Goal: Task Accomplishment & Management: Manage account settings

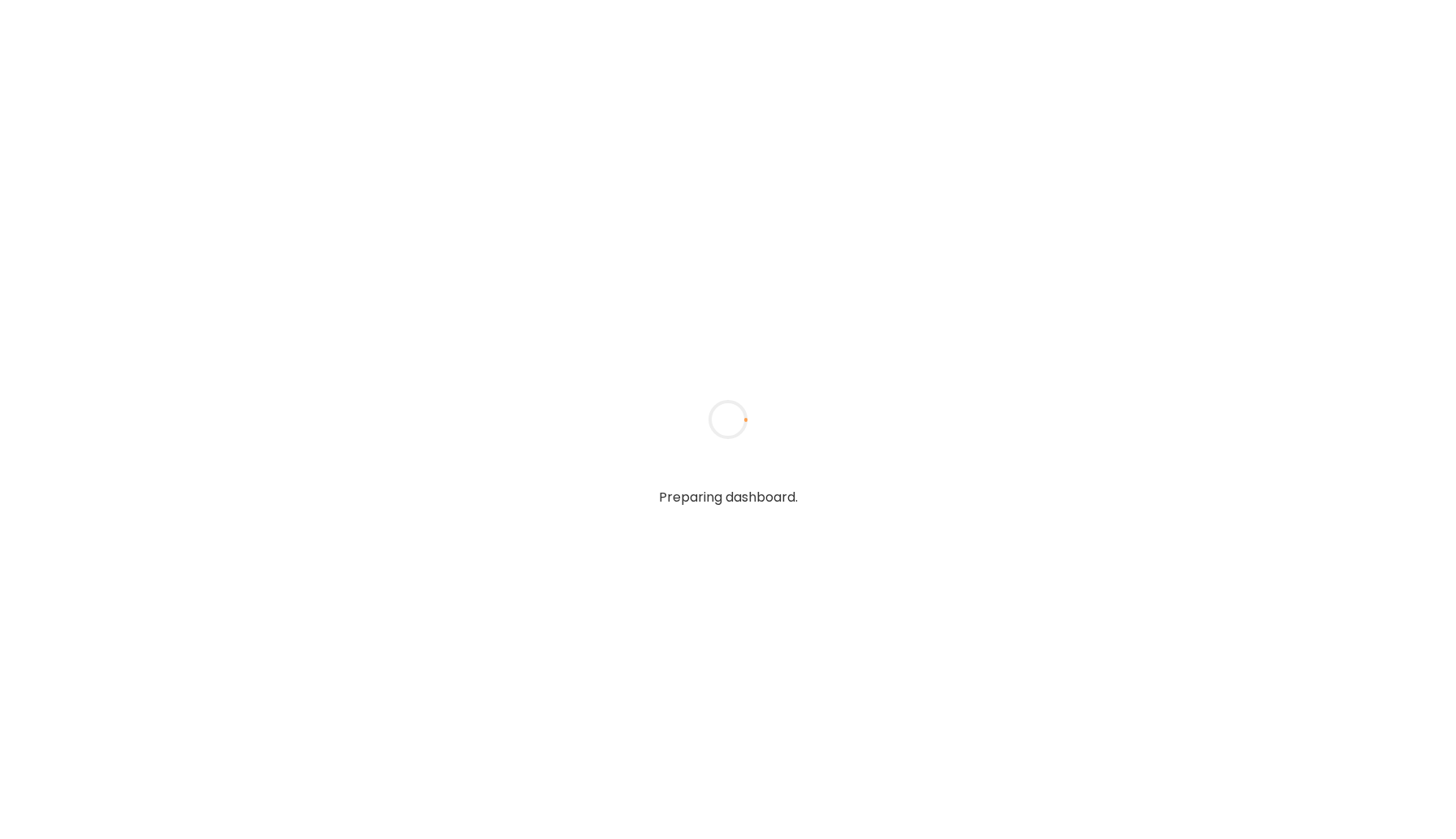
type input "*****"
type input "**********"
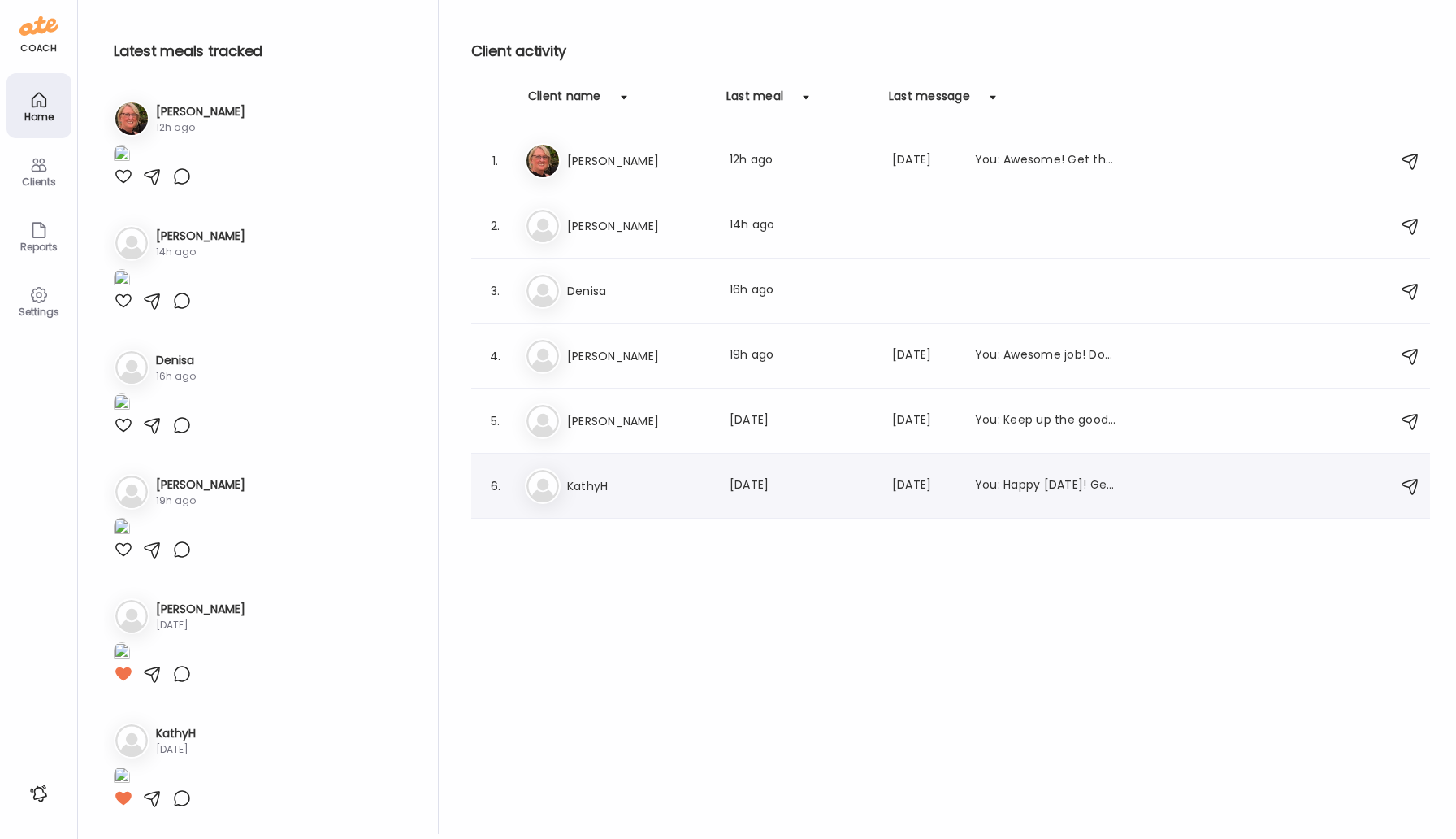
type input "**********"
click at [605, 503] on div "Ka [PERSON_NAME] Last meal: [DATE] Last message: [DATE] You: Happy [DATE]! Get …" at bounding box center [953, 486] width 857 height 35
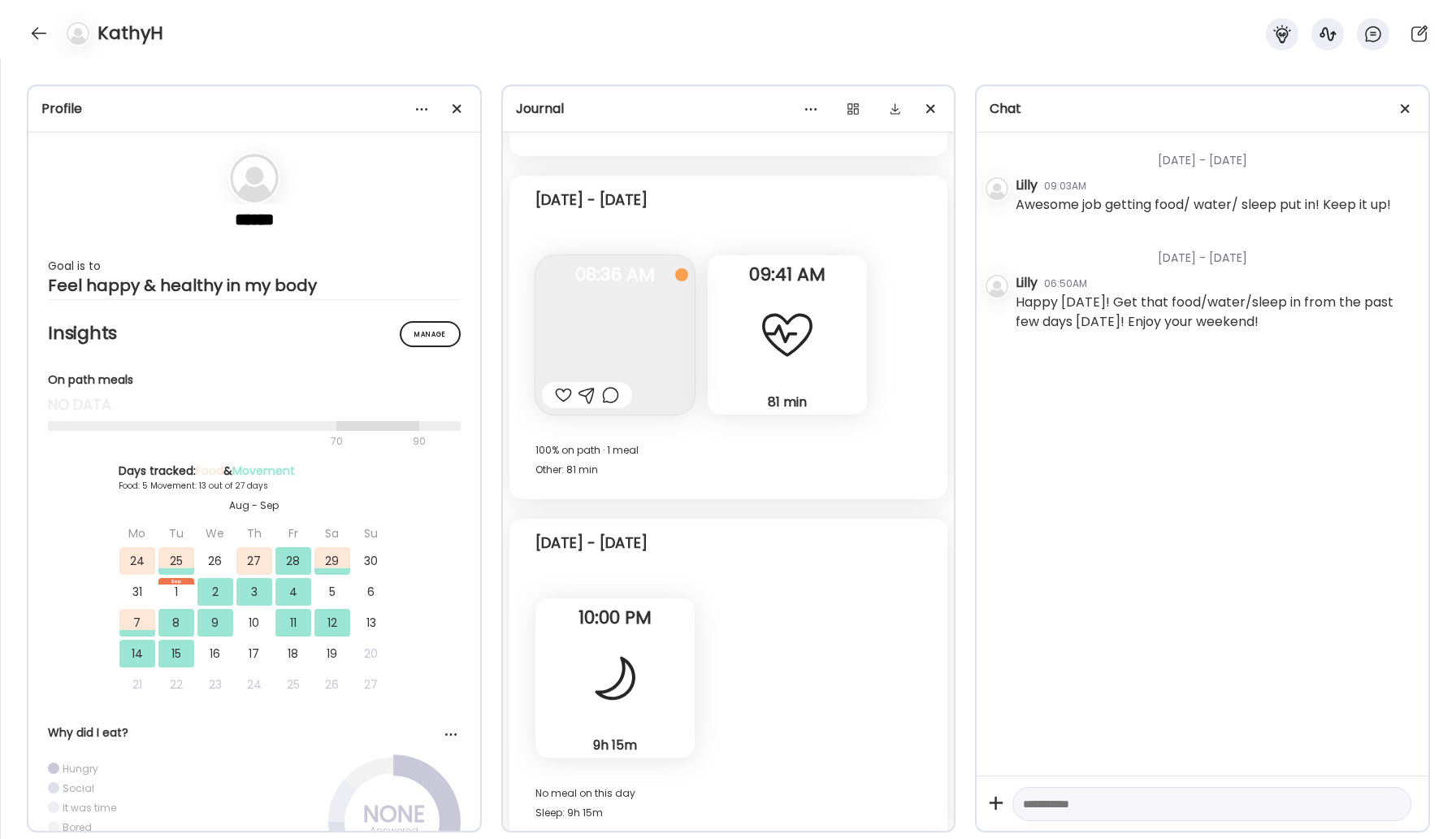
scroll to position [10268, 0]
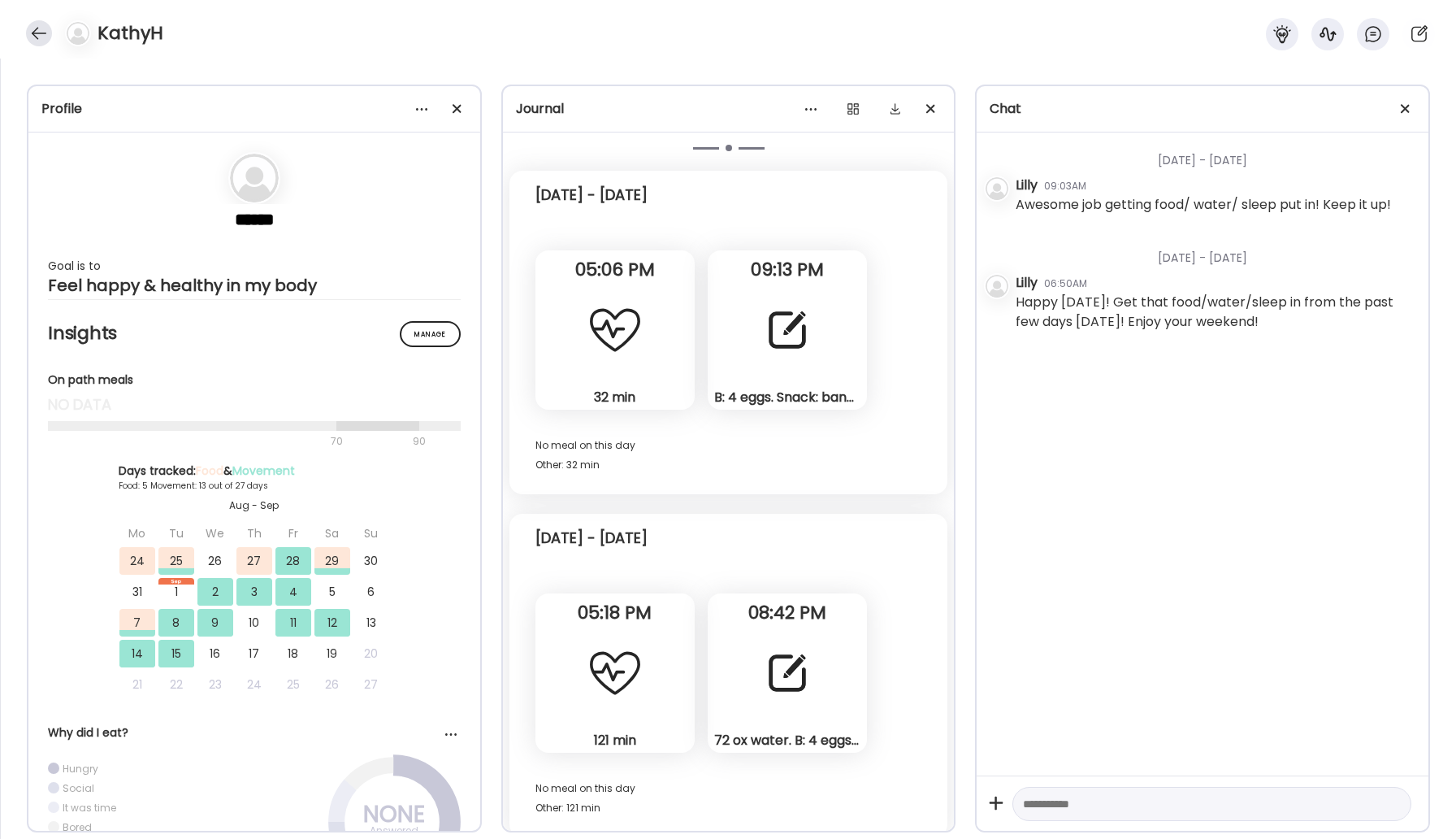
click at [41, 28] on div at bounding box center [38, 33] width 26 height 26
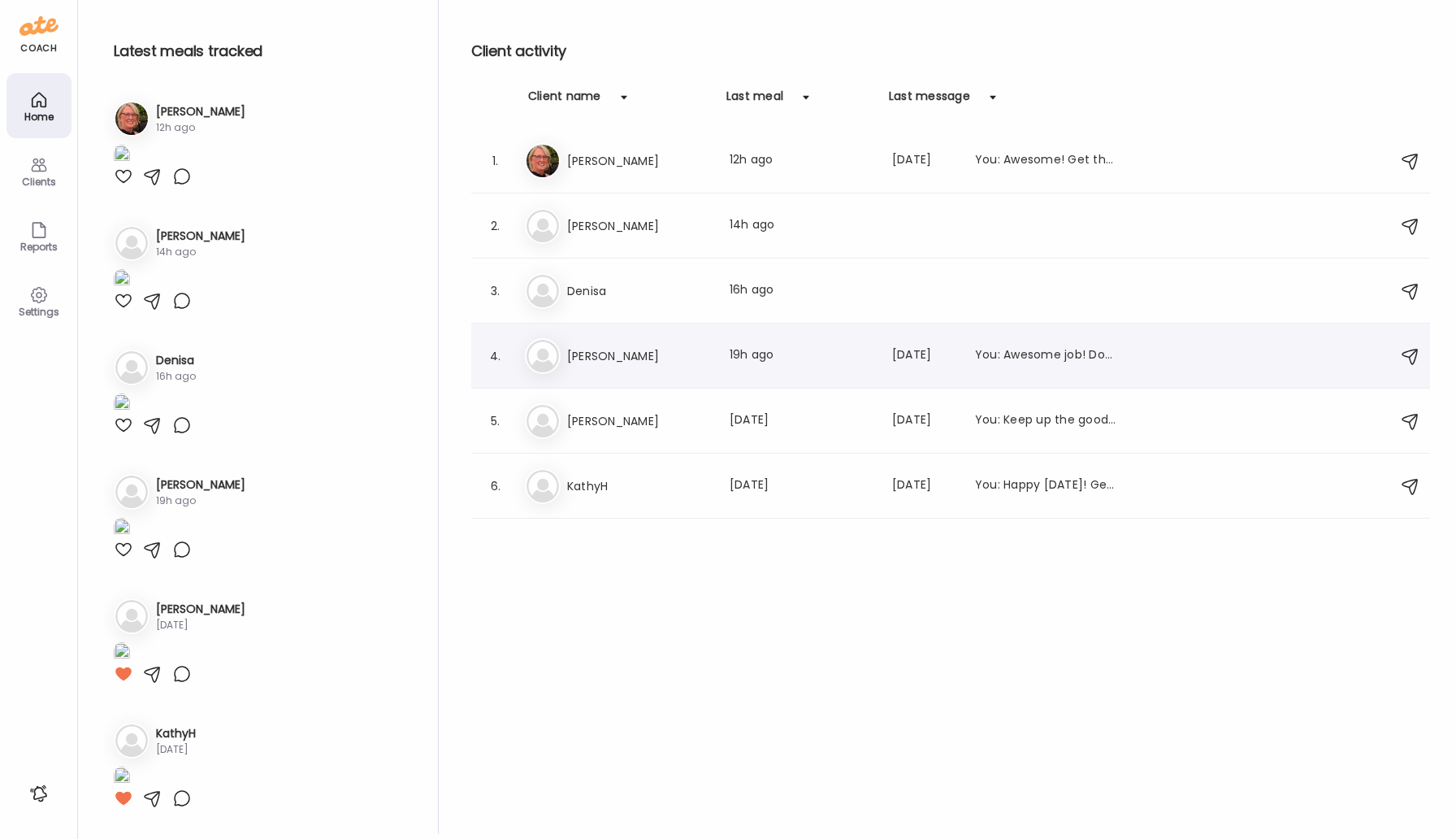
click at [620, 356] on h3 "[PERSON_NAME]" at bounding box center [639, 356] width 143 height 19
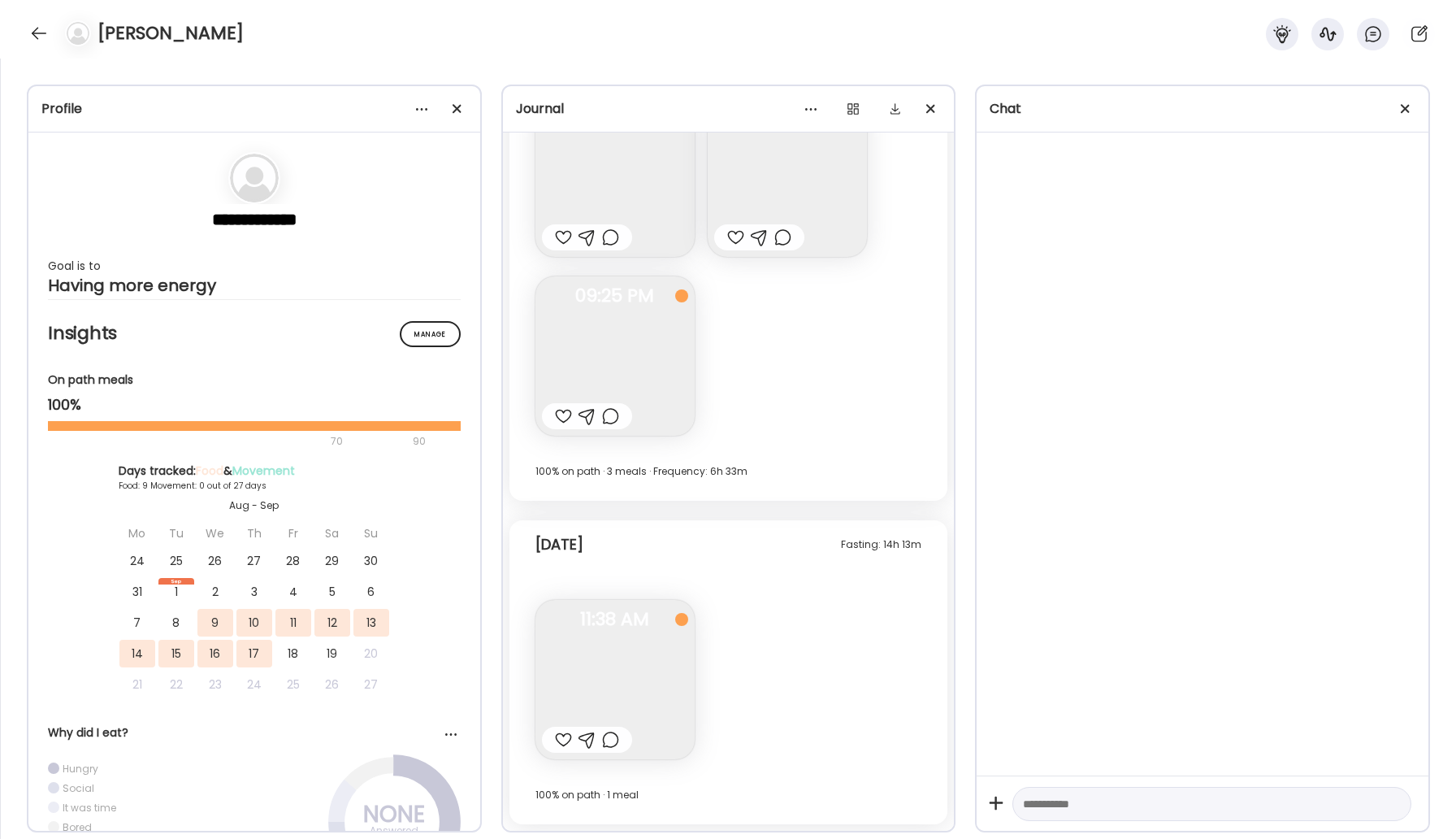
scroll to position [9503, 0]
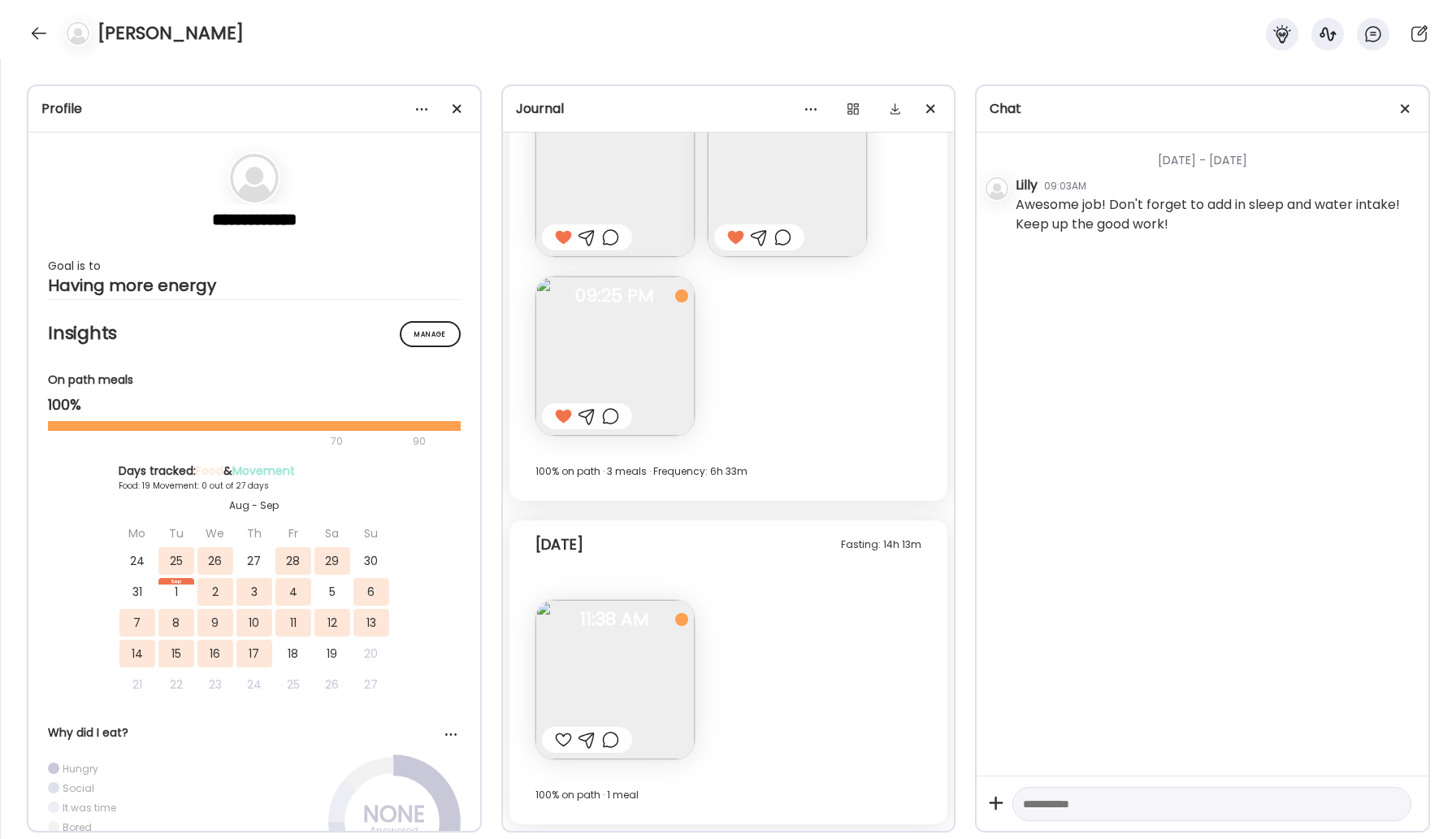
click at [641, 659] on img at bounding box center [615, 680] width 159 height 159
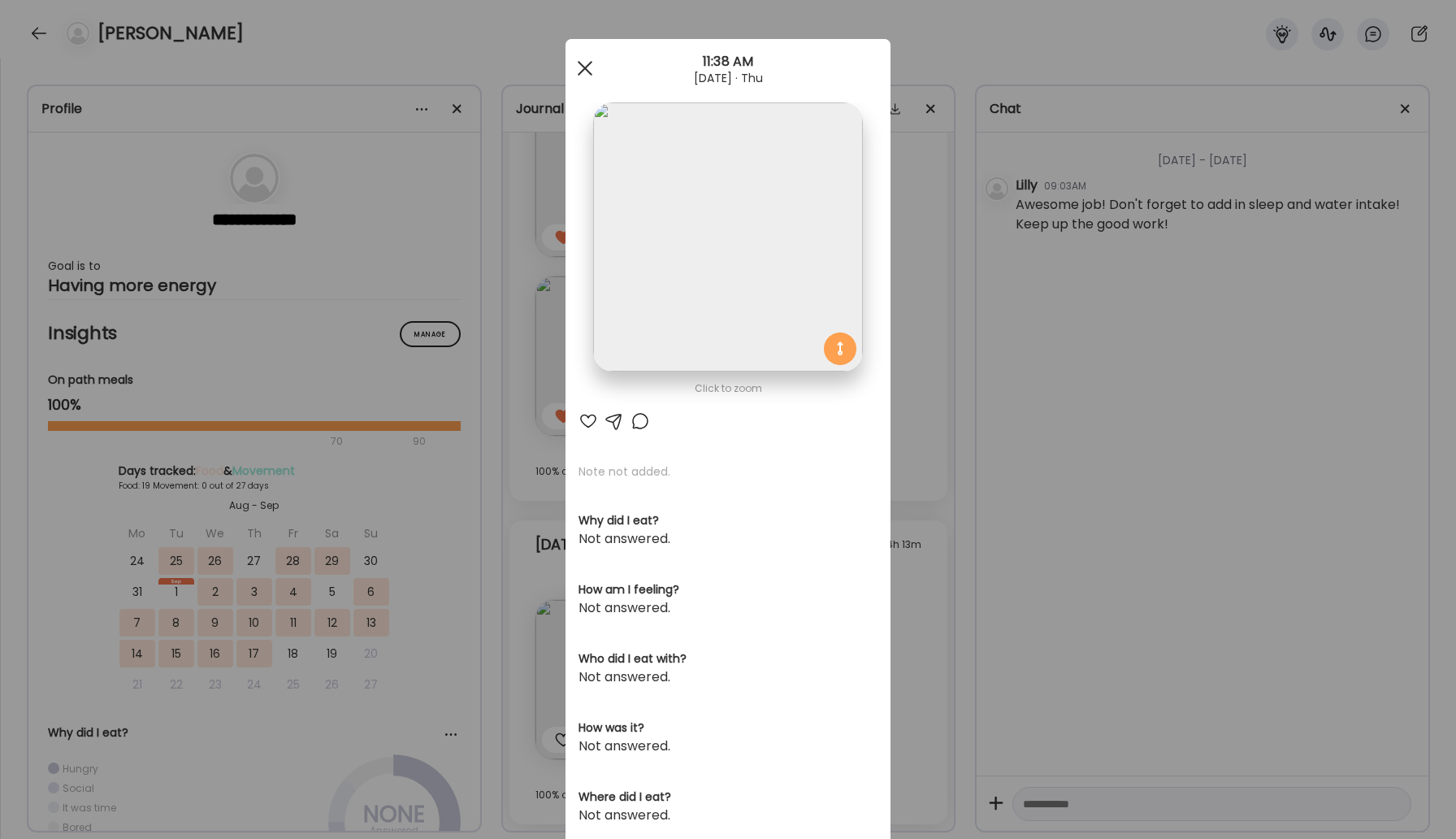
click at [582, 65] on span at bounding box center [585, 68] width 15 height 15
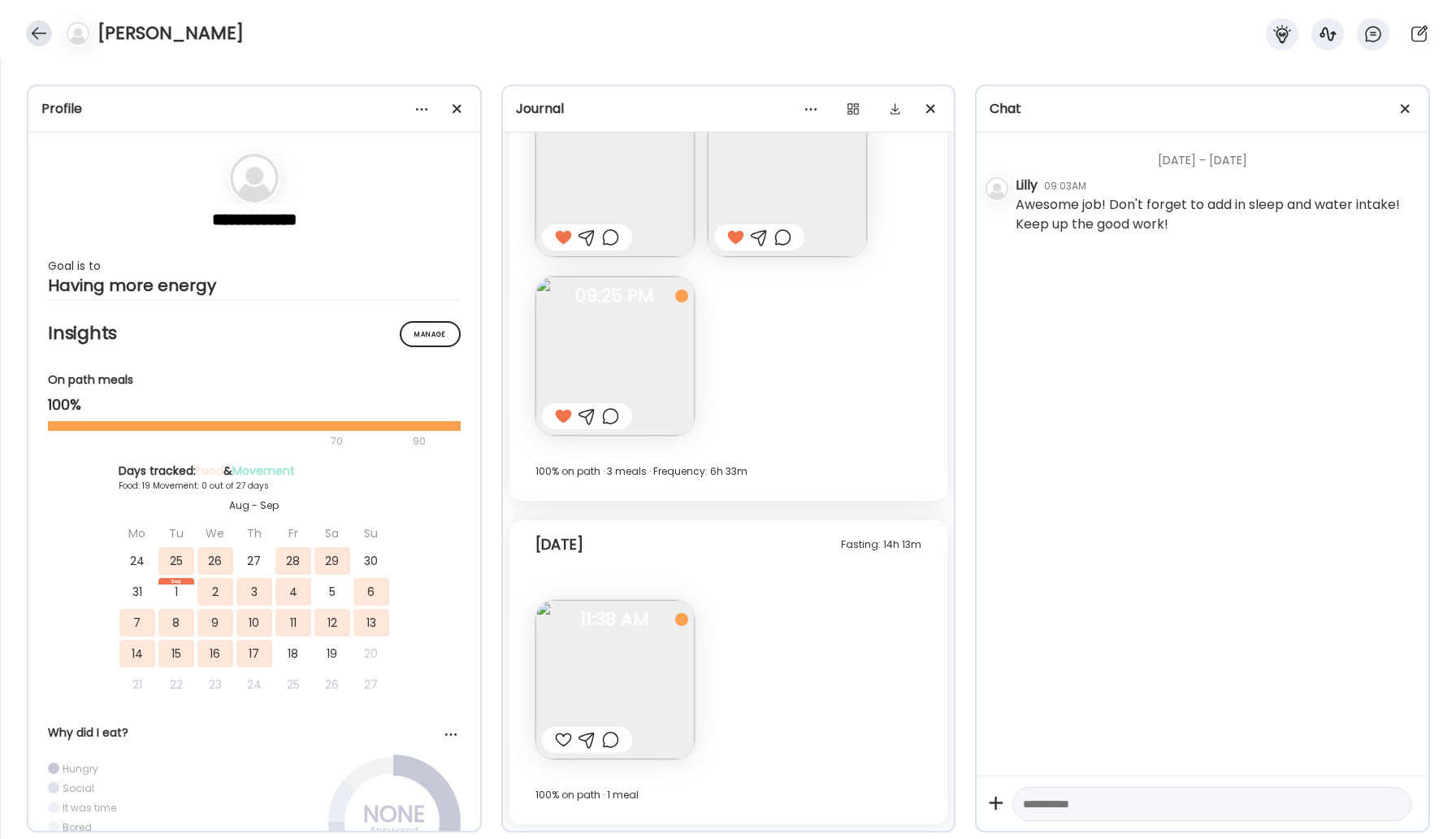
click at [39, 35] on div at bounding box center [38, 33] width 26 height 26
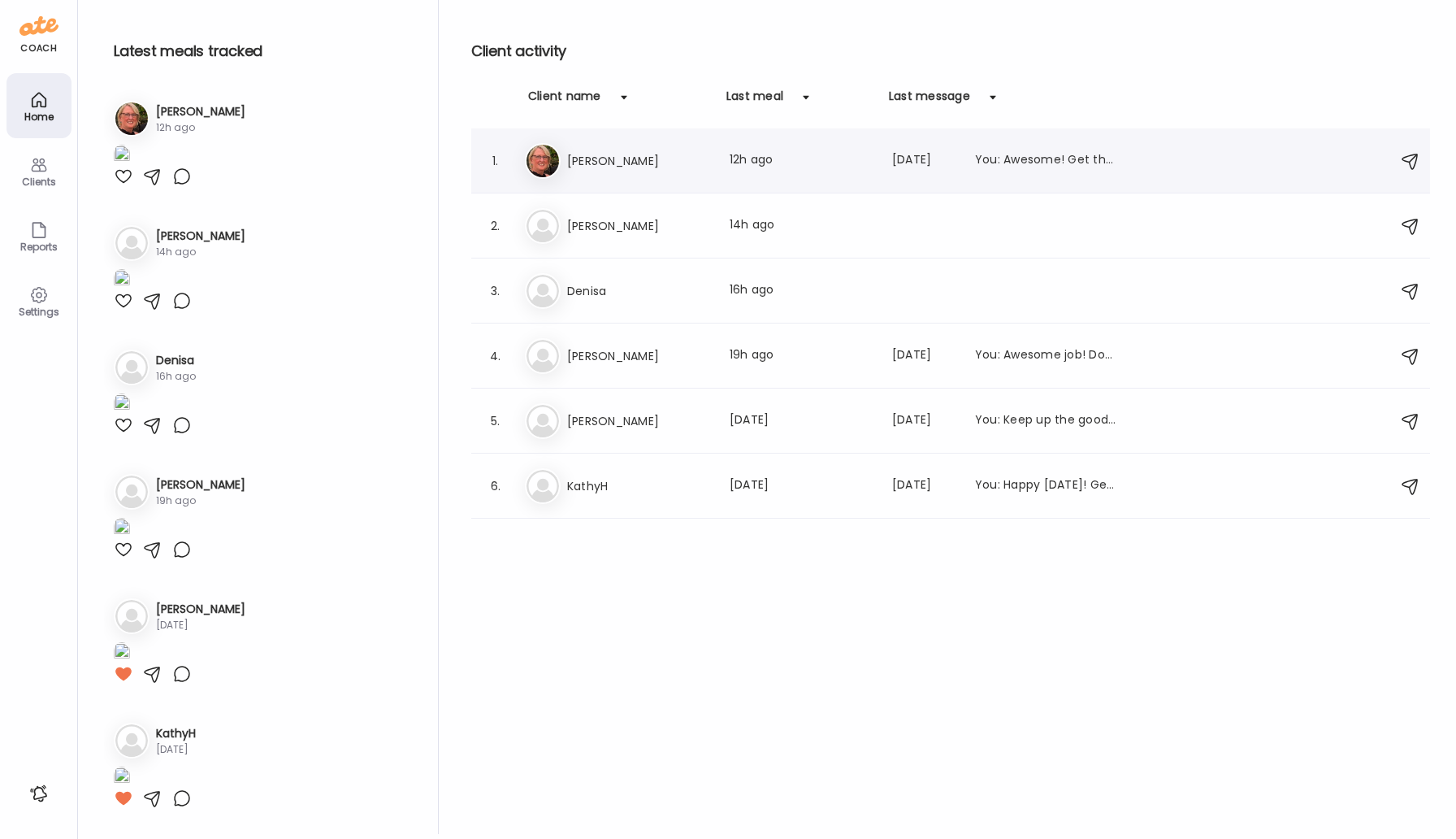
click at [615, 166] on h3 "[PERSON_NAME]" at bounding box center [639, 161] width 143 height 19
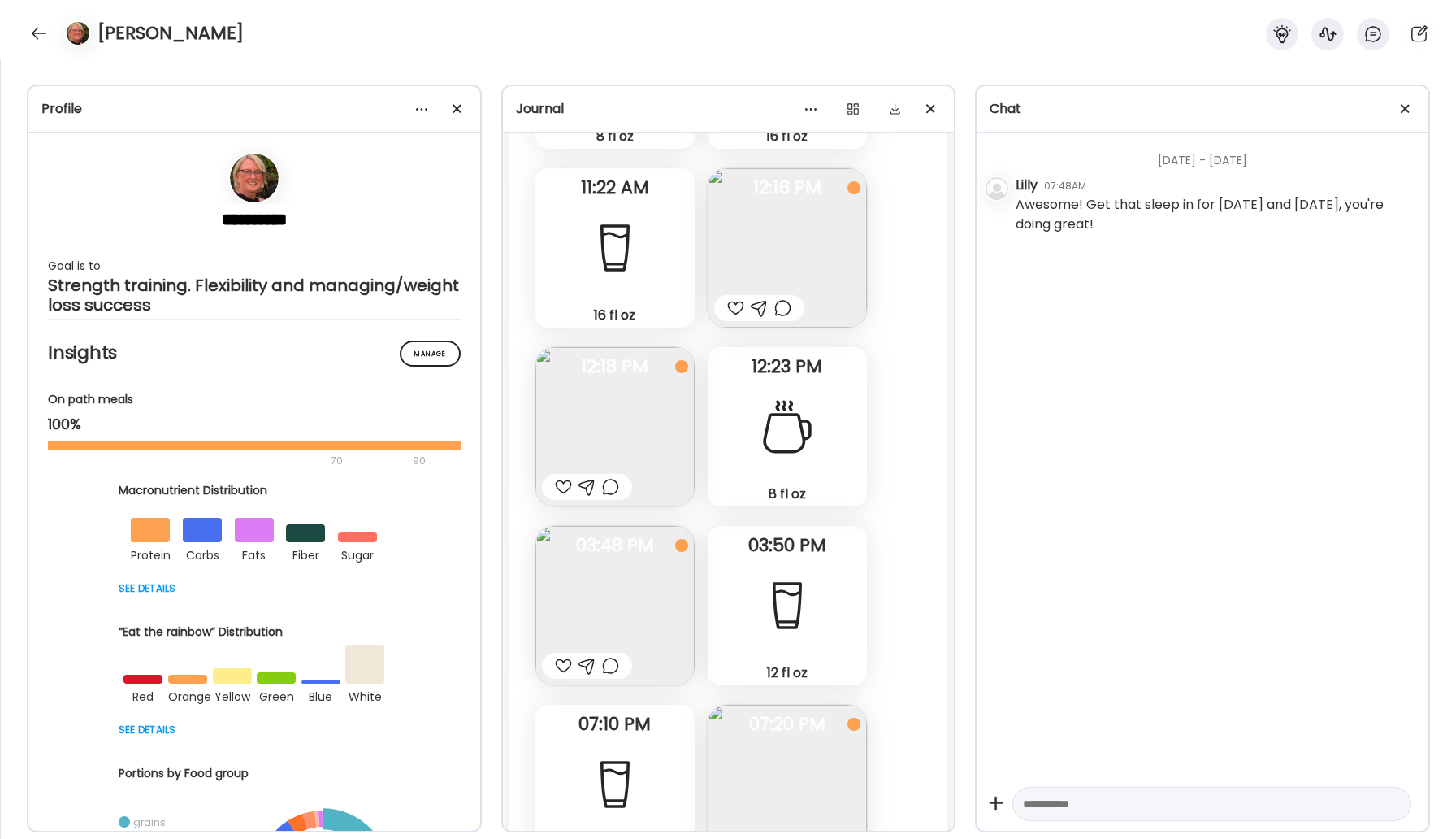
scroll to position [23296, 0]
click at [631, 613] on img at bounding box center [615, 610] width 159 height 159
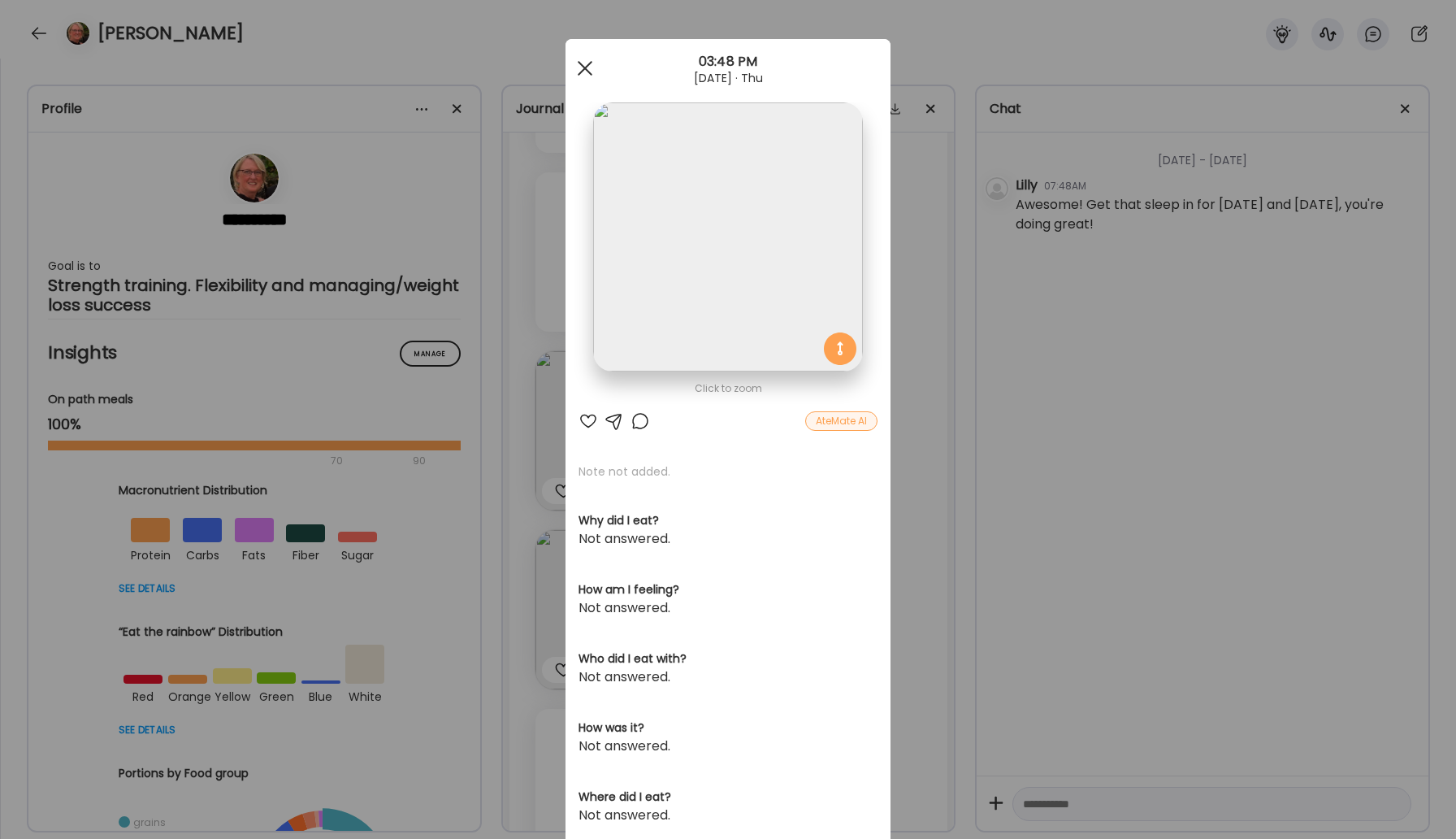
click at [582, 57] on div at bounding box center [585, 68] width 33 height 33
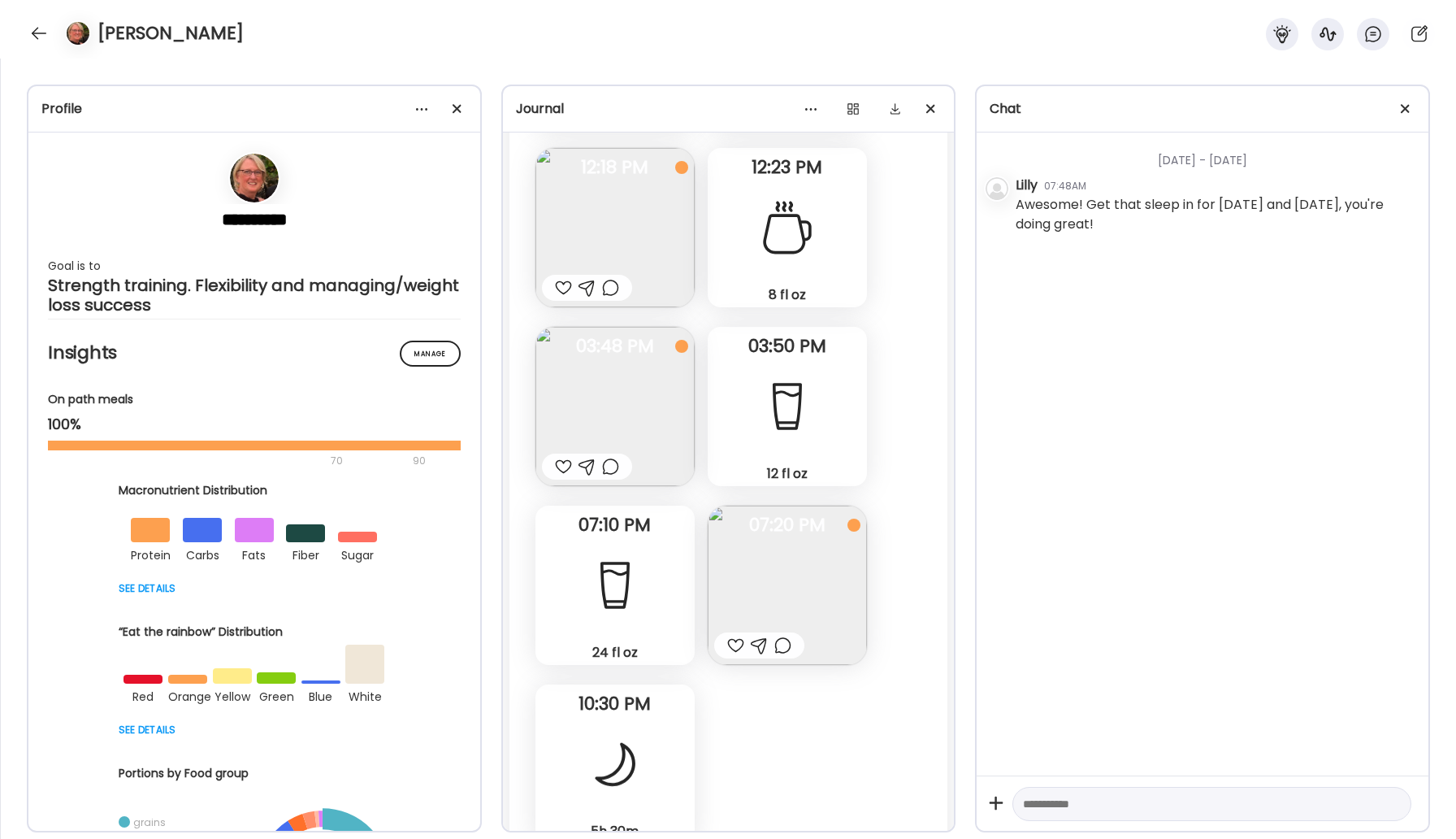
scroll to position [23603, 0]
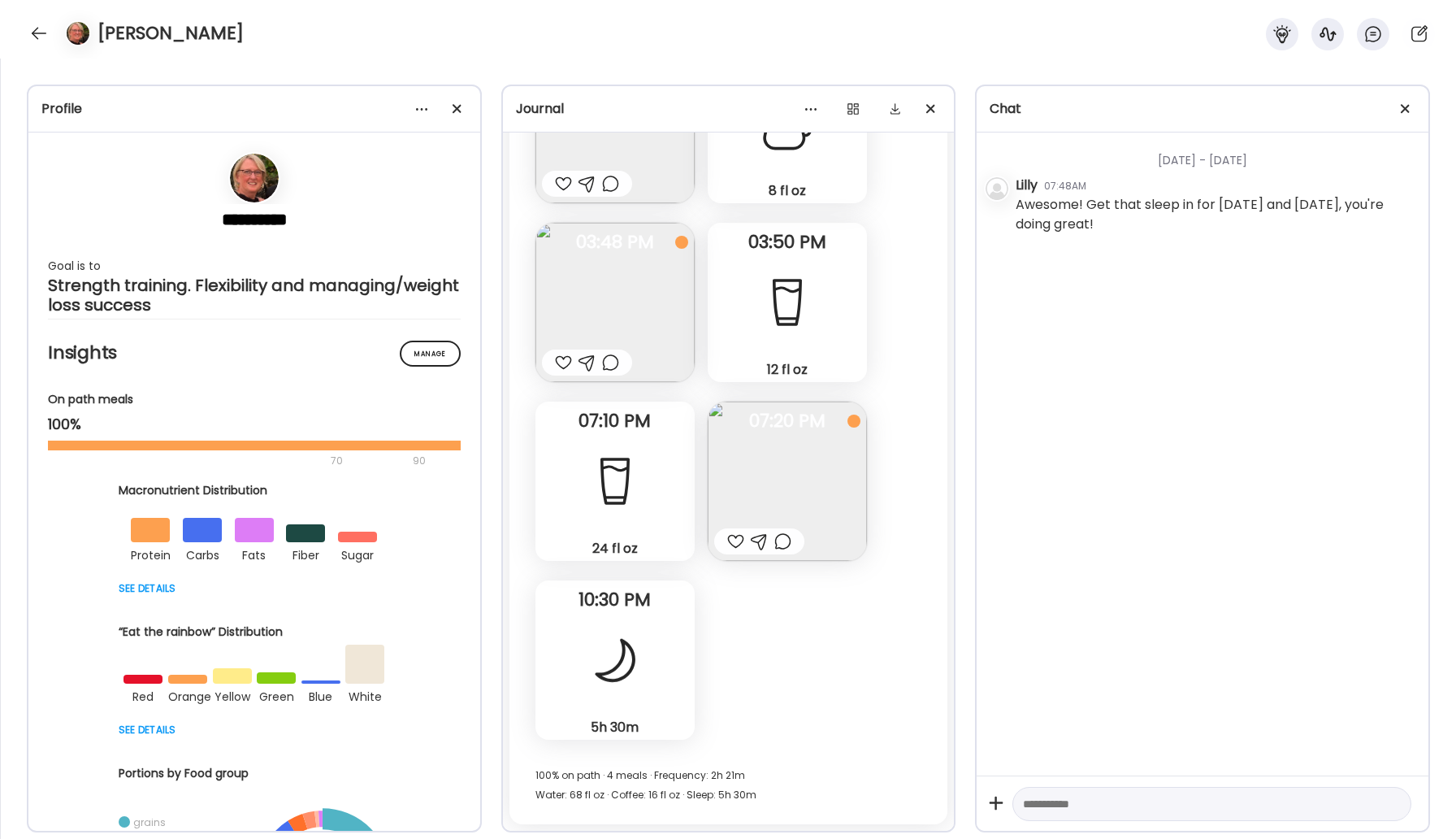
click at [584, 691] on div "5h 30m Sleep" at bounding box center [615, 660] width 159 height 159
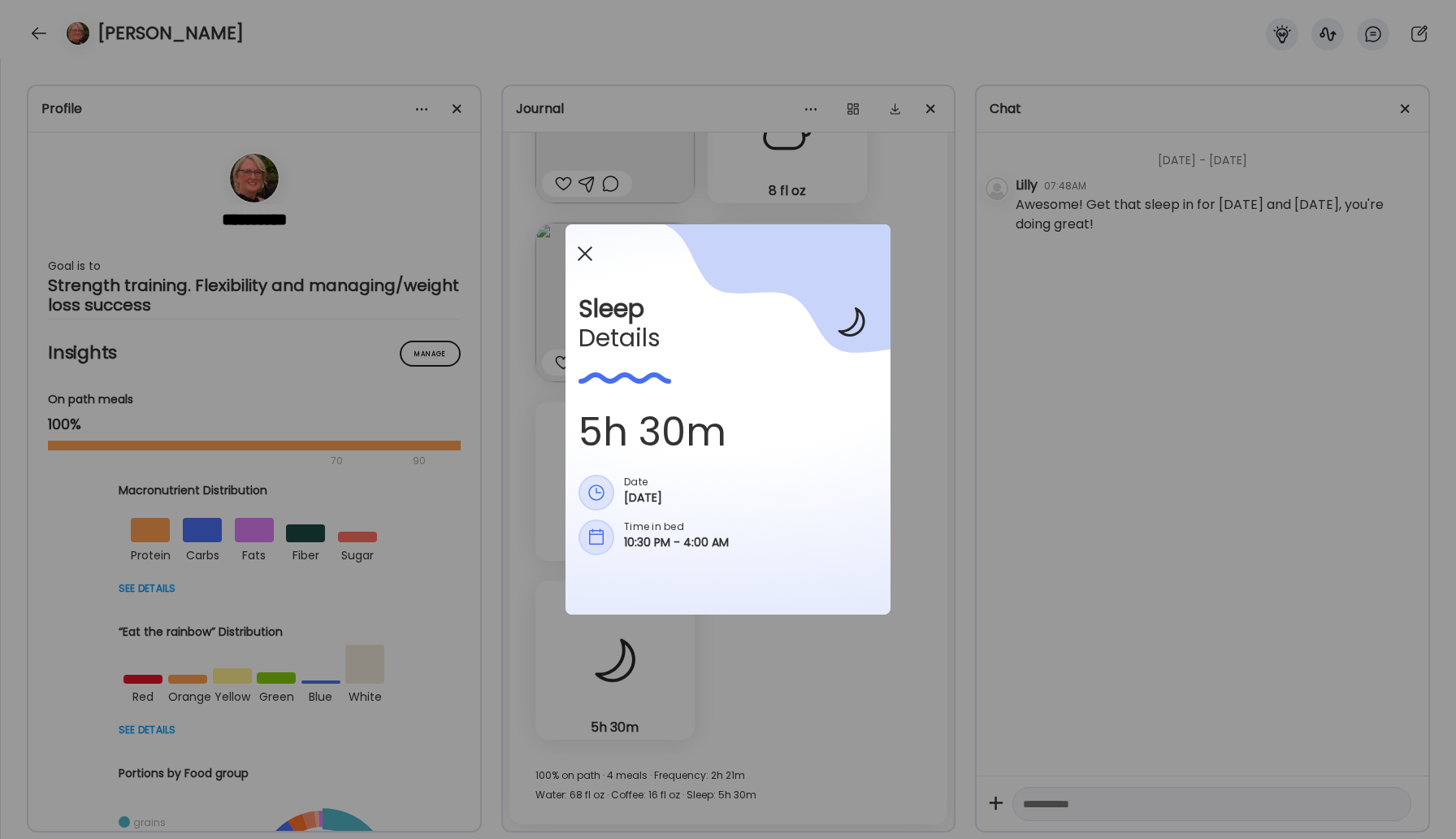
click at [585, 260] on div at bounding box center [585, 253] width 33 height 33
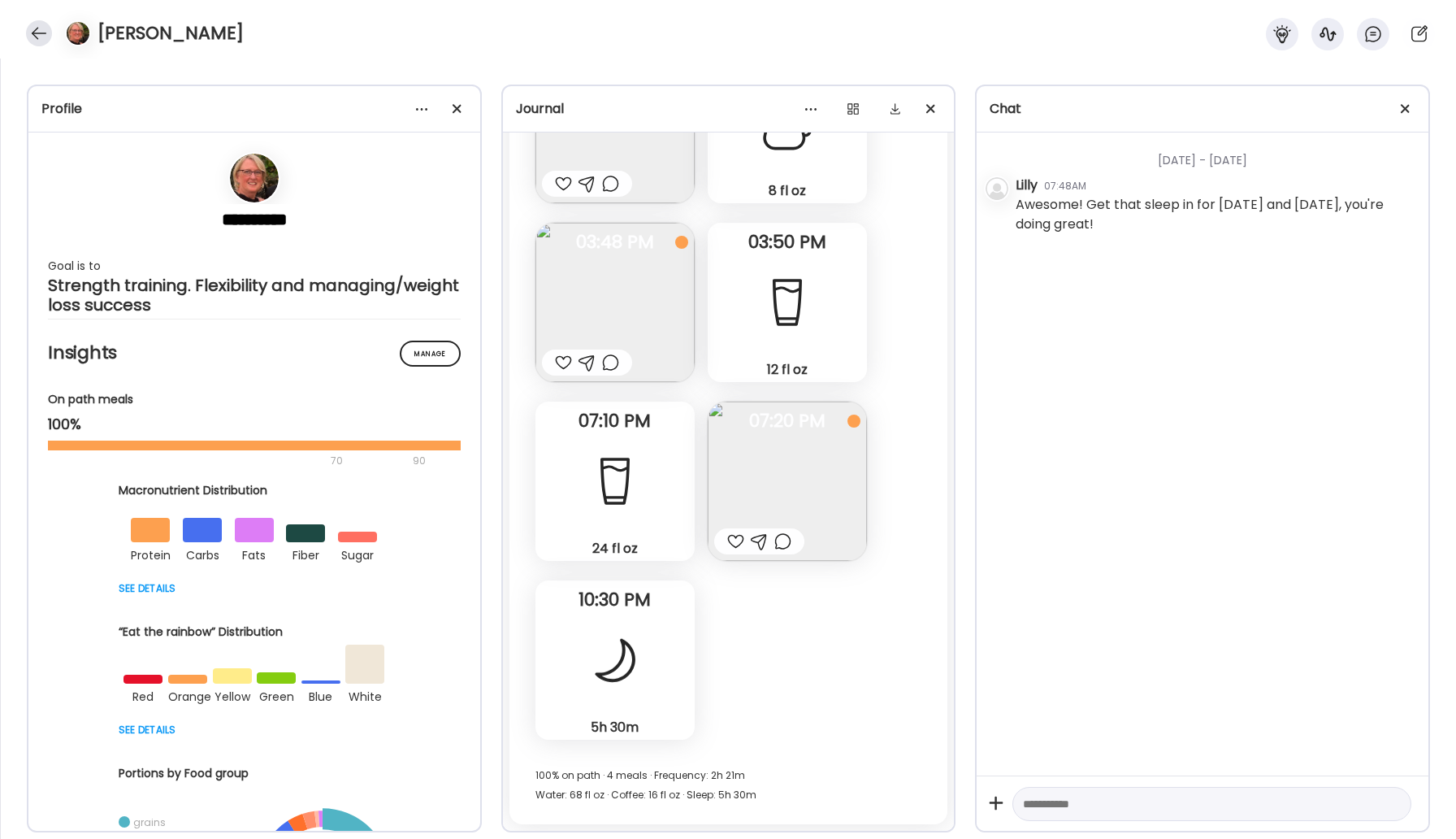
click at [36, 40] on div at bounding box center [38, 33] width 26 height 26
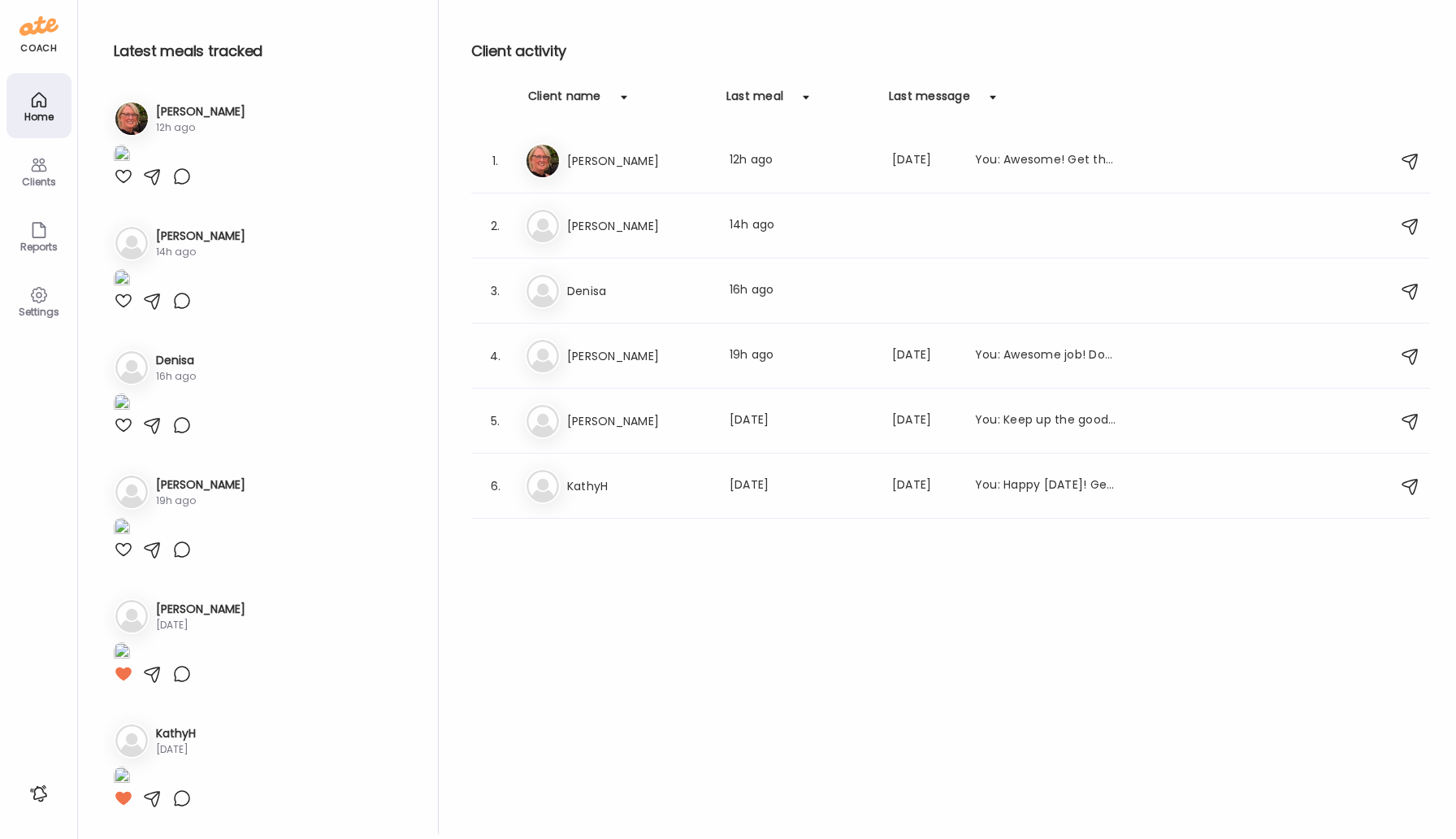
drag, startPoint x: 582, startPoint y: 290, endPoint x: 778, endPoint y: 381, distance: 216.1
click at [582, 290] on h3 "Denisa" at bounding box center [639, 291] width 143 height 19
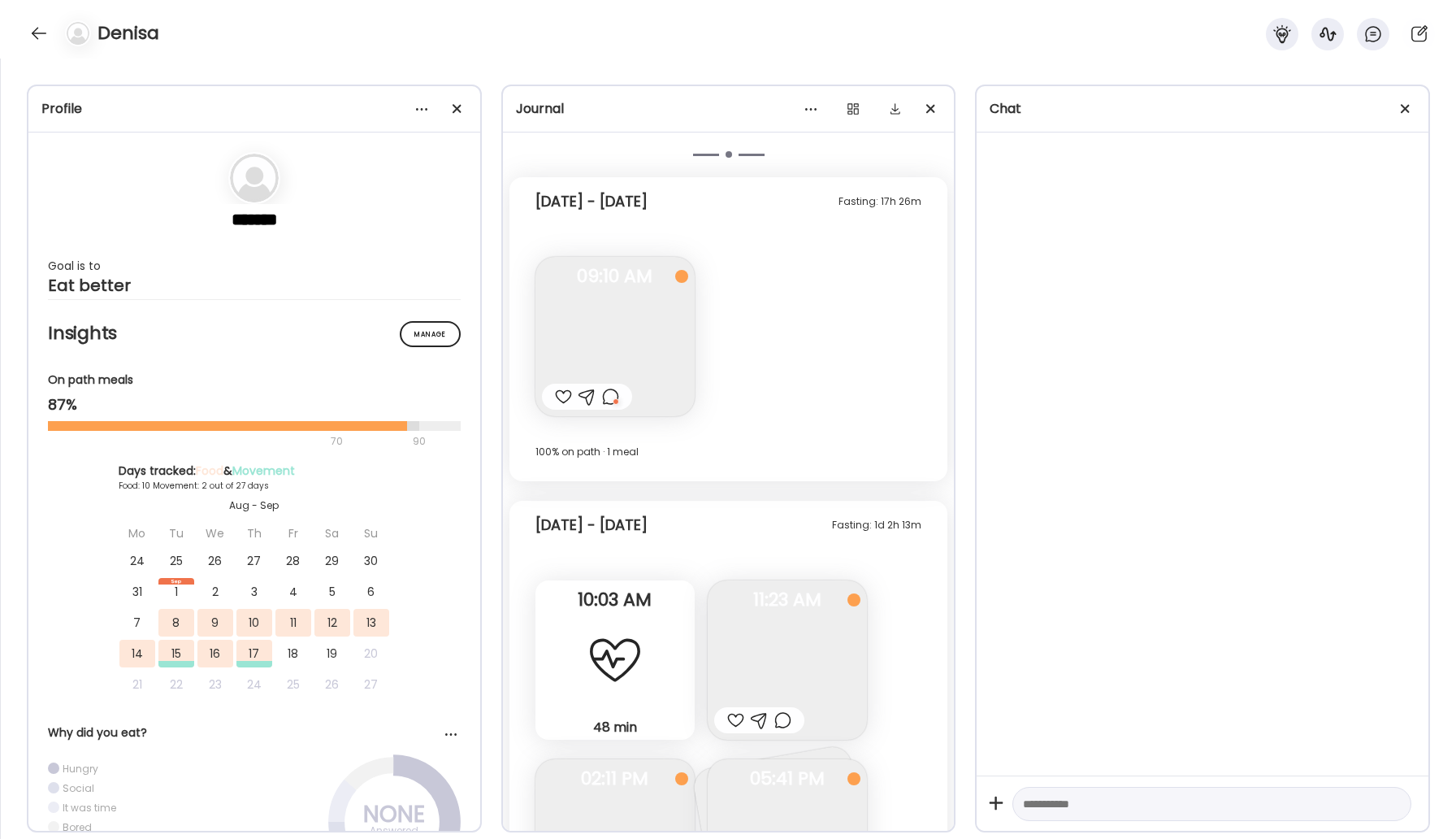
scroll to position [4408, 0]
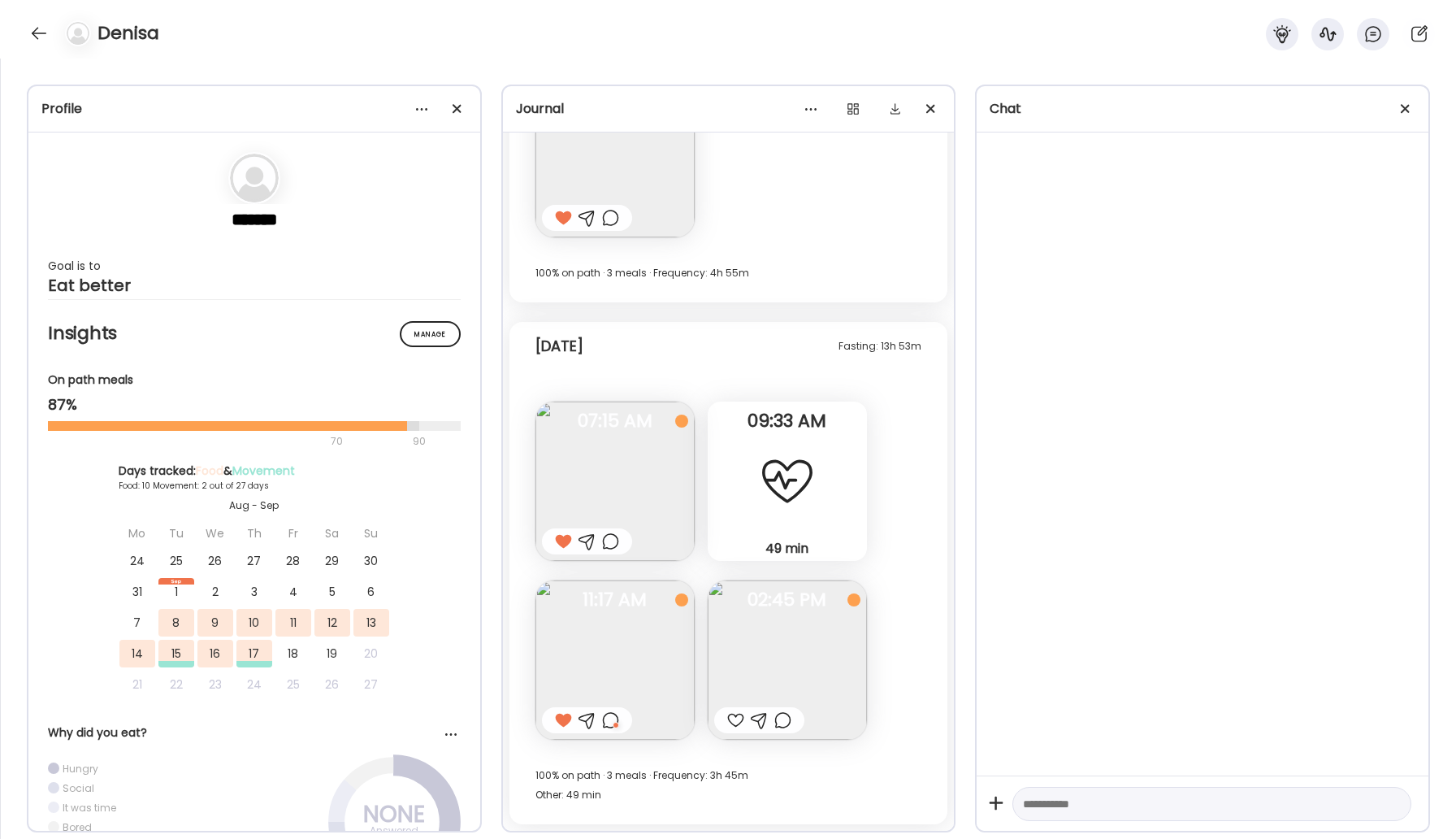
click at [780, 658] on img at bounding box center [788, 660] width 159 height 159
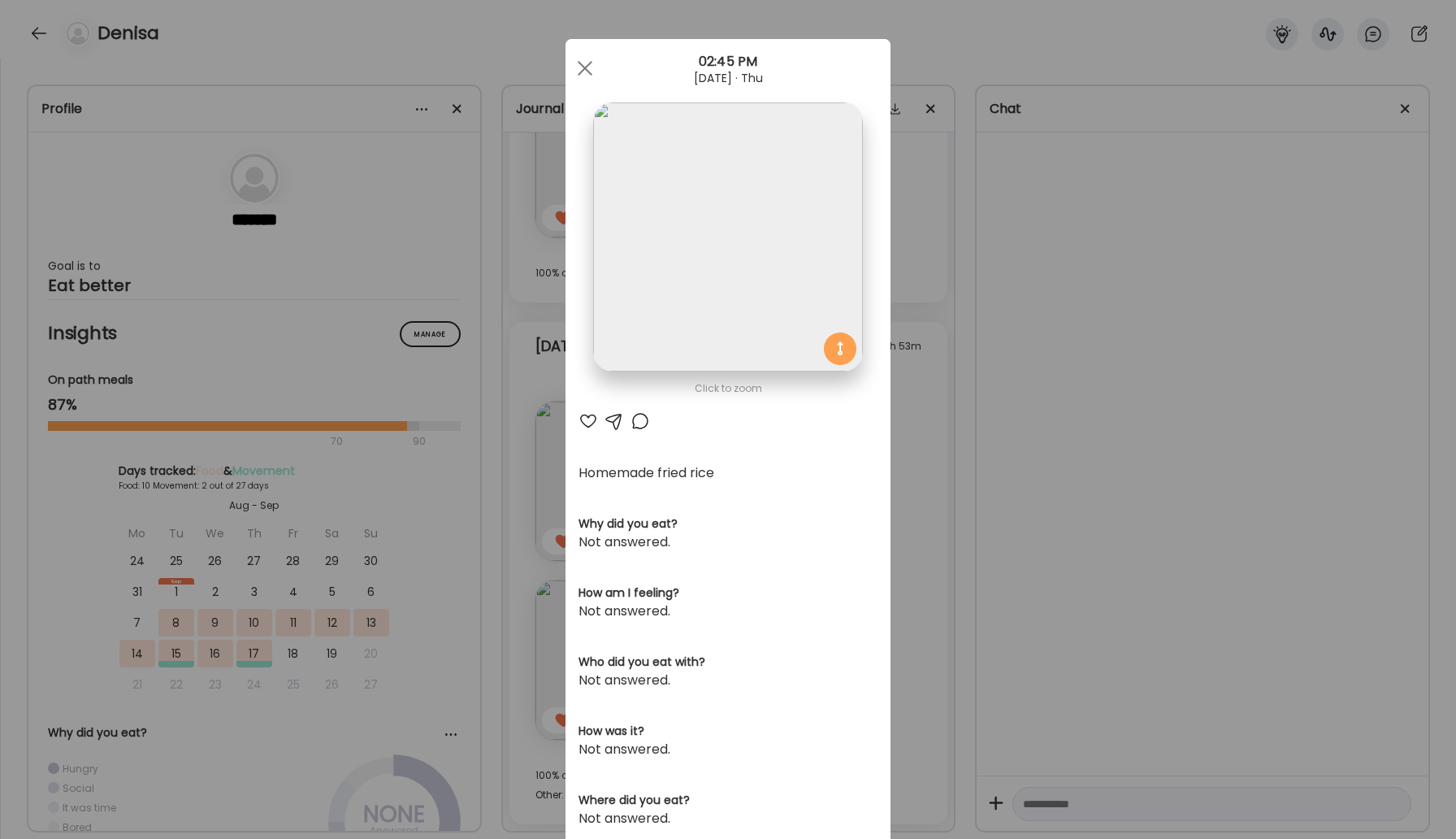
click at [636, 423] on div at bounding box center [641, 421] width 19 height 19
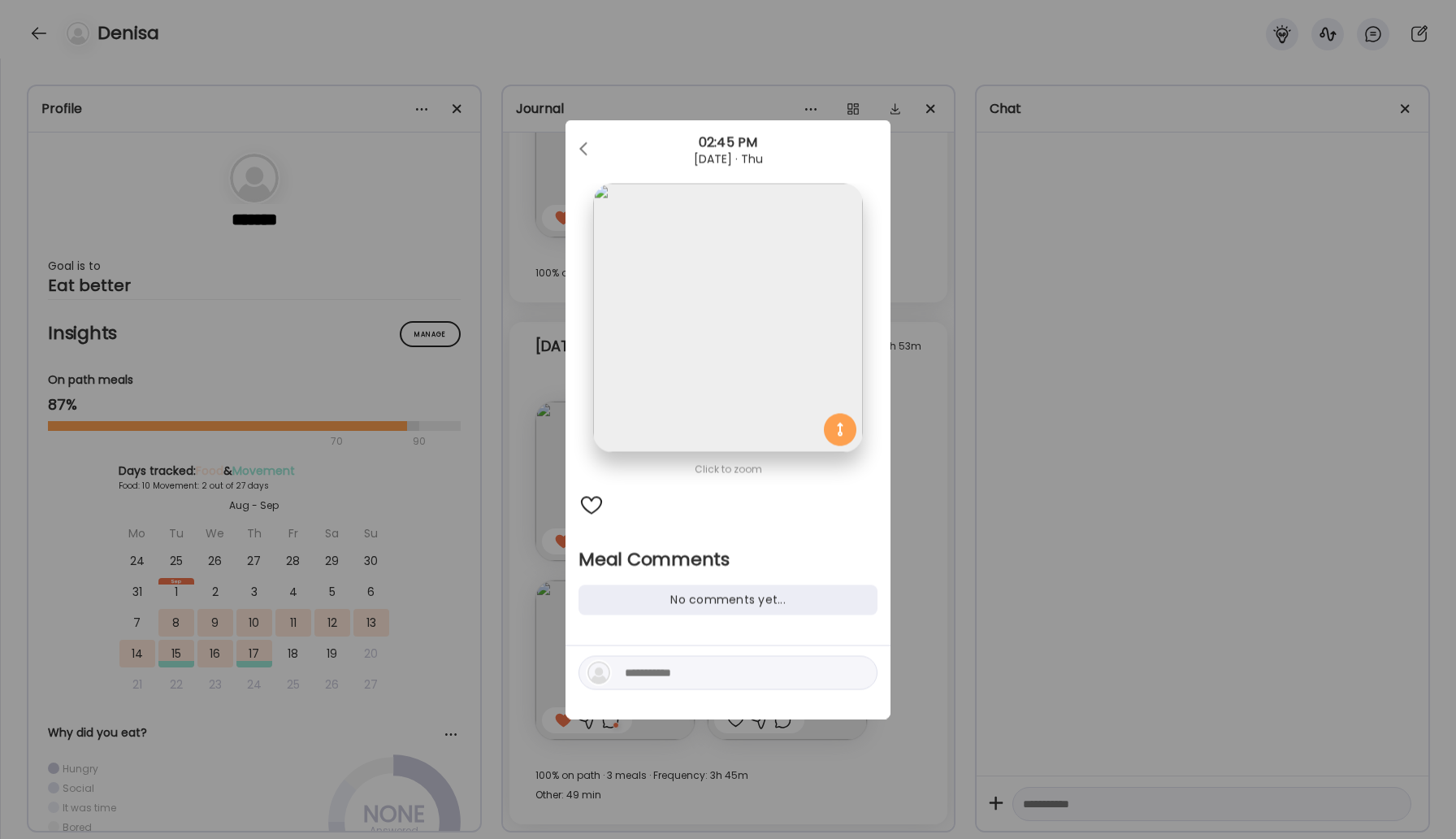
click at [647, 680] on textarea at bounding box center [735, 673] width 220 height 19
type textarea "****"
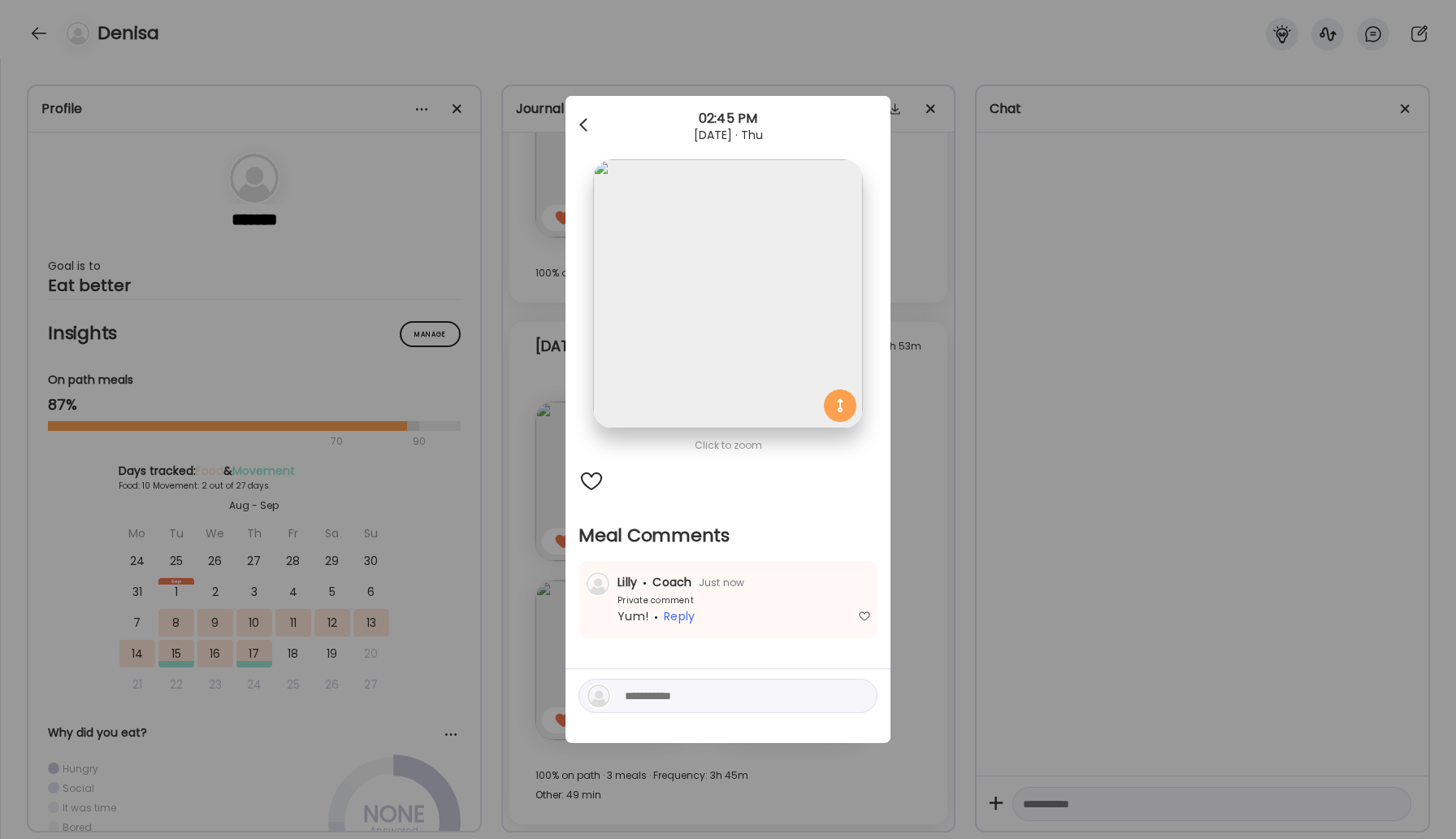
click at [579, 120] on div at bounding box center [585, 125] width 33 height 33
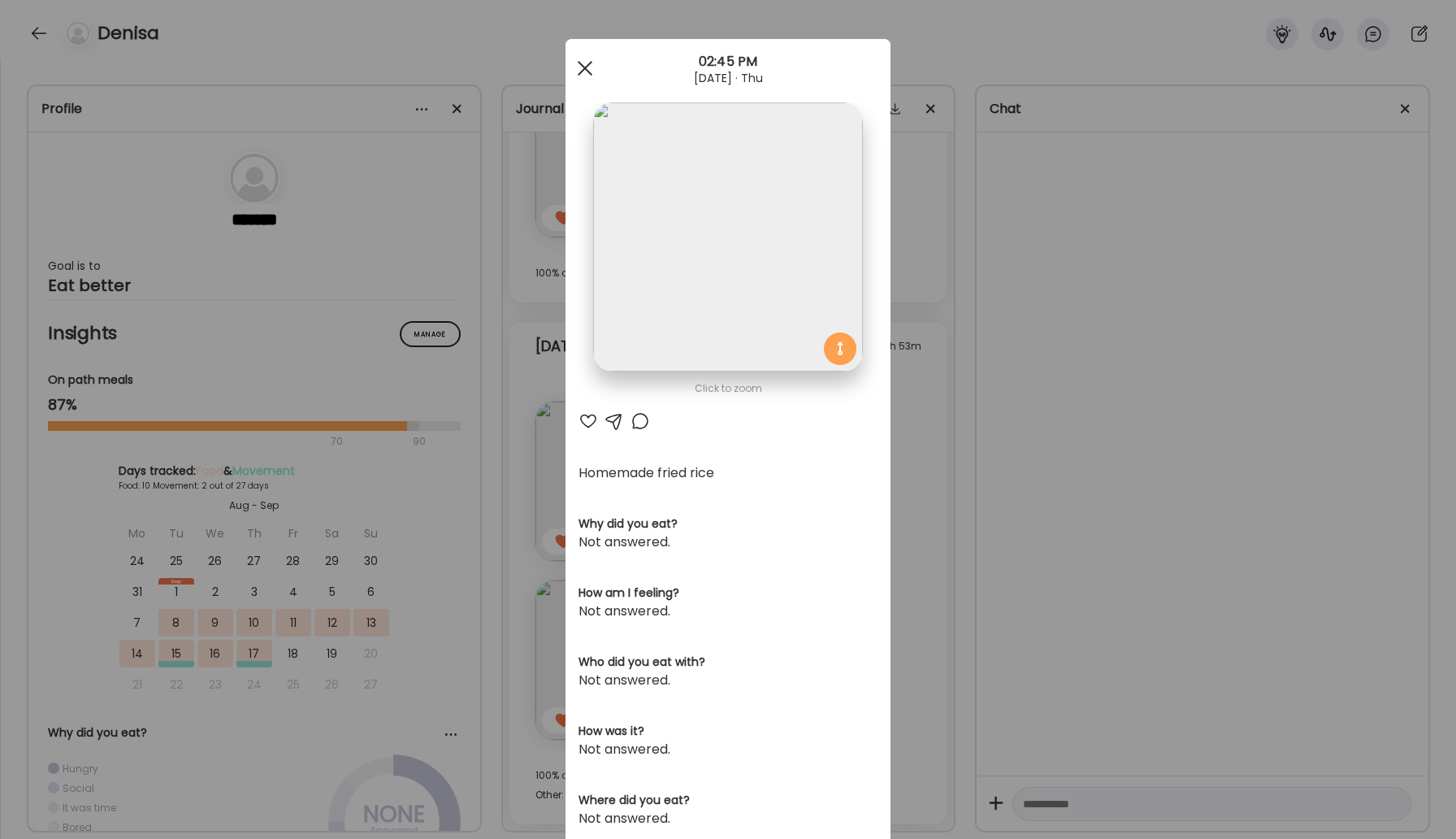
click at [578, 58] on div at bounding box center [585, 68] width 33 height 33
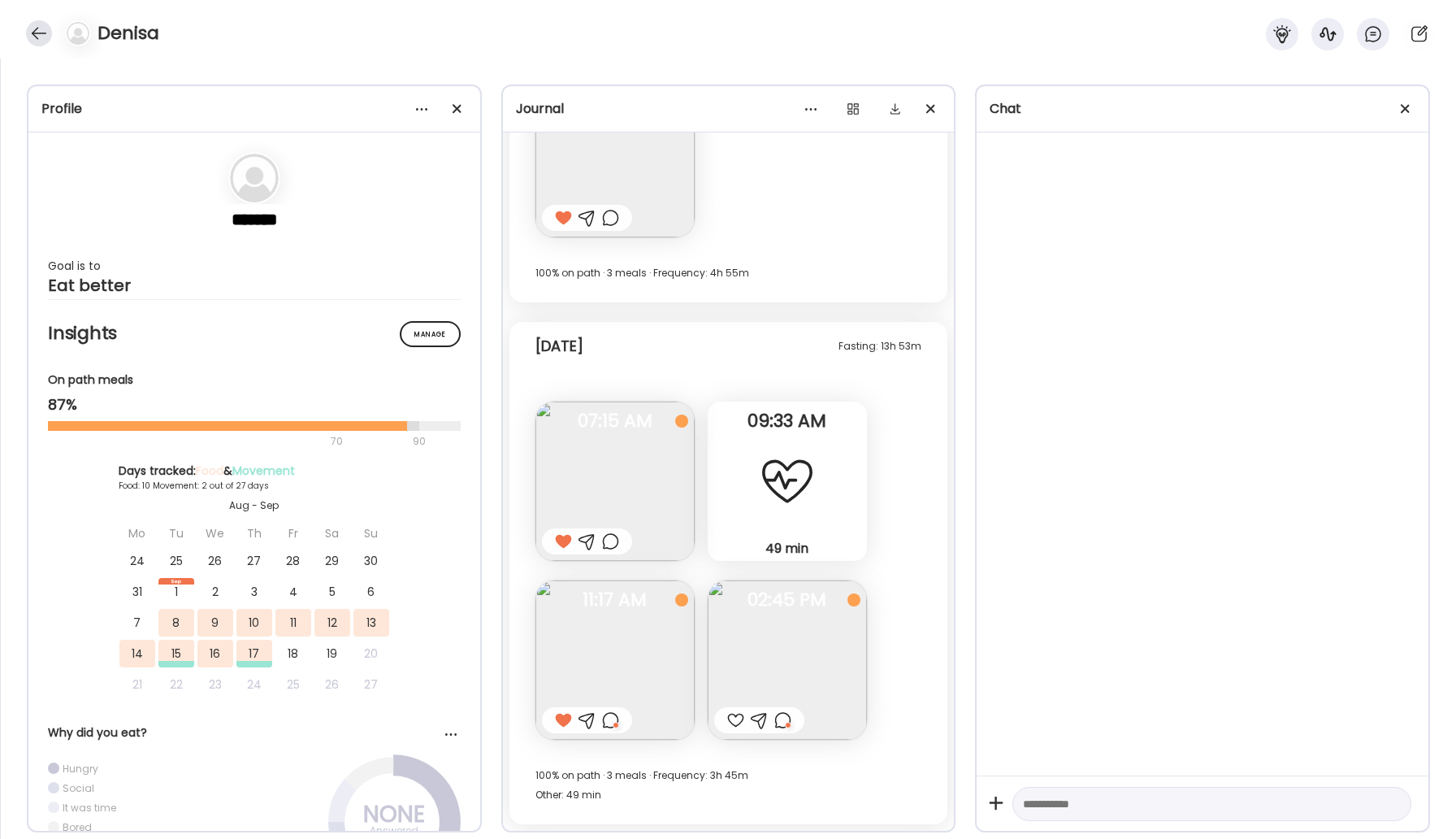
click at [42, 31] on div at bounding box center [38, 33] width 26 height 26
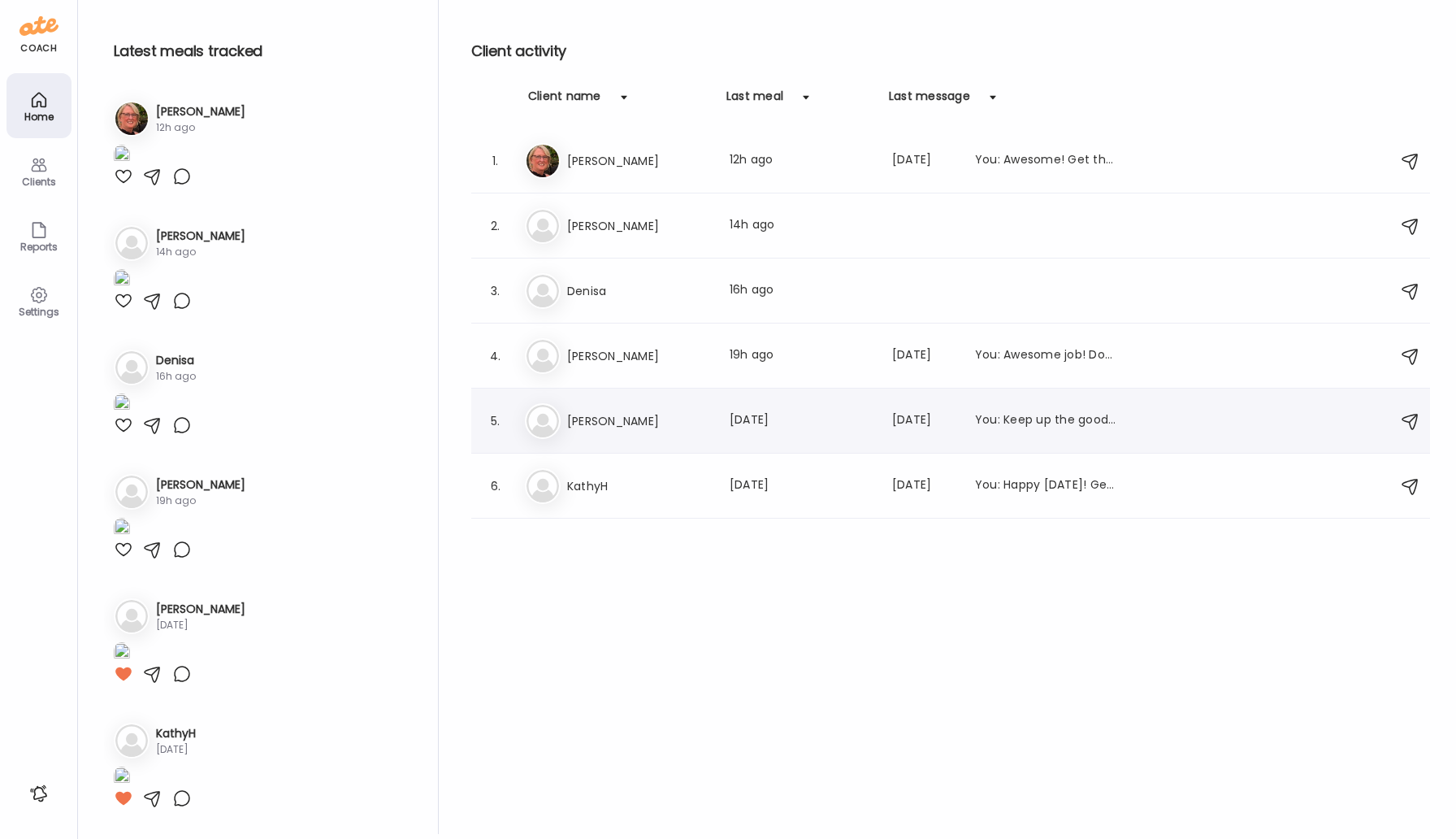
click at [601, 408] on div "Da [PERSON_NAME] Last meal: [DATE] Last message: [DATE] You: Keep up the good w…" at bounding box center [953, 420] width 857 height 35
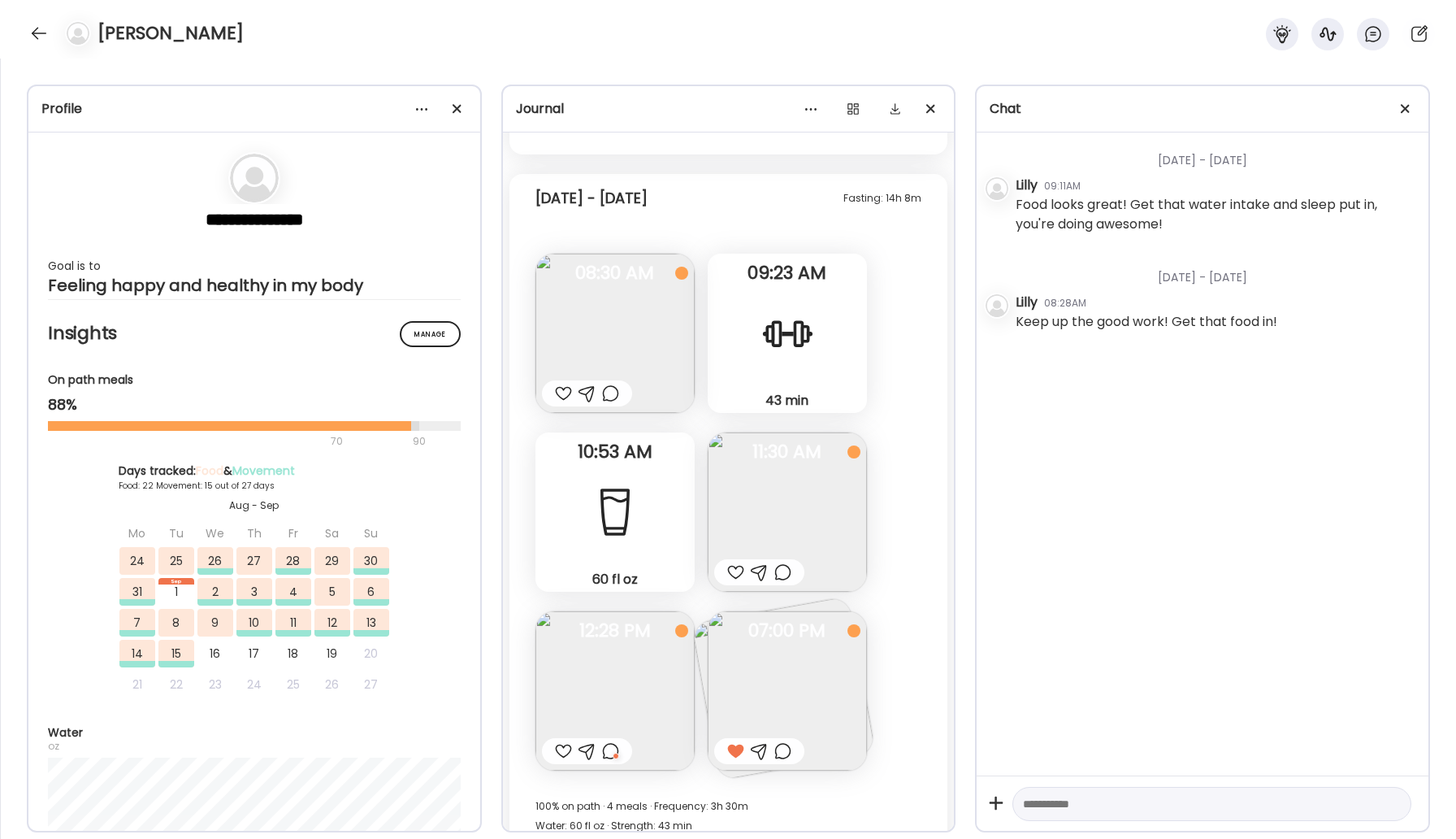
scroll to position [17269, 0]
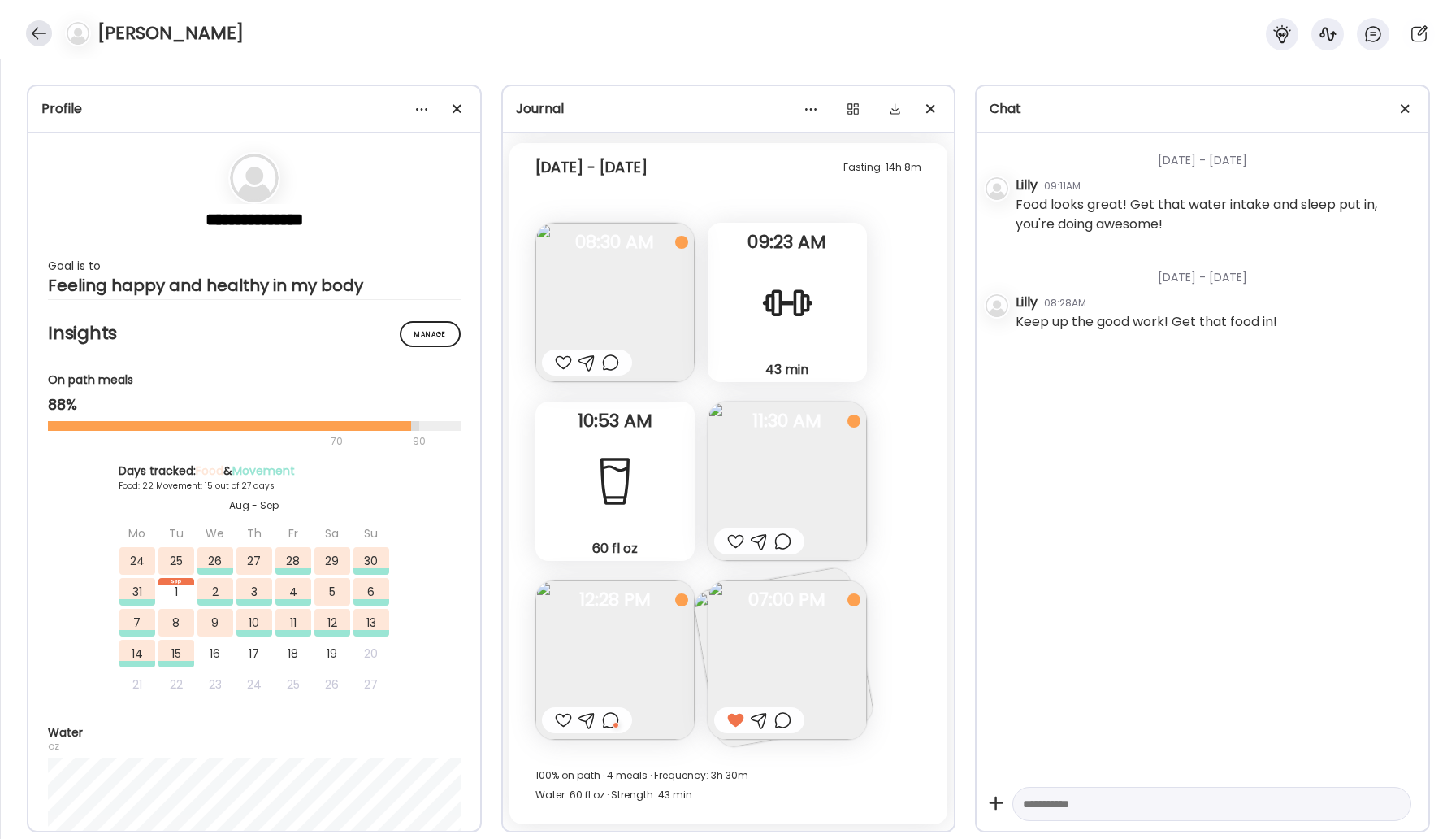
click at [28, 28] on div at bounding box center [38, 33] width 26 height 26
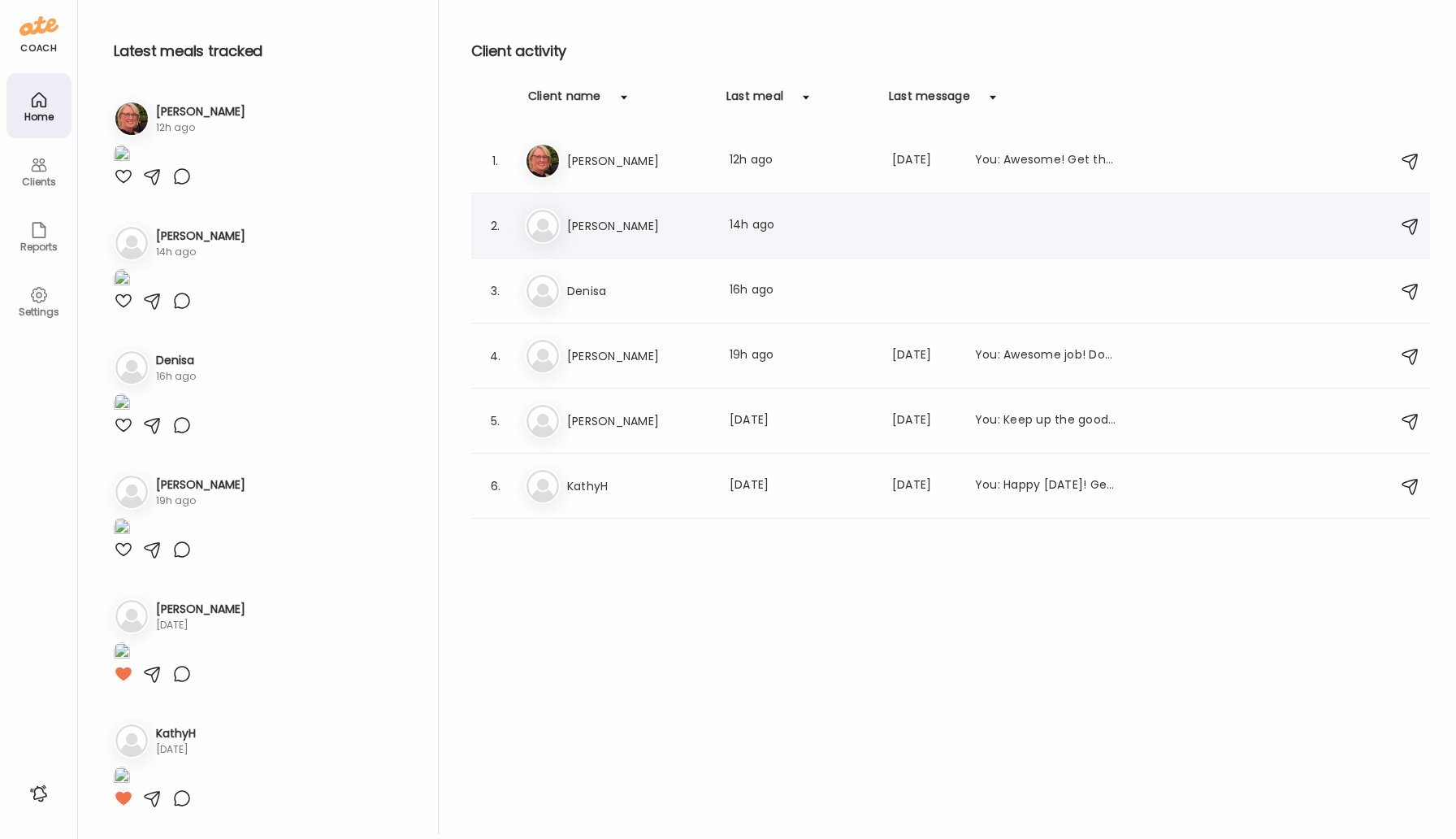
click at [581, 218] on h3 "[PERSON_NAME]" at bounding box center [639, 226] width 143 height 19
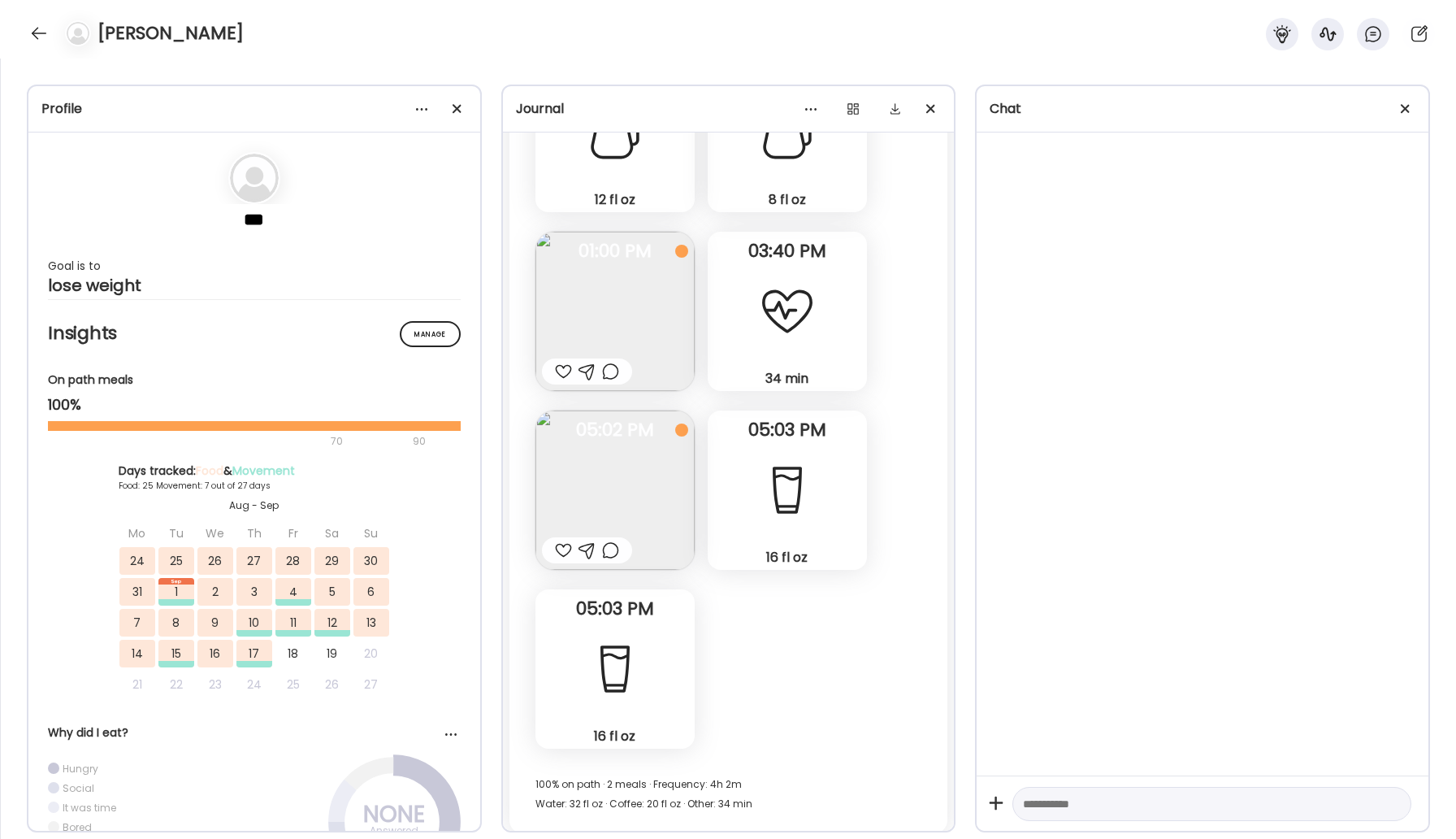
scroll to position [27745, 0]
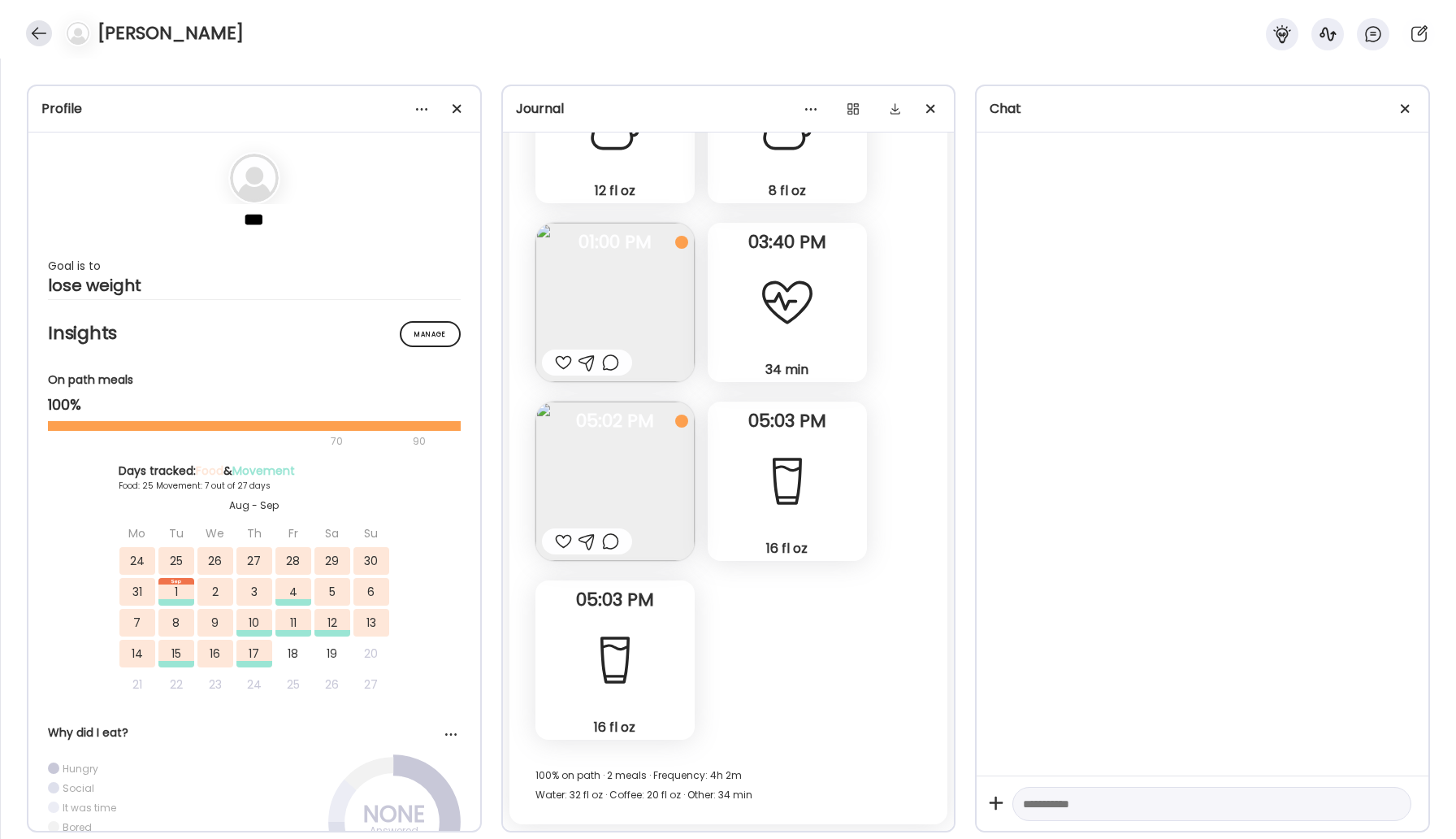
click at [38, 35] on div at bounding box center [38, 33] width 26 height 26
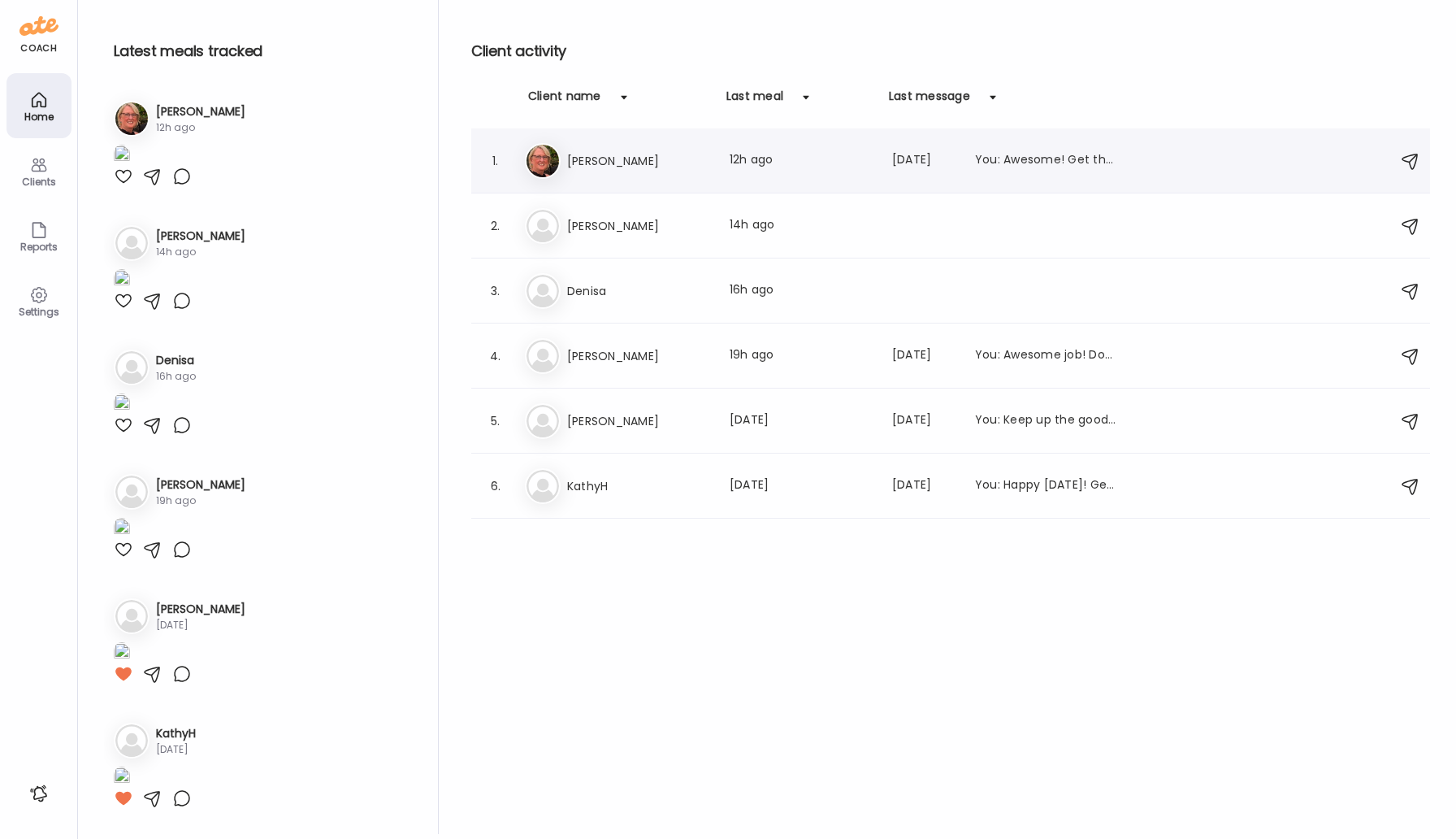
click at [592, 165] on h3 "[PERSON_NAME]" at bounding box center [639, 161] width 143 height 19
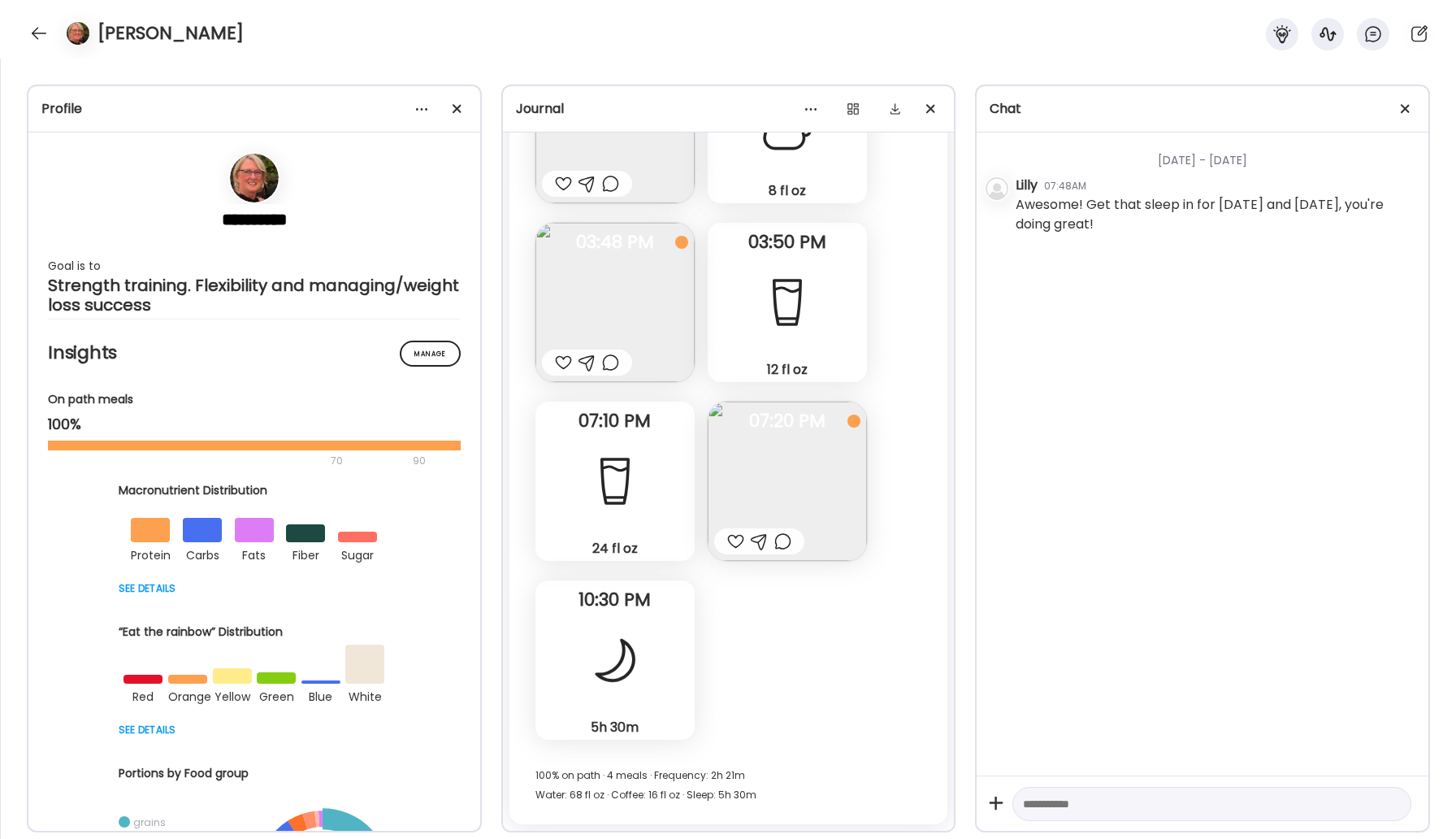
scroll to position [2362, 0]
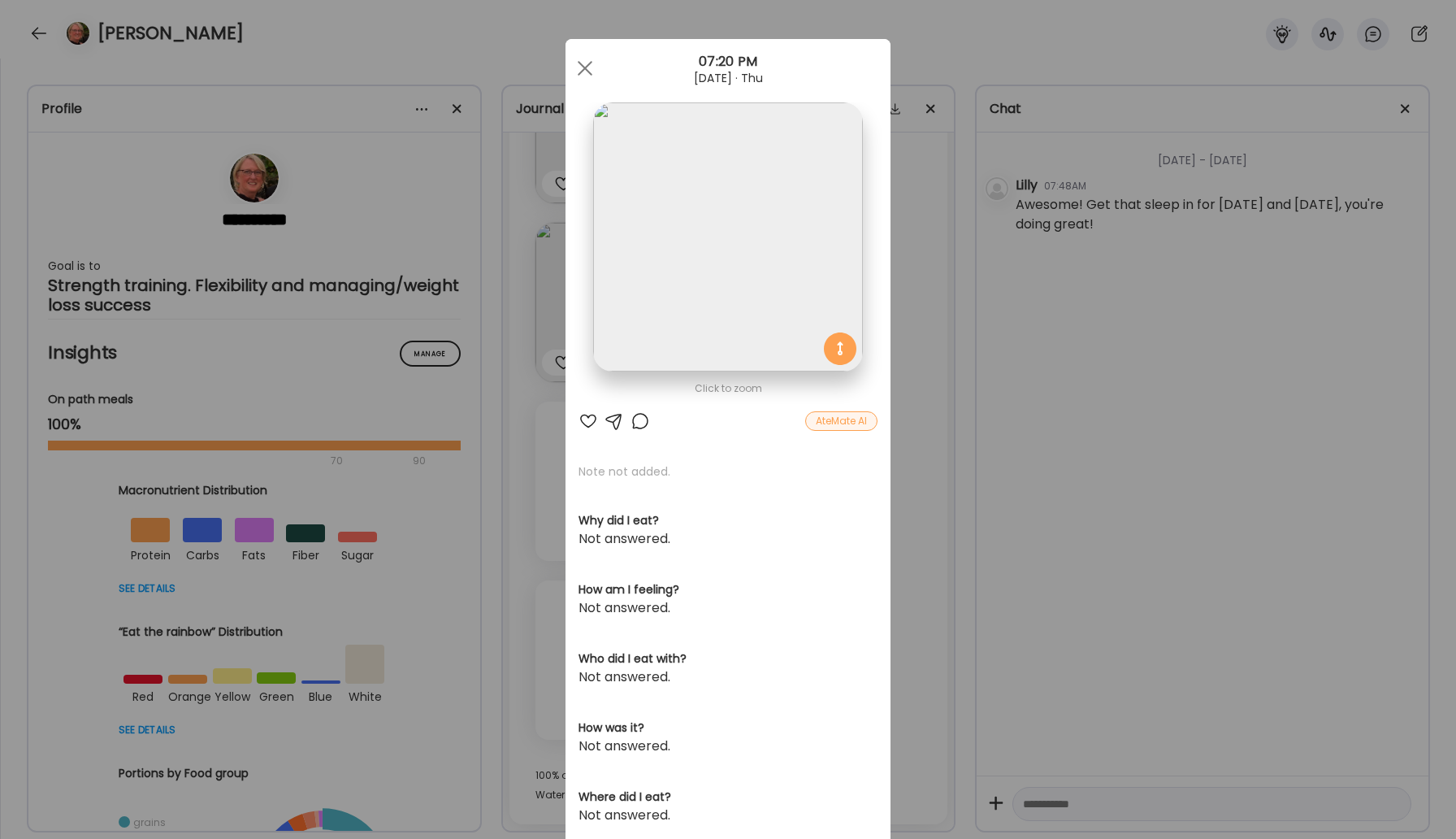
click at [850, 422] on div "AteMate AI" at bounding box center [842, 421] width 73 height 19
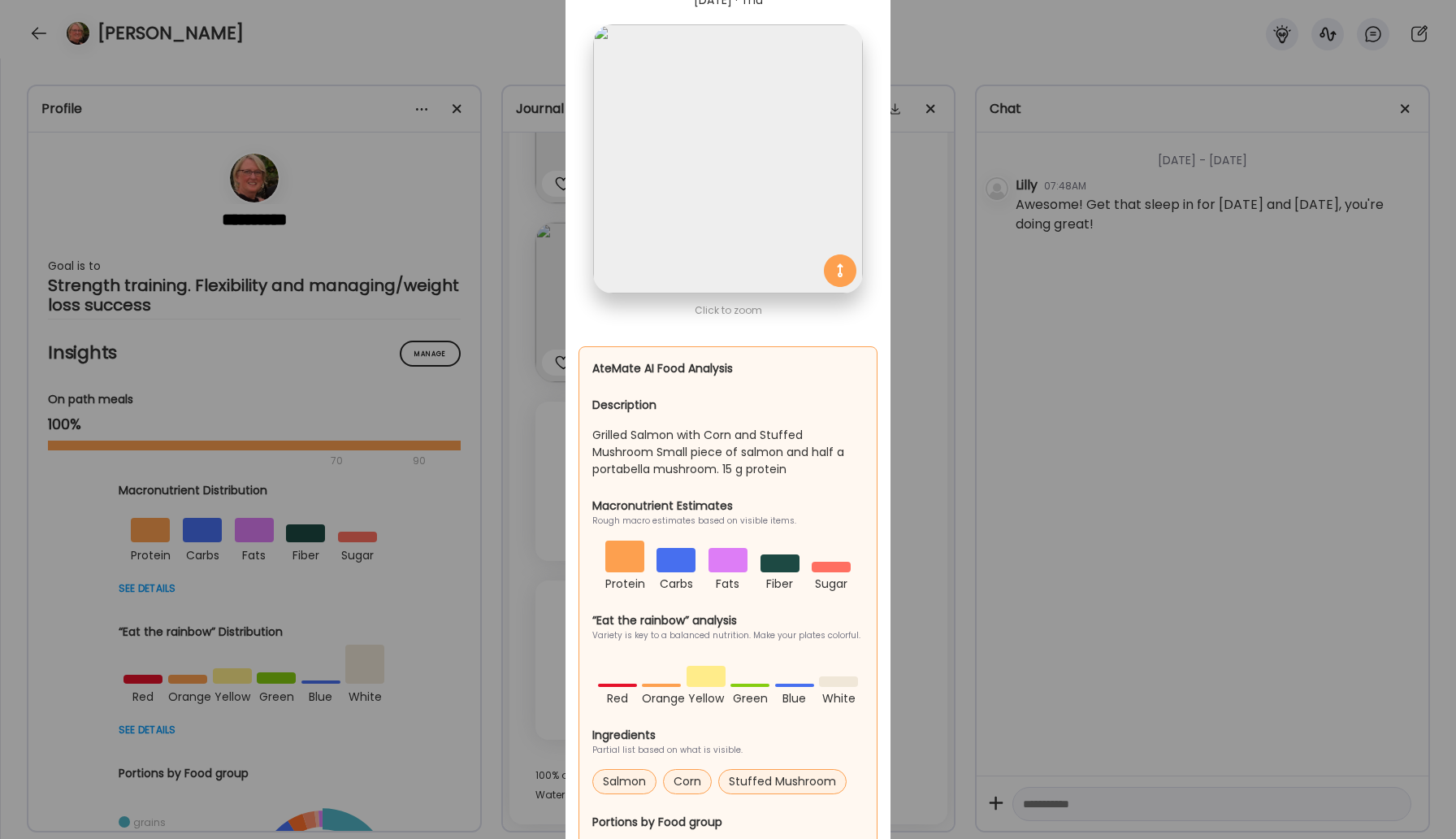
scroll to position [0, 0]
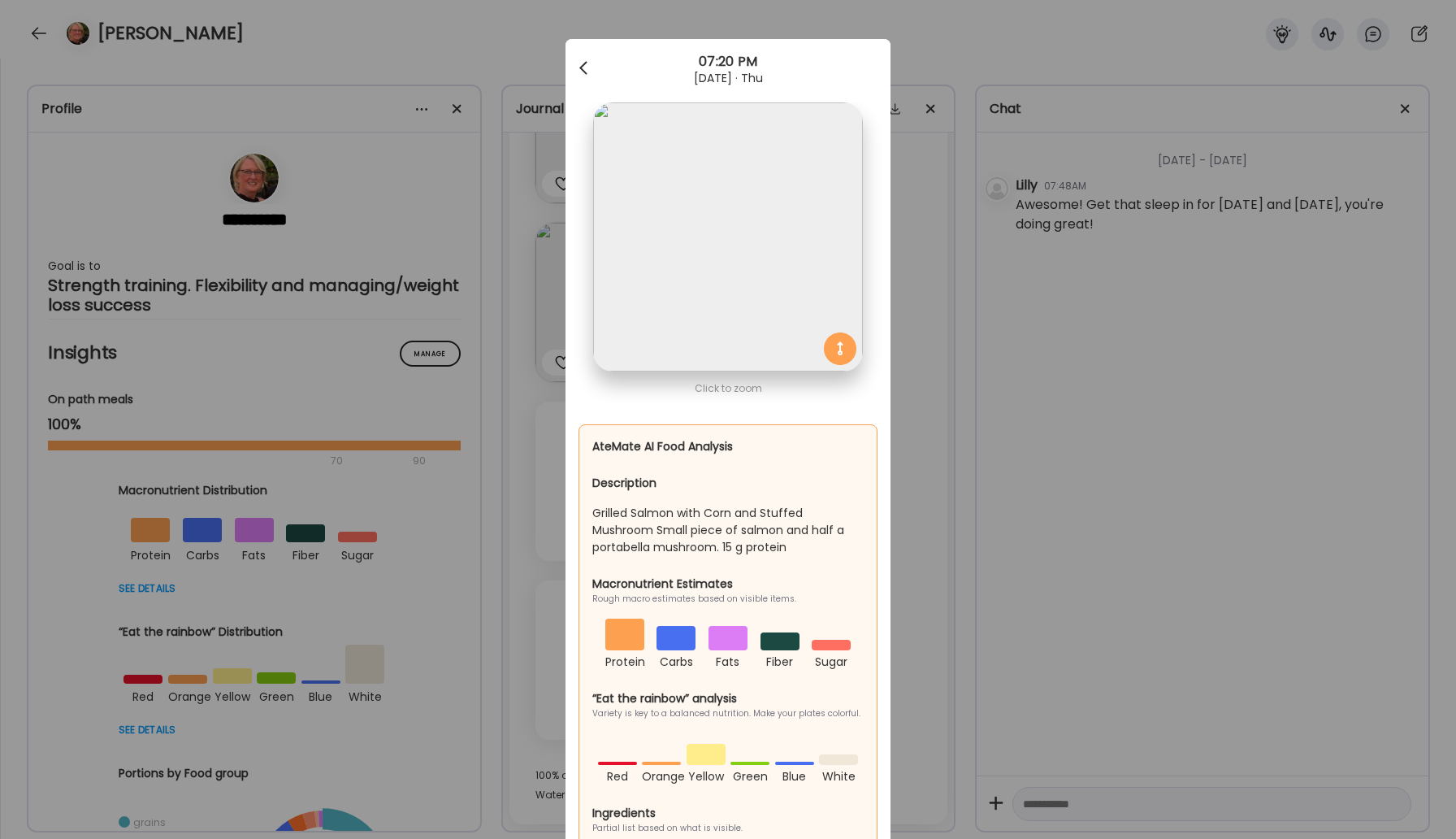
click at [585, 65] on div at bounding box center [585, 68] width 33 height 33
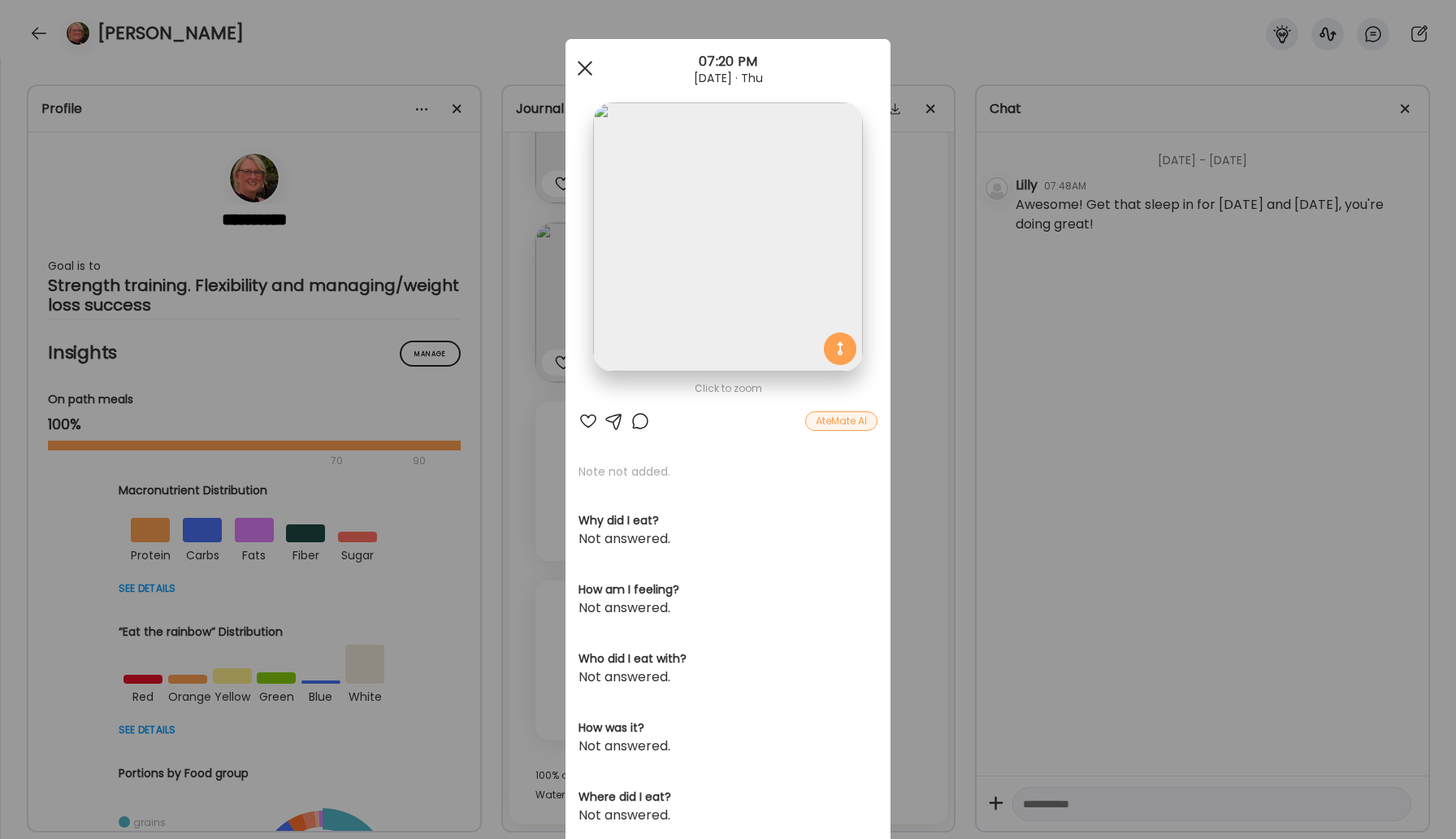
click at [589, 67] on div at bounding box center [585, 68] width 33 height 33
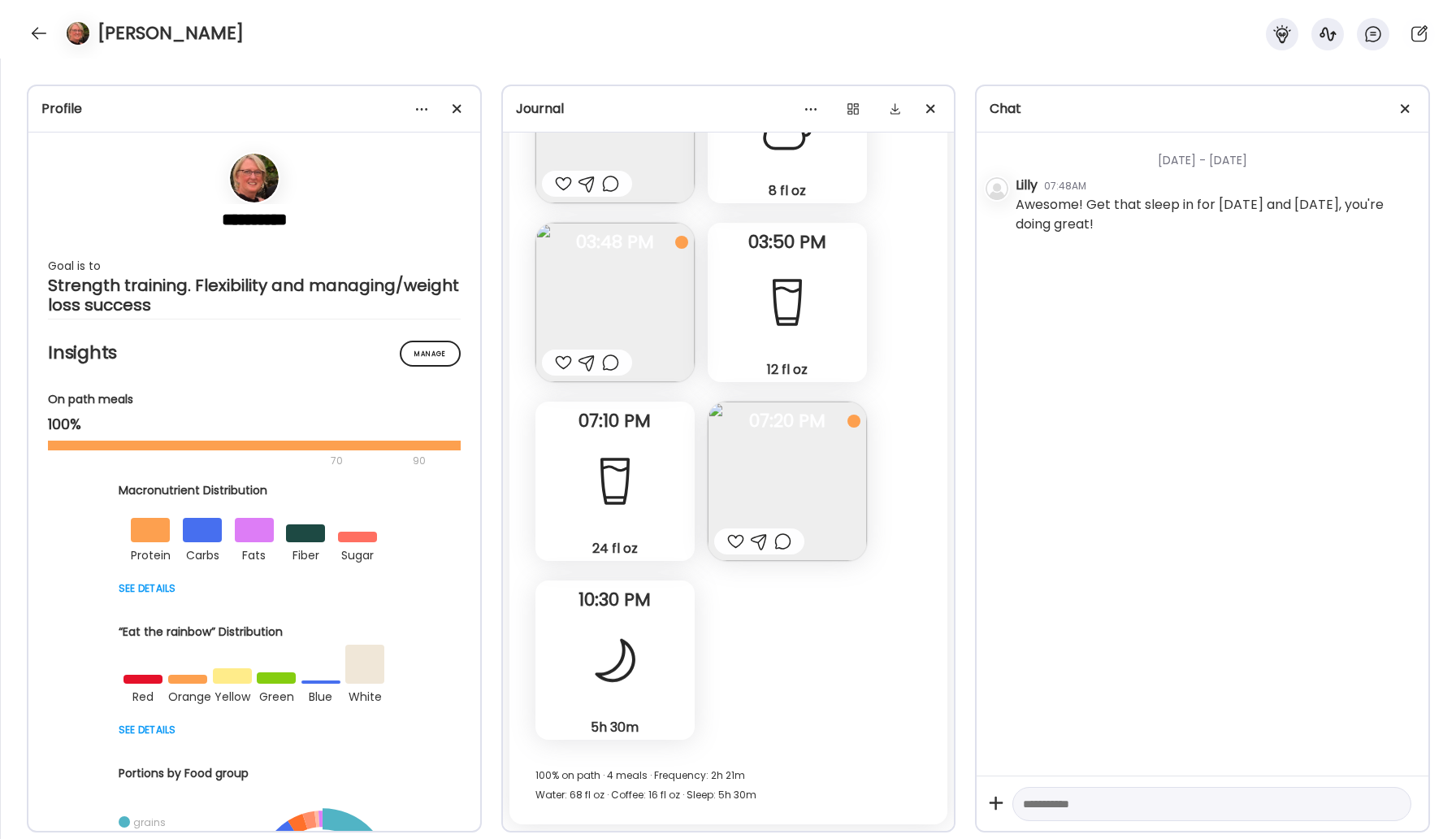
click at [627, 297] on img at bounding box center [615, 303] width 159 height 159
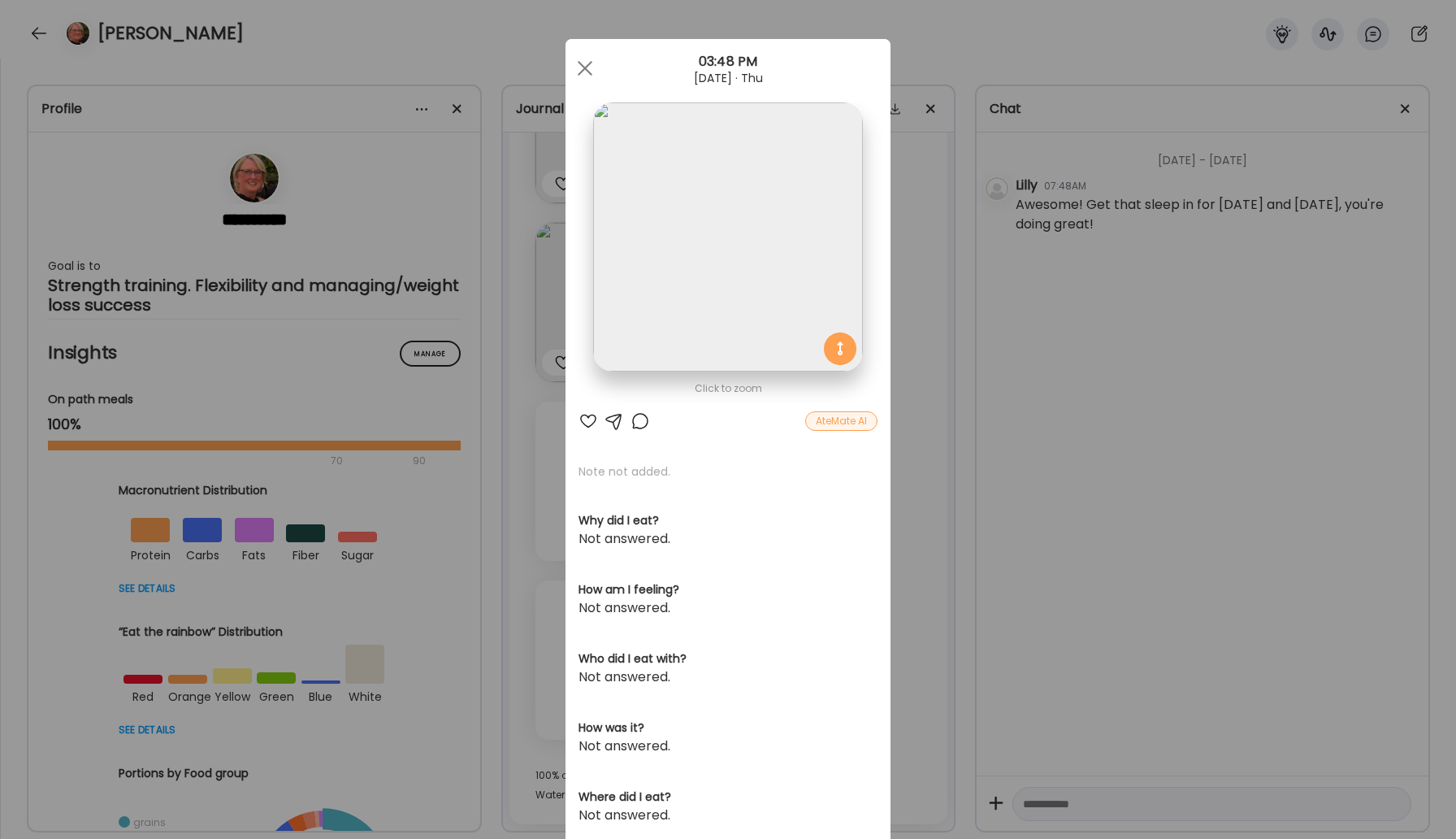
click at [859, 420] on div "AteMate AI" at bounding box center [842, 421] width 73 height 19
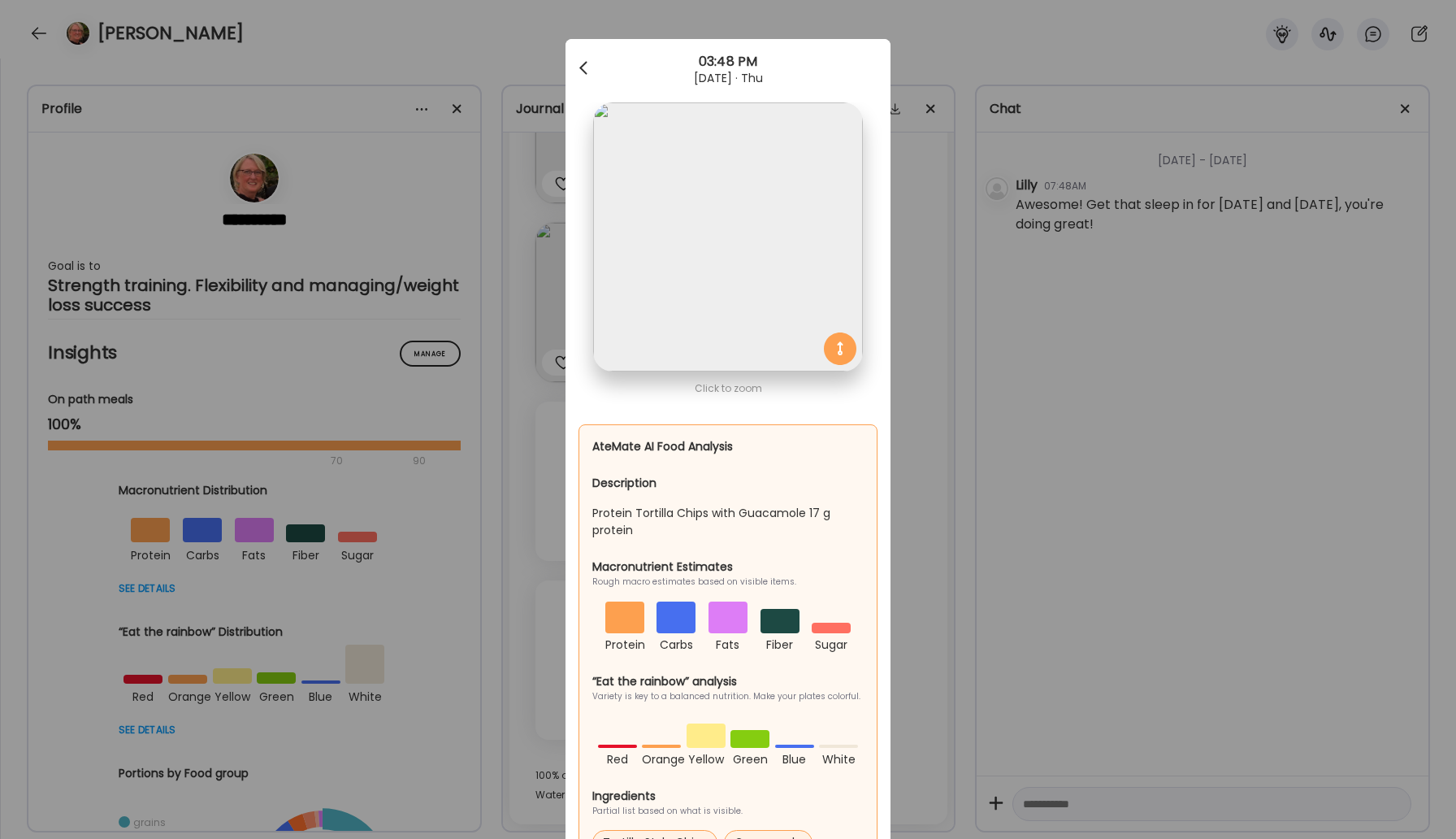
click at [578, 69] on div at bounding box center [585, 68] width 33 height 33
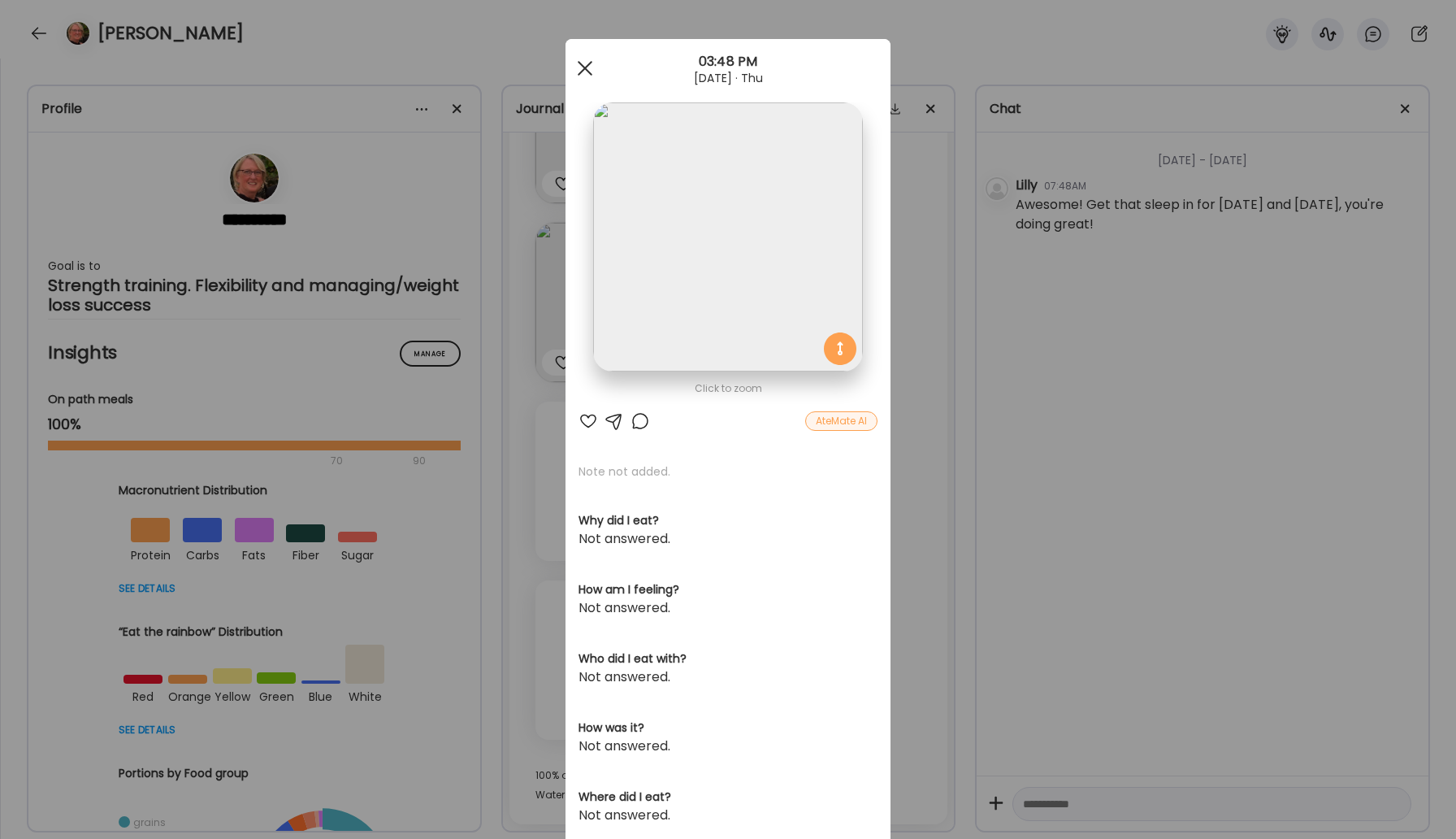
click at [585, 64] on div at bounding box center [585, 68] width 33 height 33
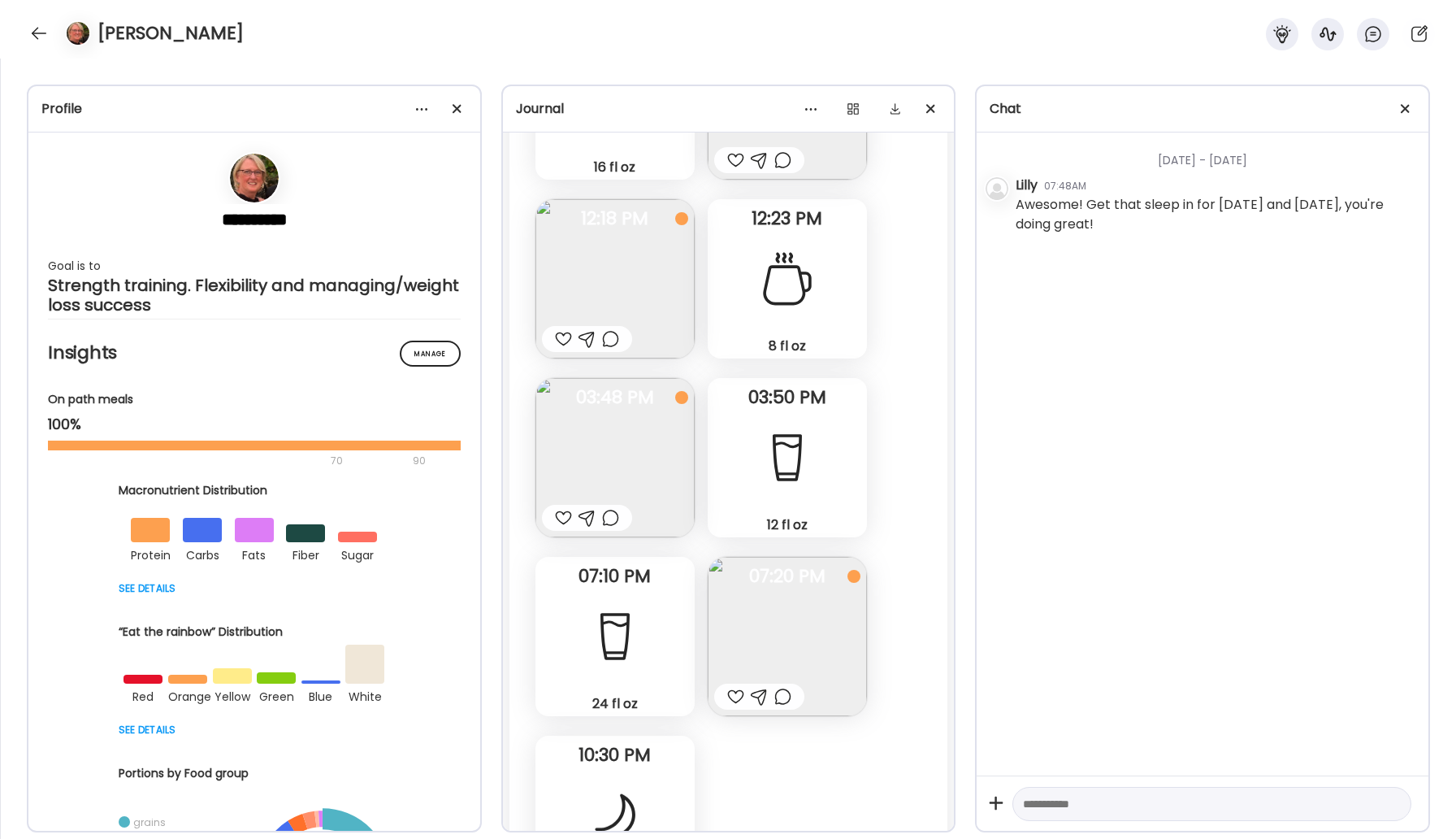
scroll to position [23447, 0]
click at [676, 278] on img at bounding box center [615, 280] width 159 height 159
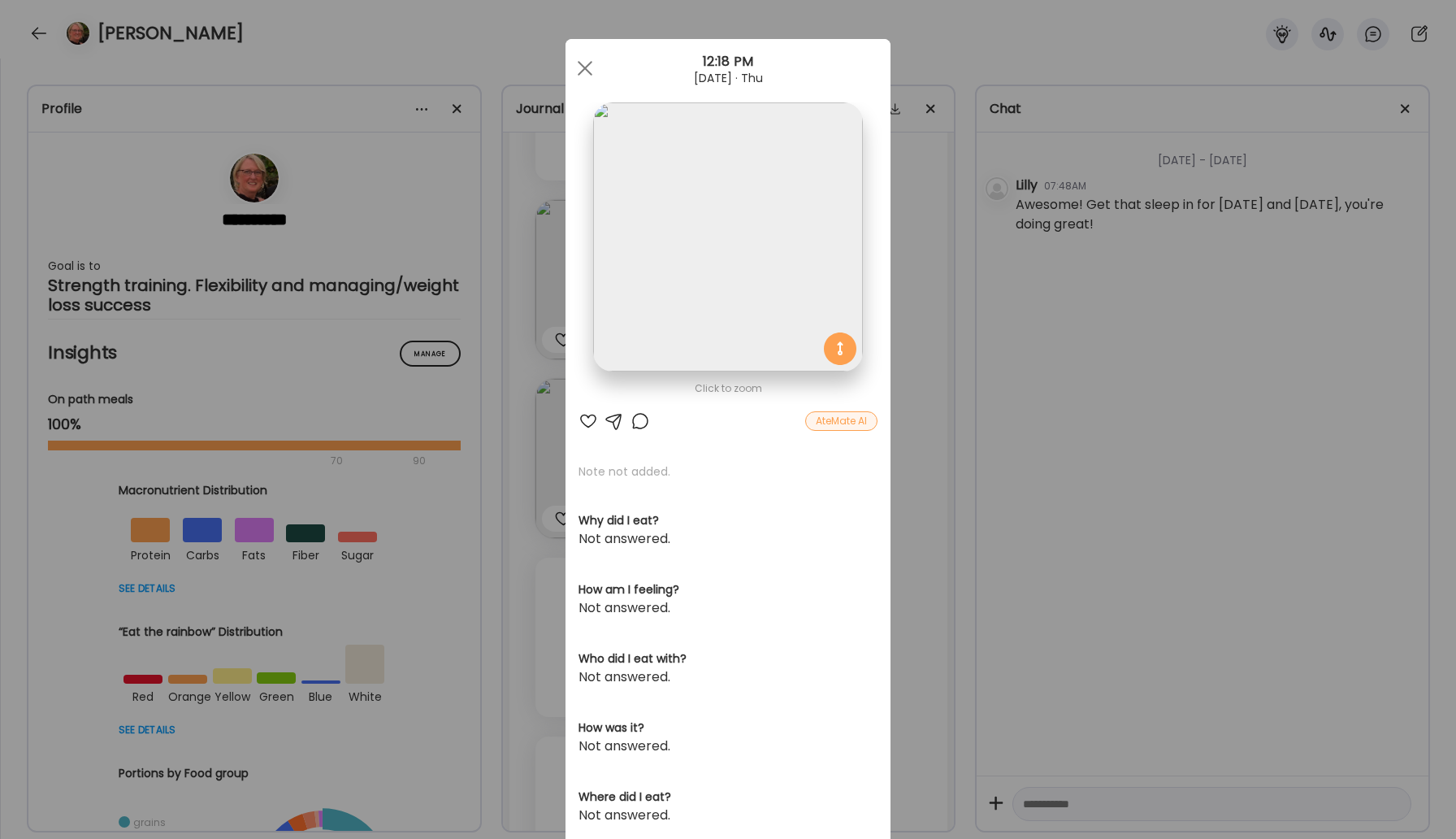
click at [823, 420] on div "AteMate AI" at bounding box center [842, 421] width 73 height 19
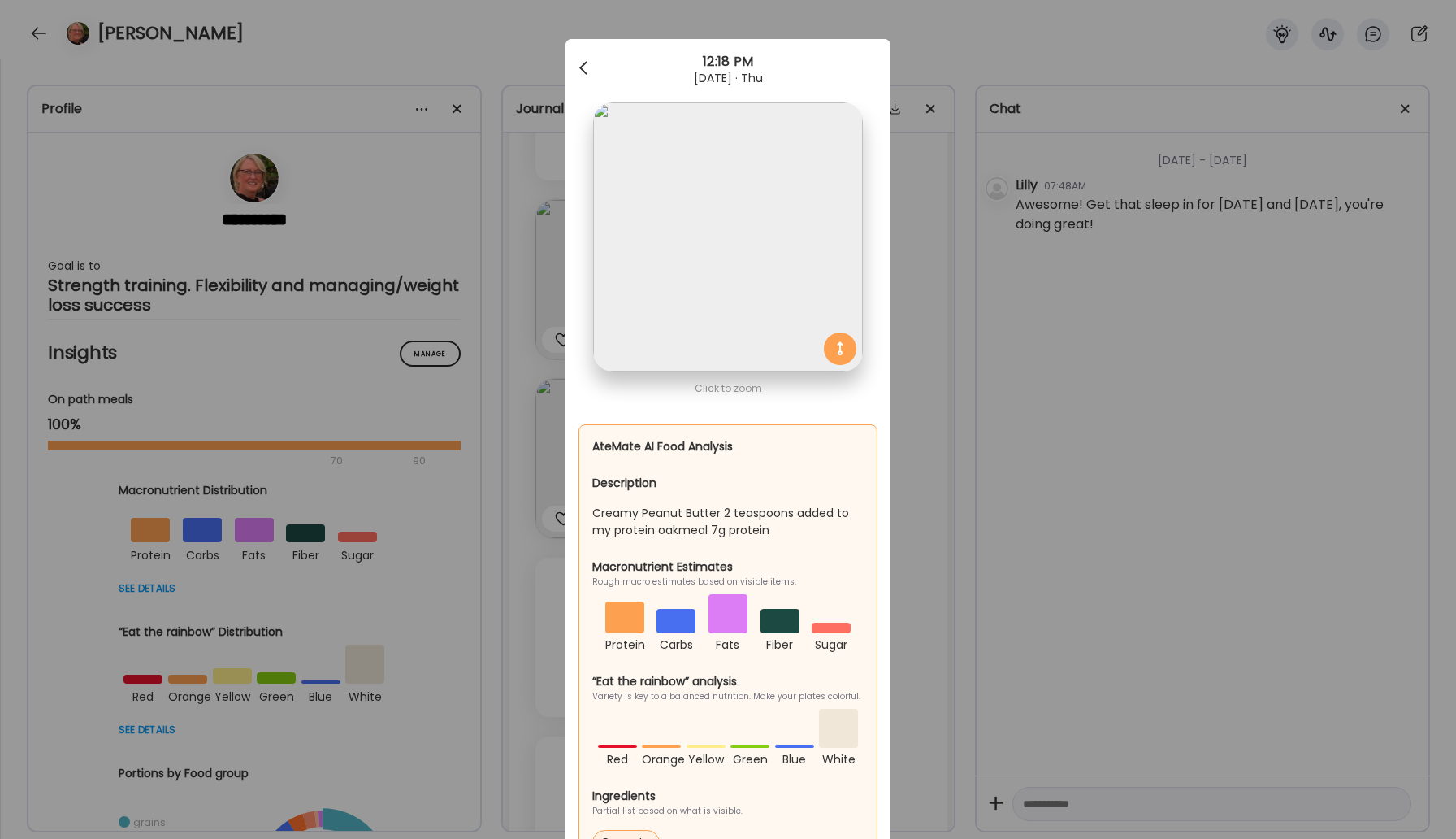
click at [584, 69] on span at bounding box center [583, 65] width 8 height 8
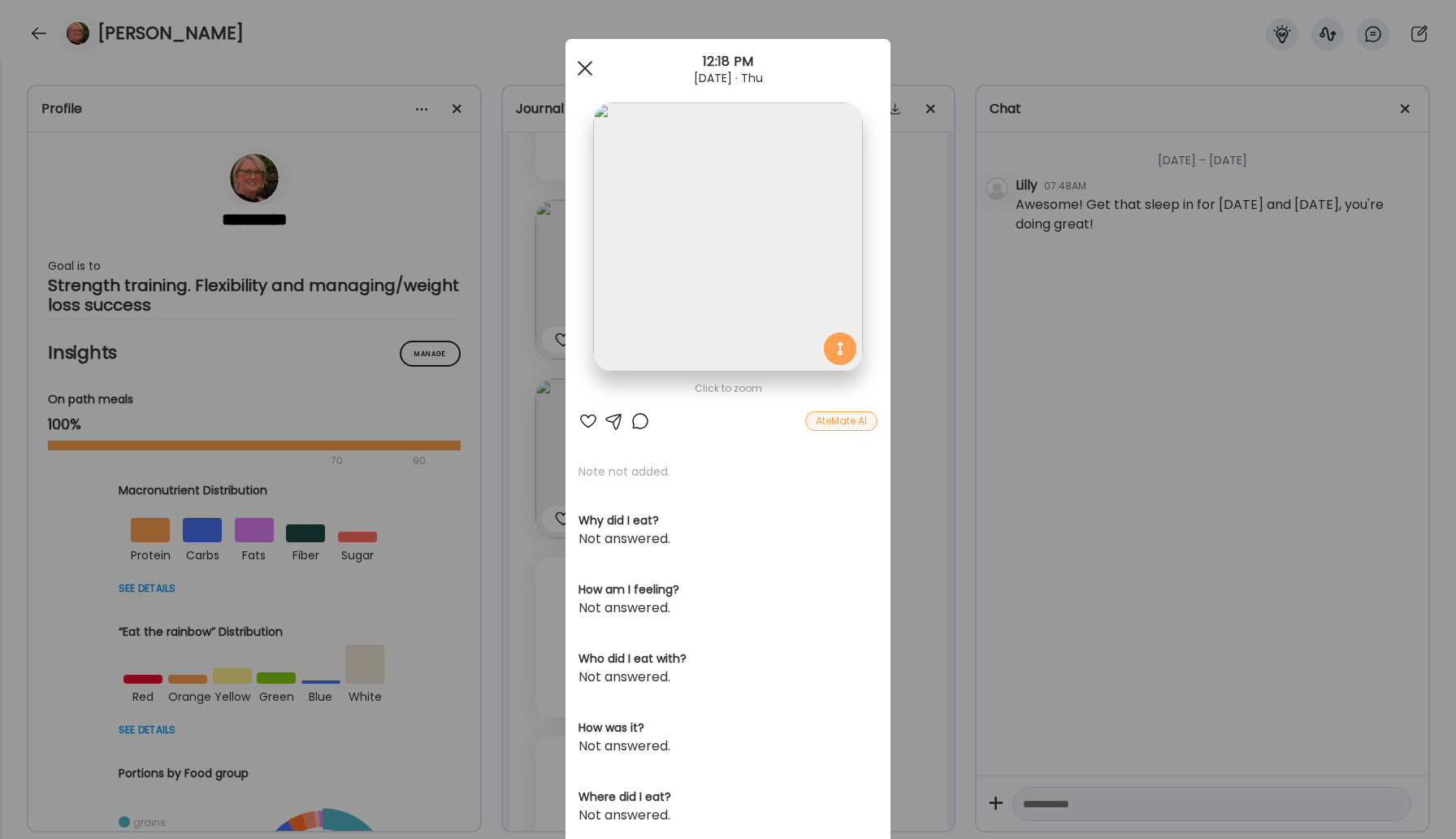
click at [597, 63] on div at bounding box center [585, 68] width 33 height 33
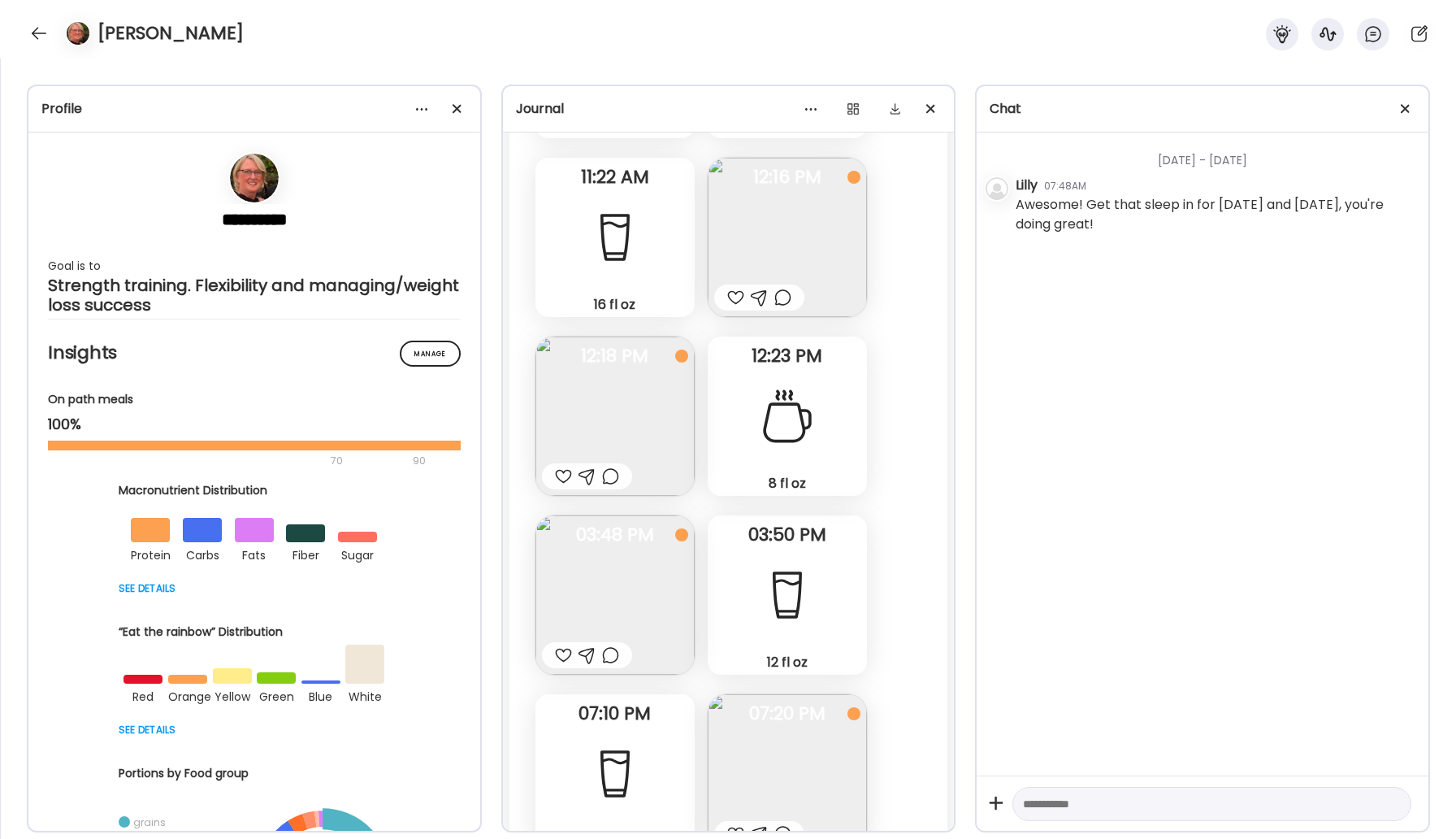
scroll to position [23312, 0]
click at [803, 244] on img at bounding box center [788, 235] width 159 height 159
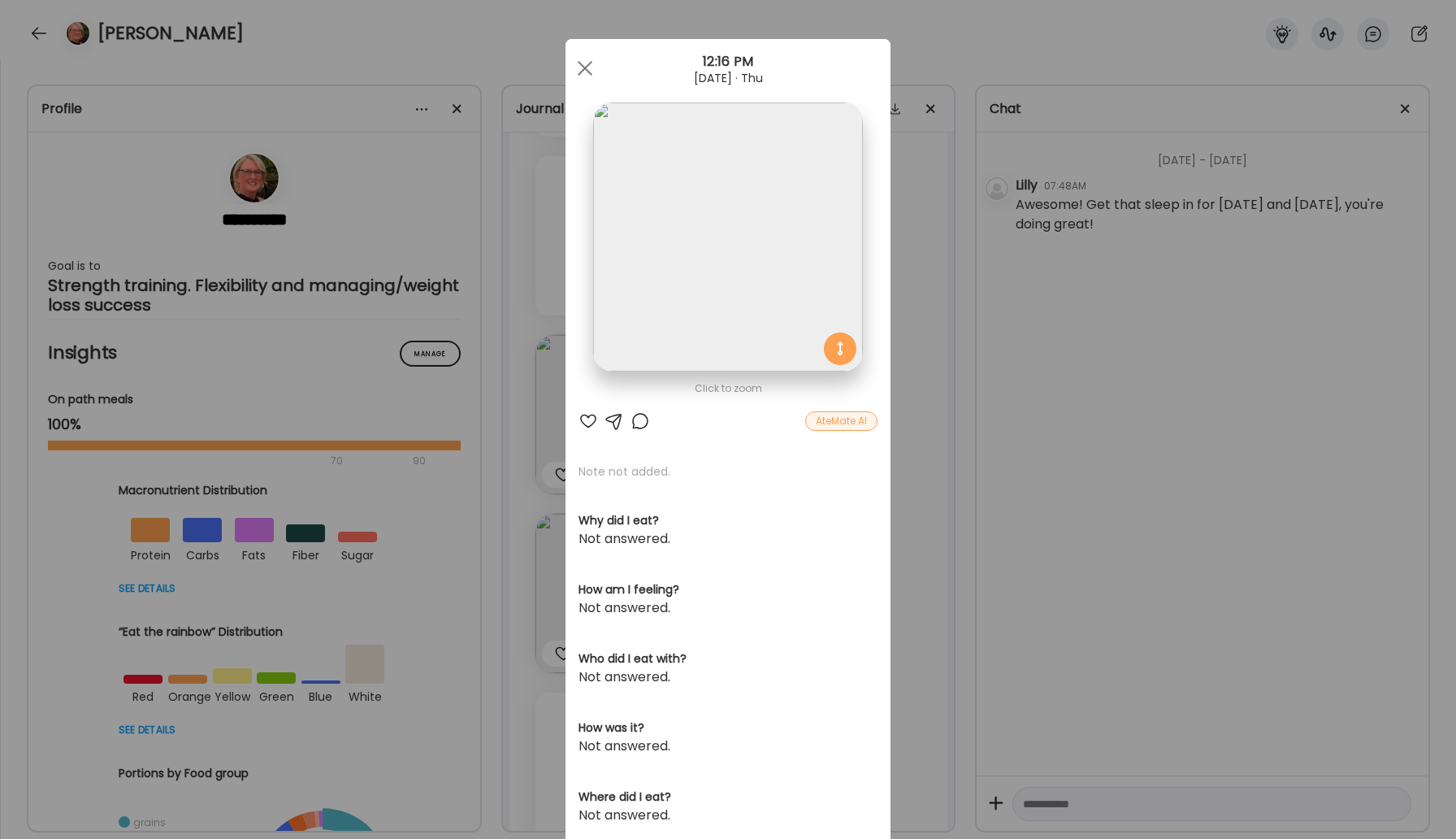
click at [836, 422] on div "AteMate AI" at bounding box center [842, 421] width 73 height 19
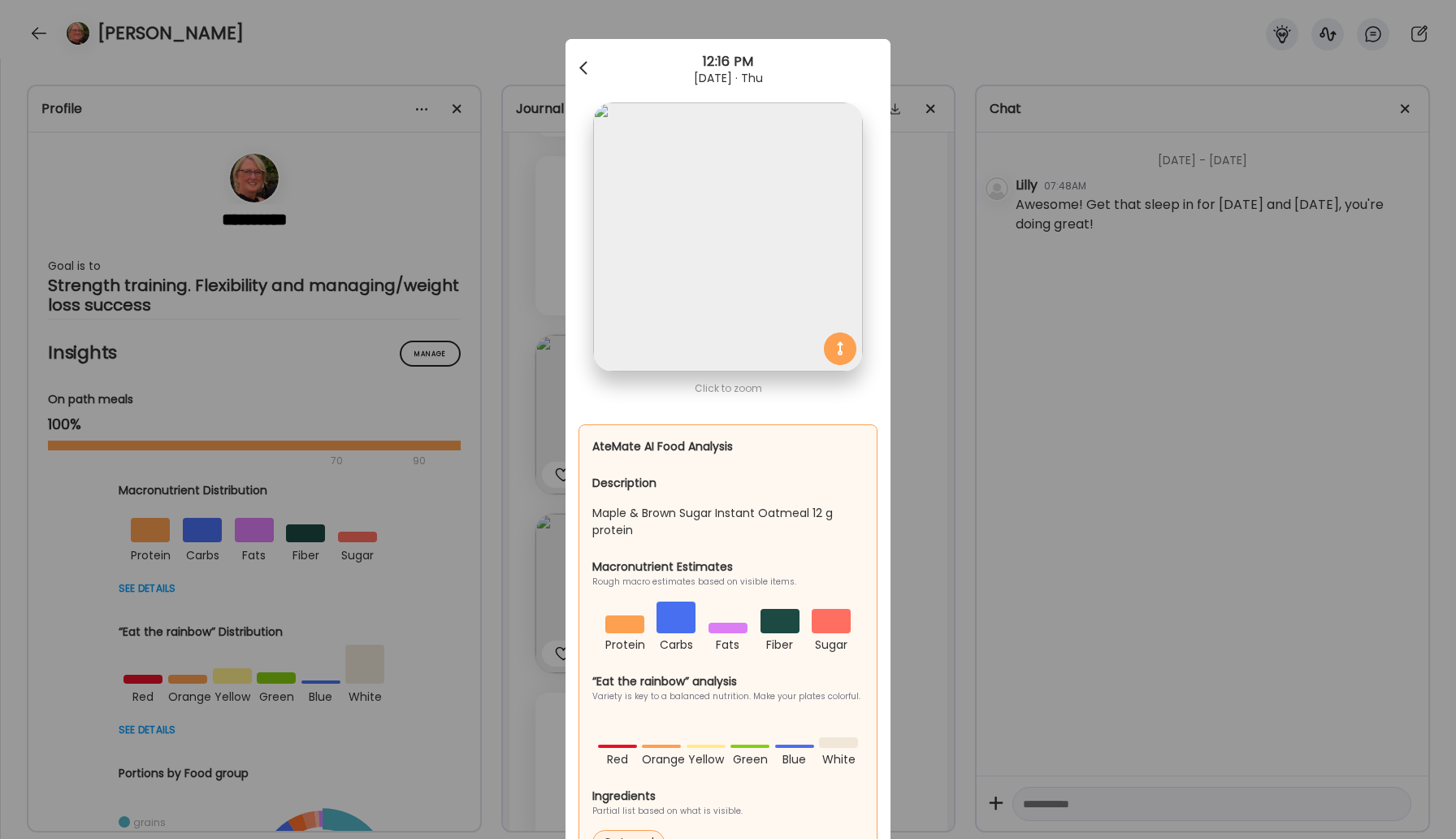
click at [597, 73] on div at bounding box center [585, 68] width 33 height 33
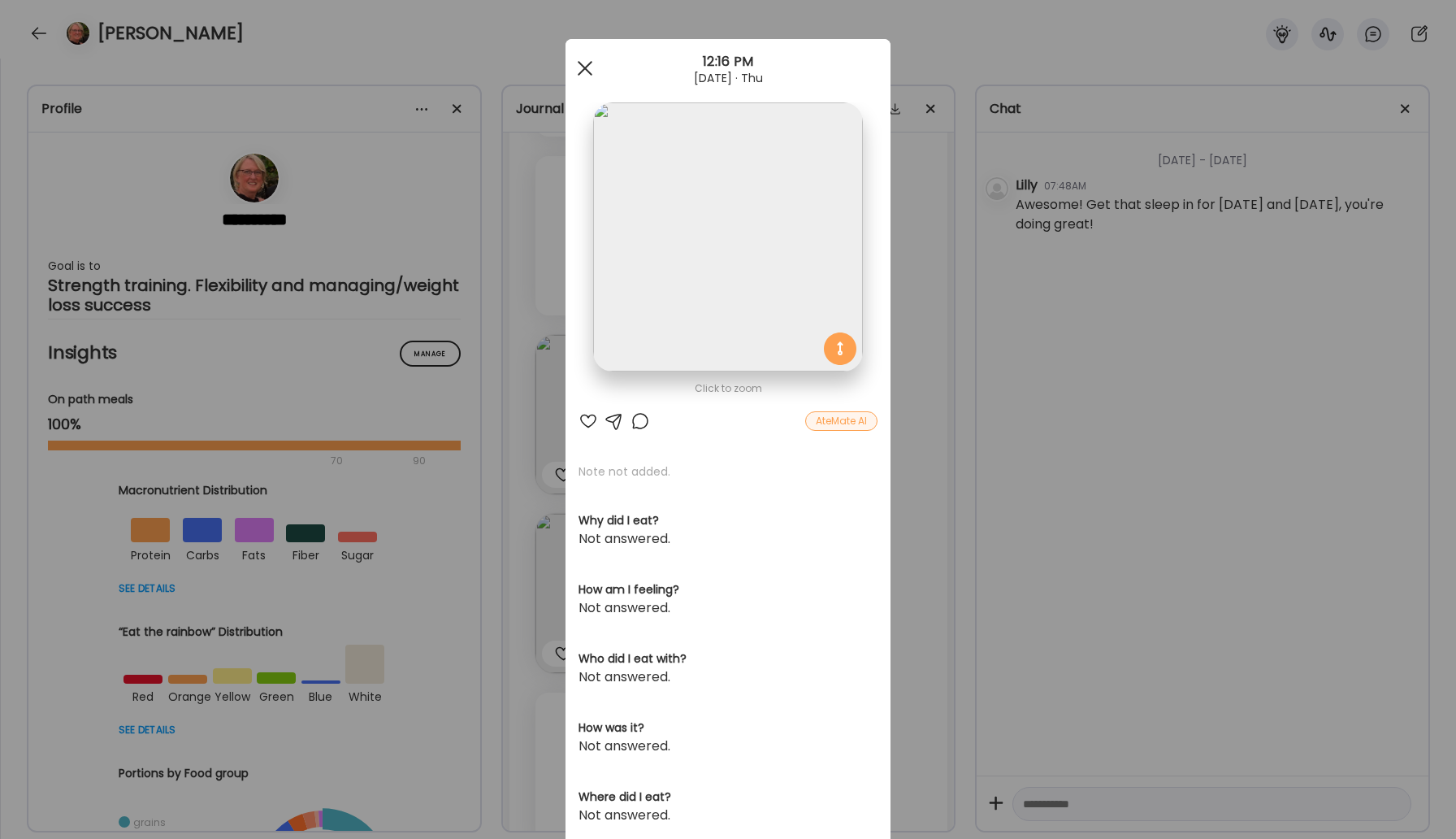
click at [588, 65] on span at bounding box center [585, 68] width 15 height 15
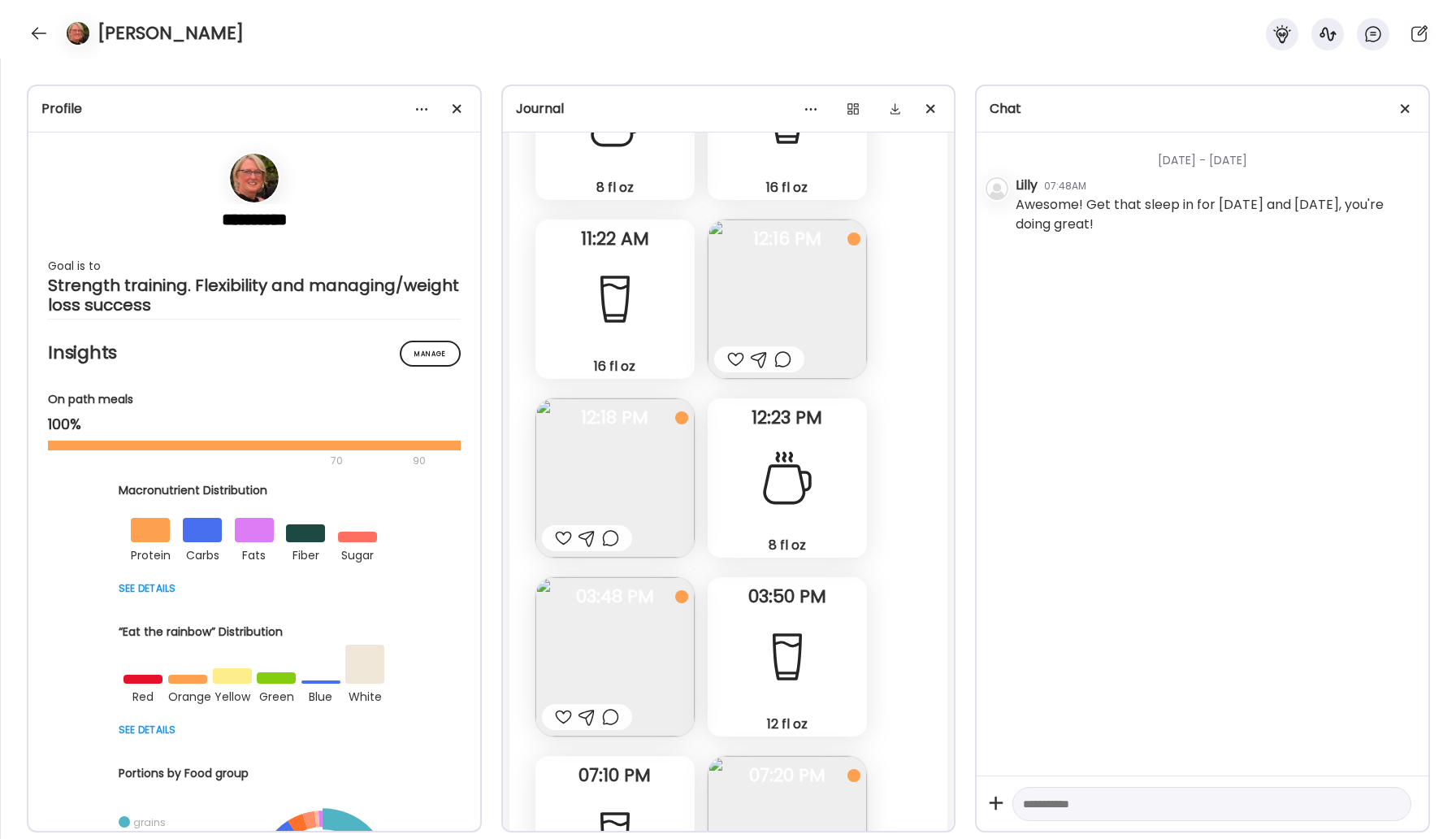
scroll to position [23603, 0]
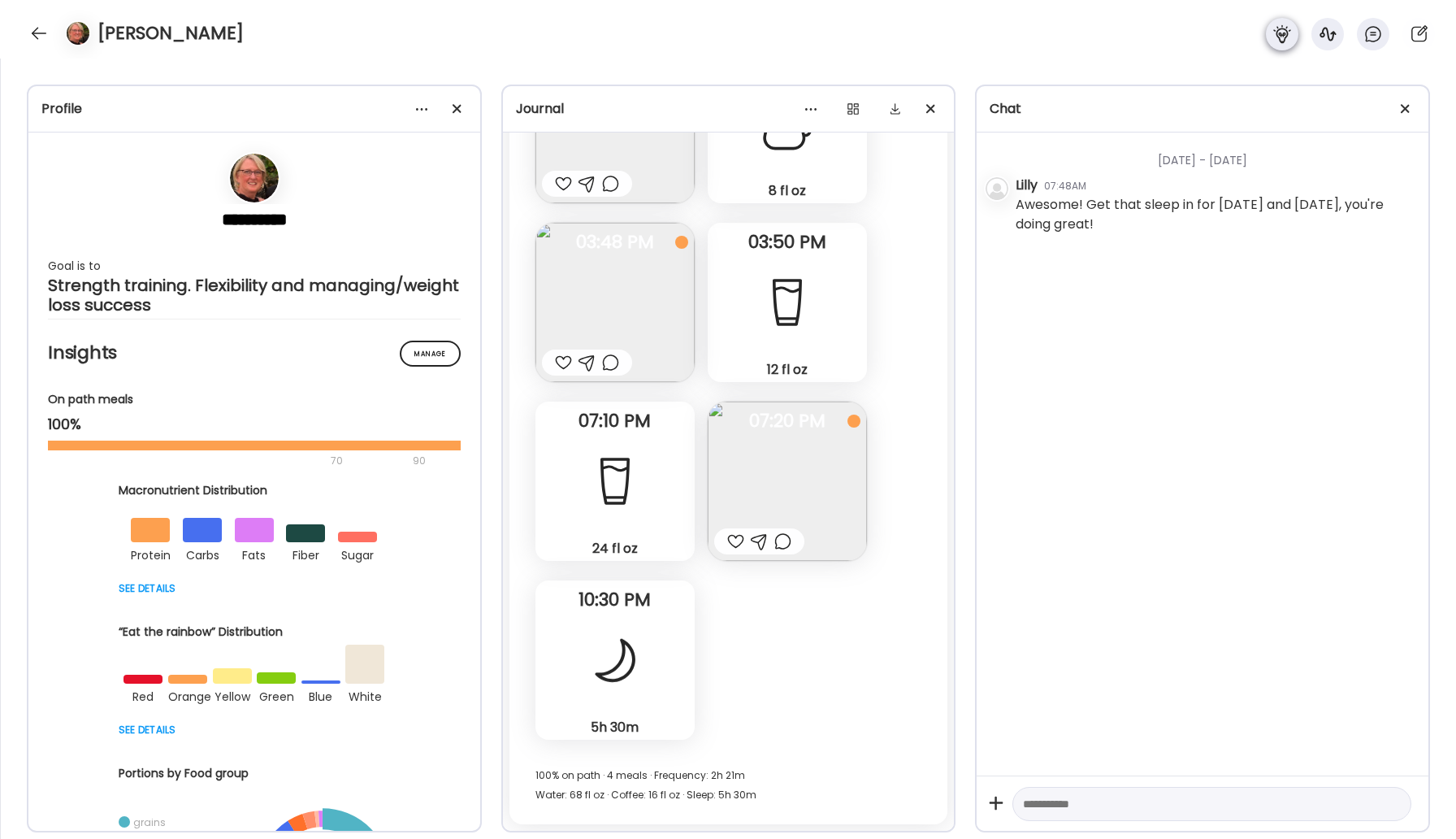
click at [1281, 23] on div at bounding box center [1283, 34] width 33 height 33
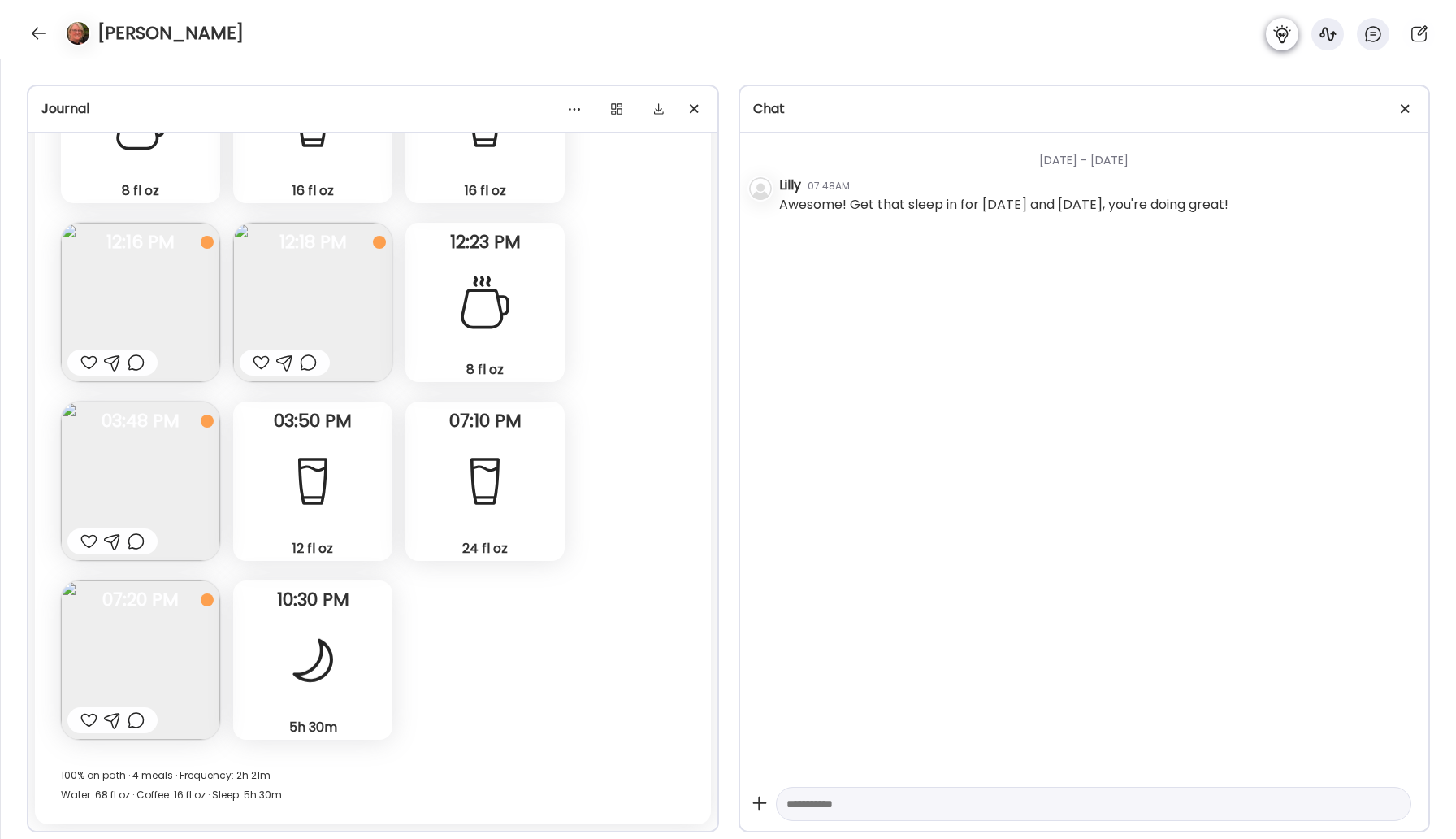
scroll to position [18061, 0]
click at [1282, 25] on icon at bounding box center [1283, 35] width 19 height 19
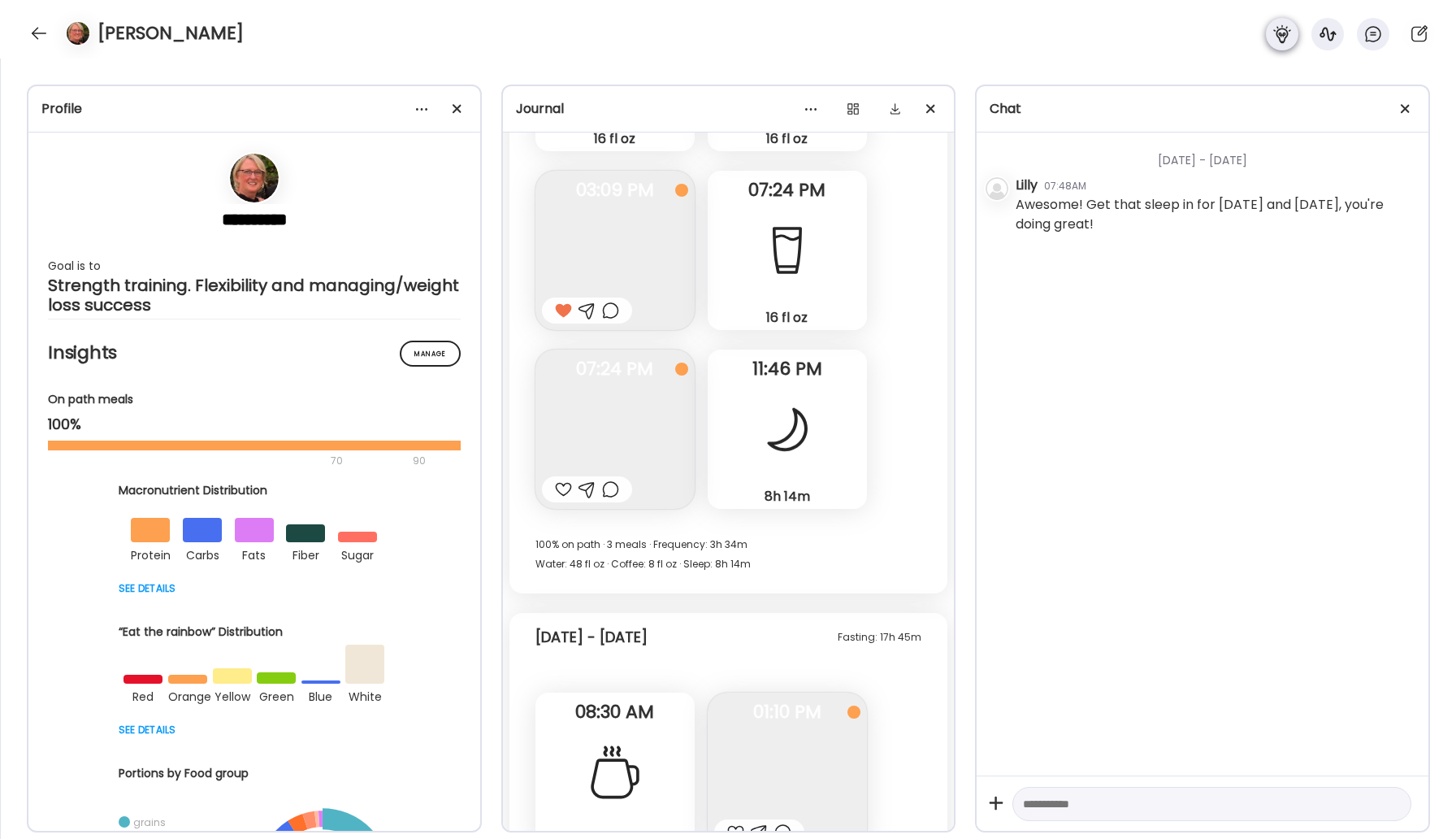
scroll to position [23603, 0]
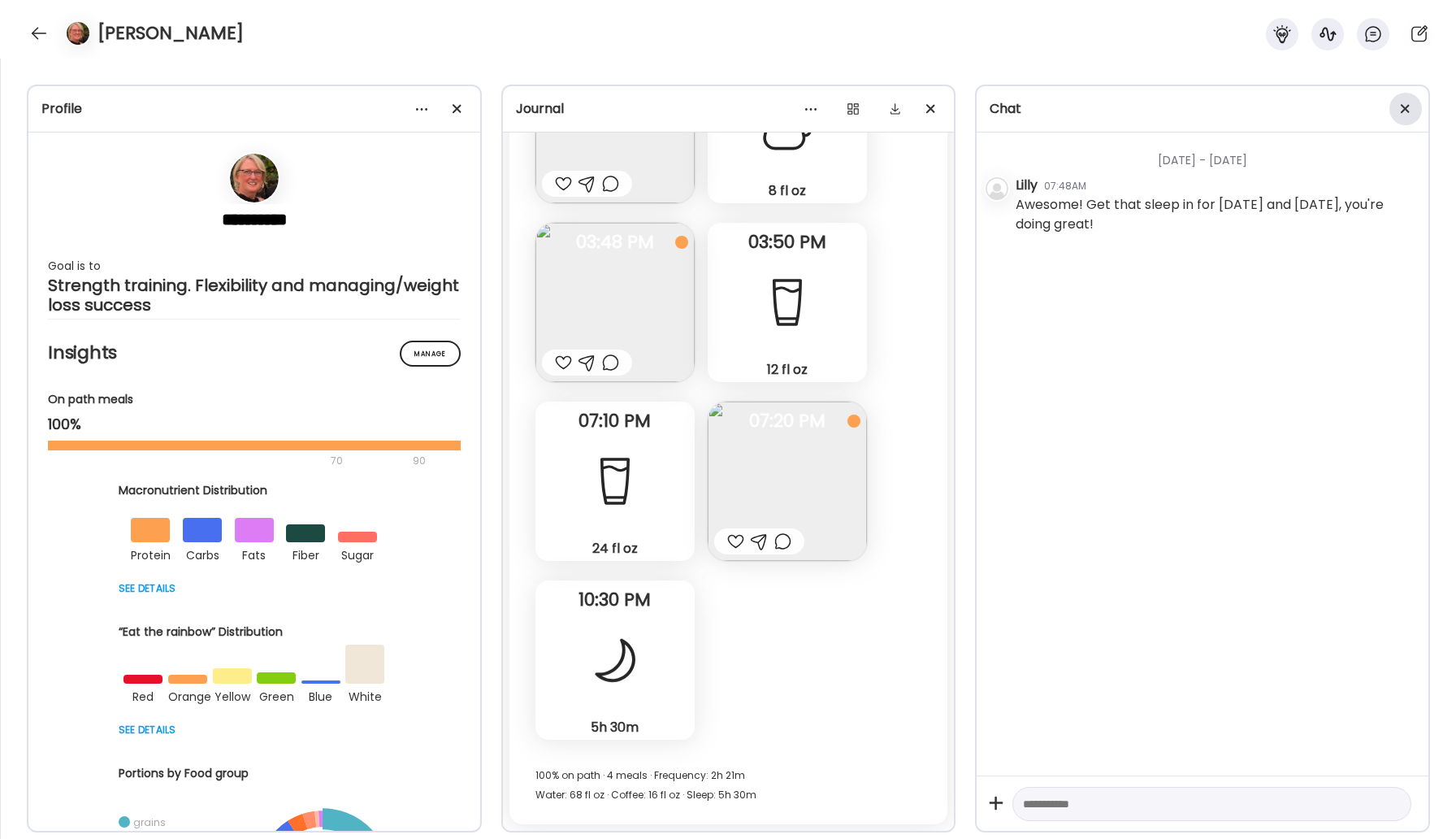
click at [1406, 99] on div at bounding box center [1406, 109] width 33 height 33
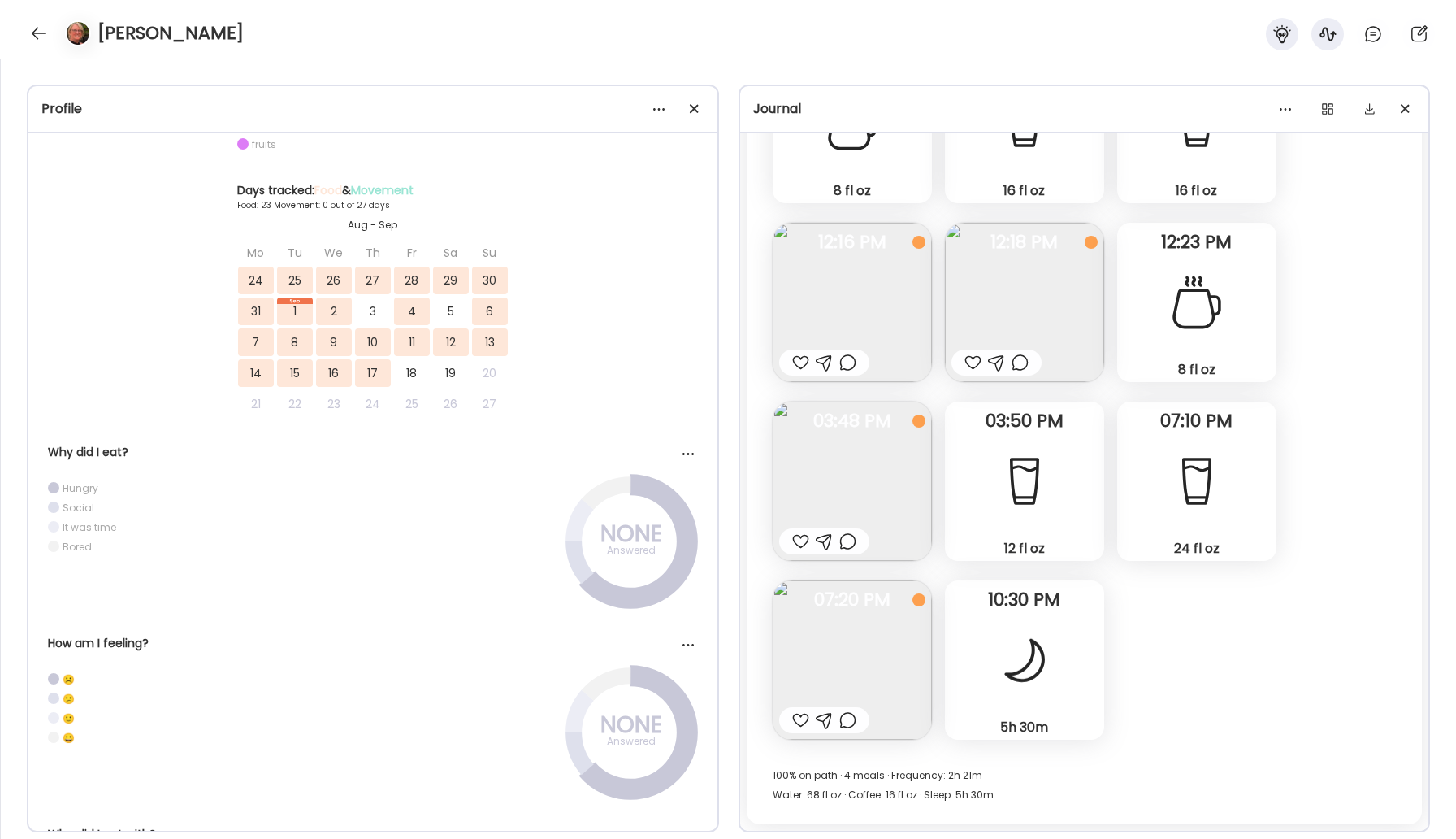
scroll to position [0, 0]
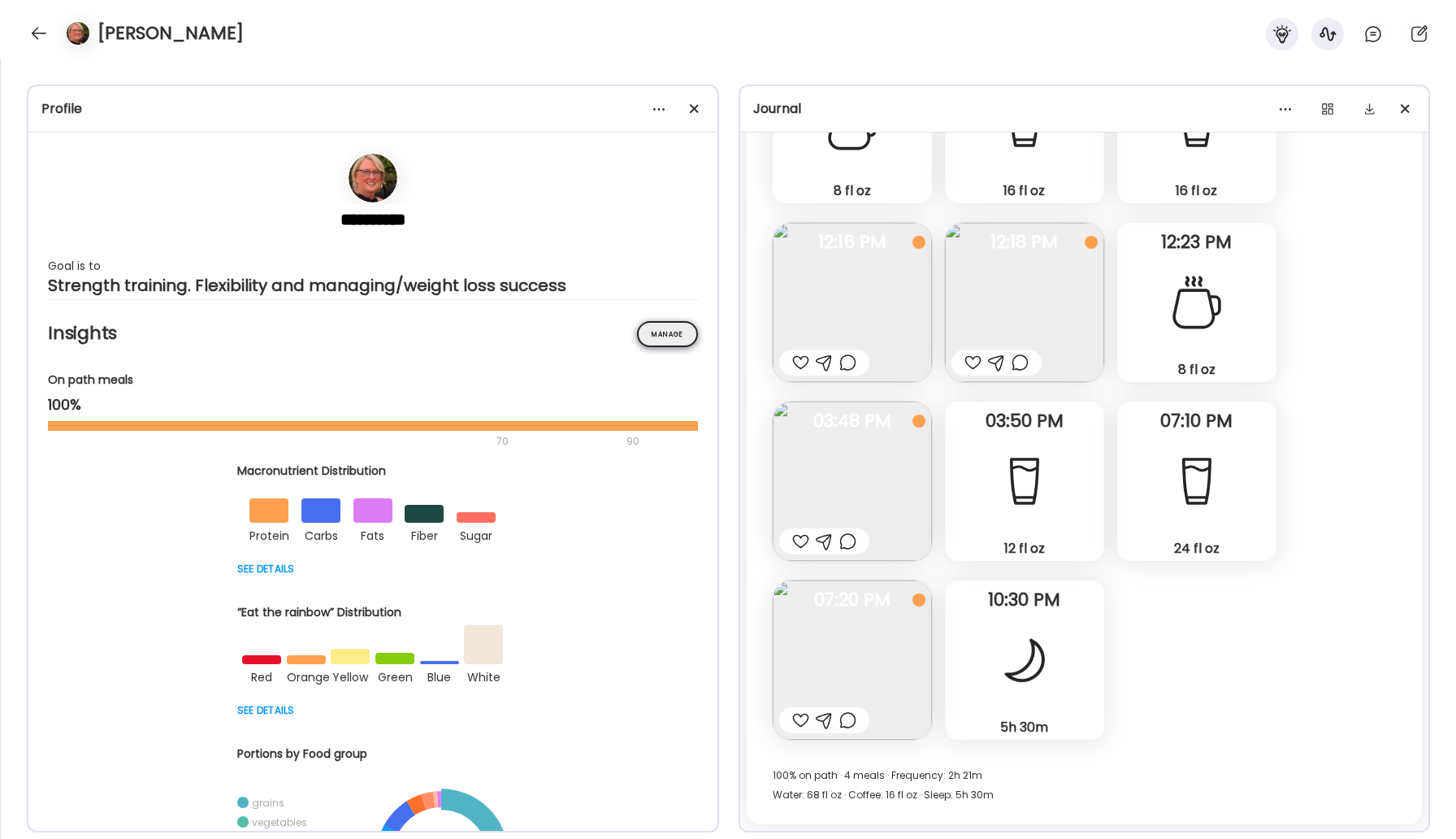
click at [656, 340] on div "Manage" at bounding box center [667, 334] width 61 height 26
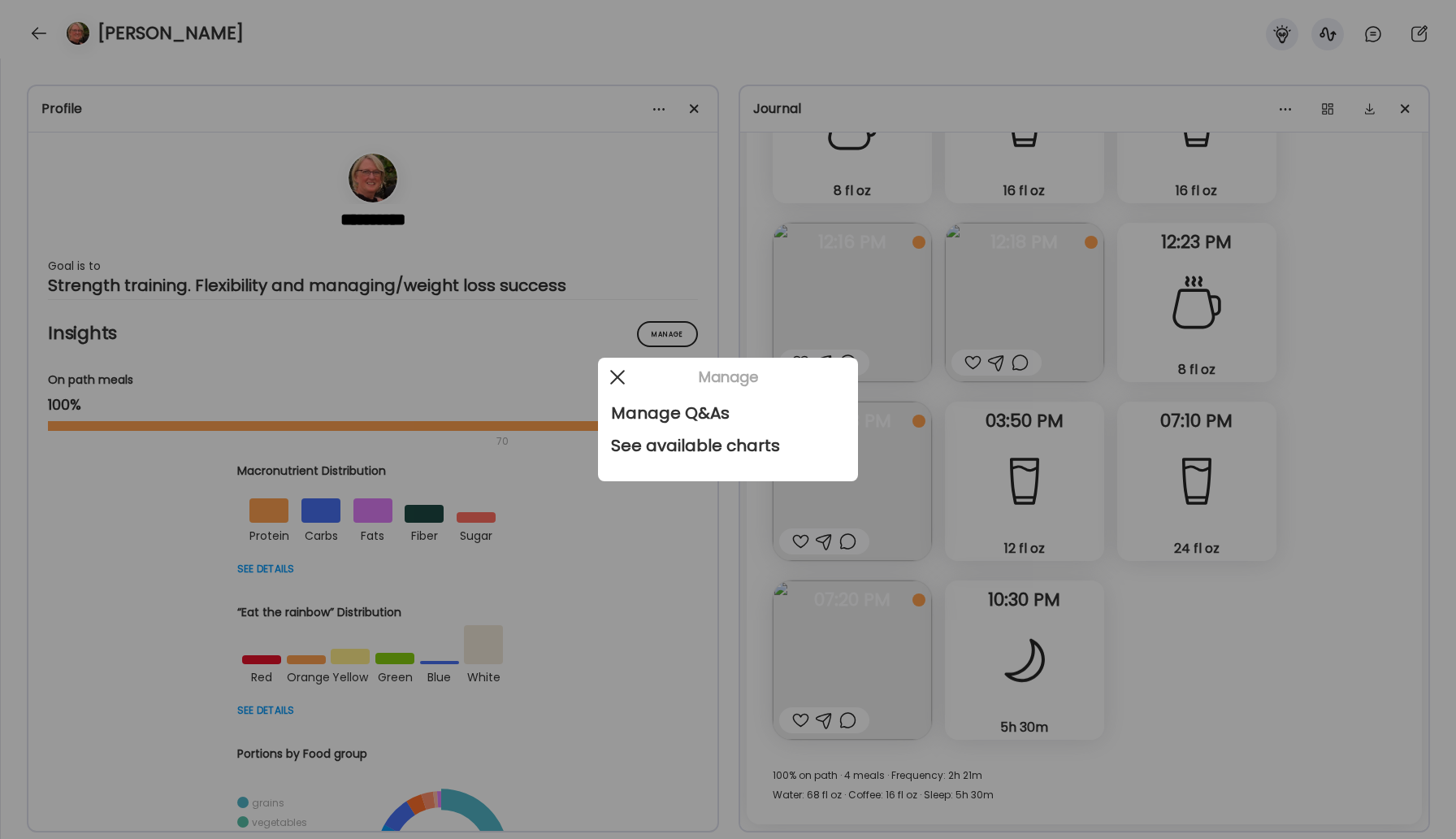
click at [614, 371] on div at bounding box center [617, 377] width 33 height 33
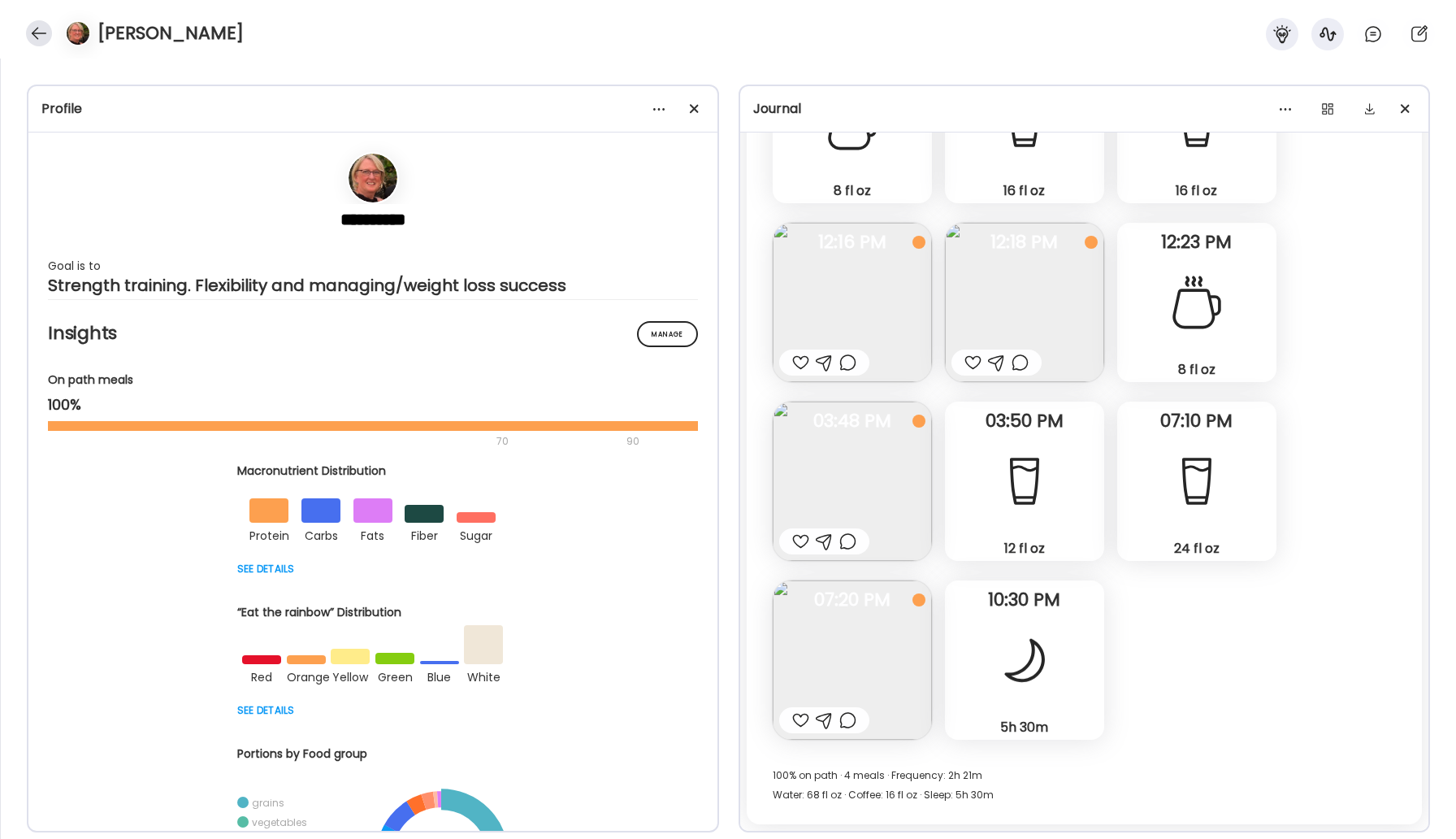
click at [43, 28] on div at bounding box center [38, 33] width 26 height 26
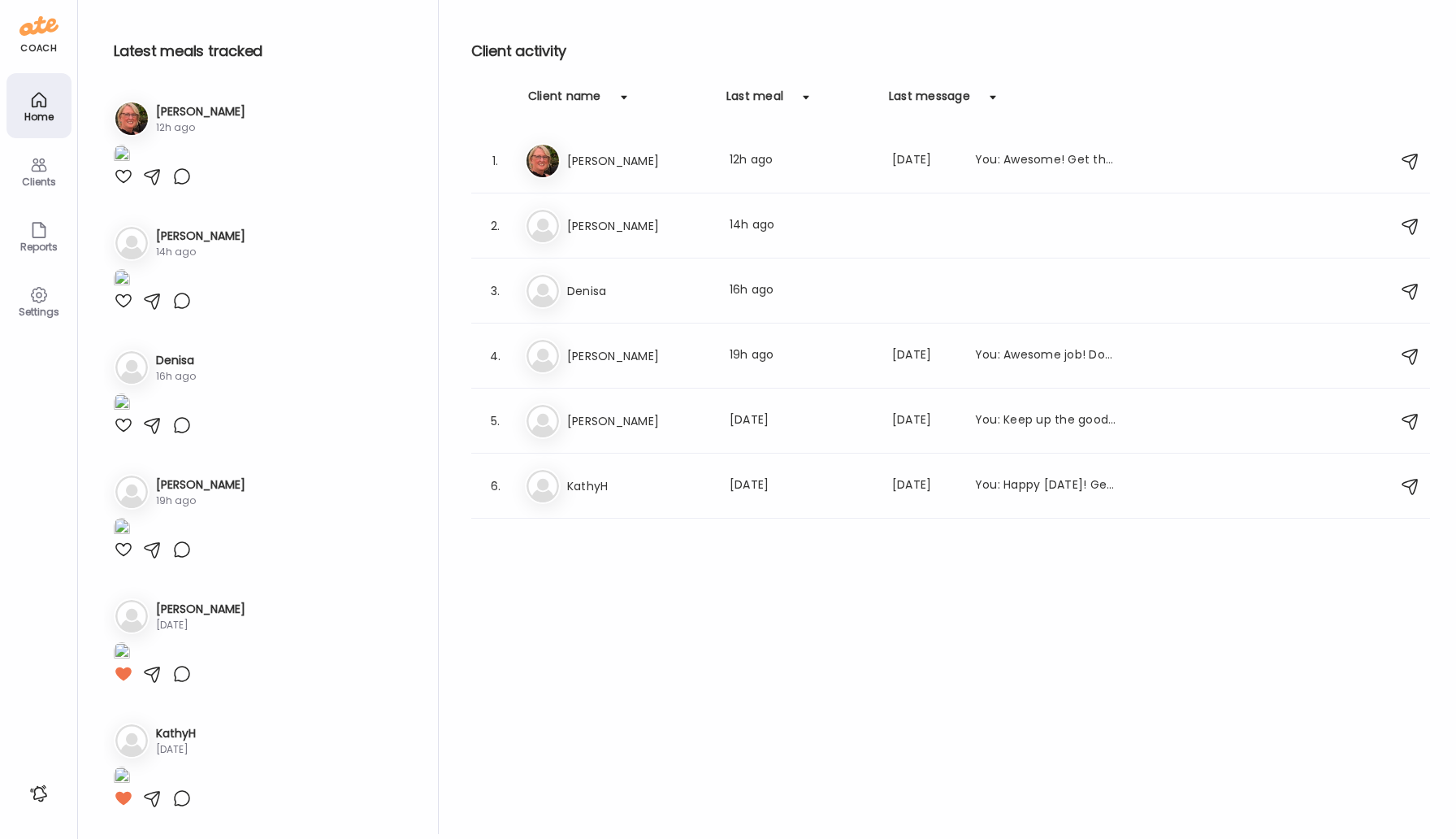
click at [44, 46] on div "coach" at bounding box center [38, 49] width 36 height 14
click at [40, 343] on div "coach Home Clients Coaches Teams Reports Settings n/a client count" at bounding box center [39, 420] width 78 height 839
click at [32, 290] on icon at bounding box center [38, 295] width 15 height 15
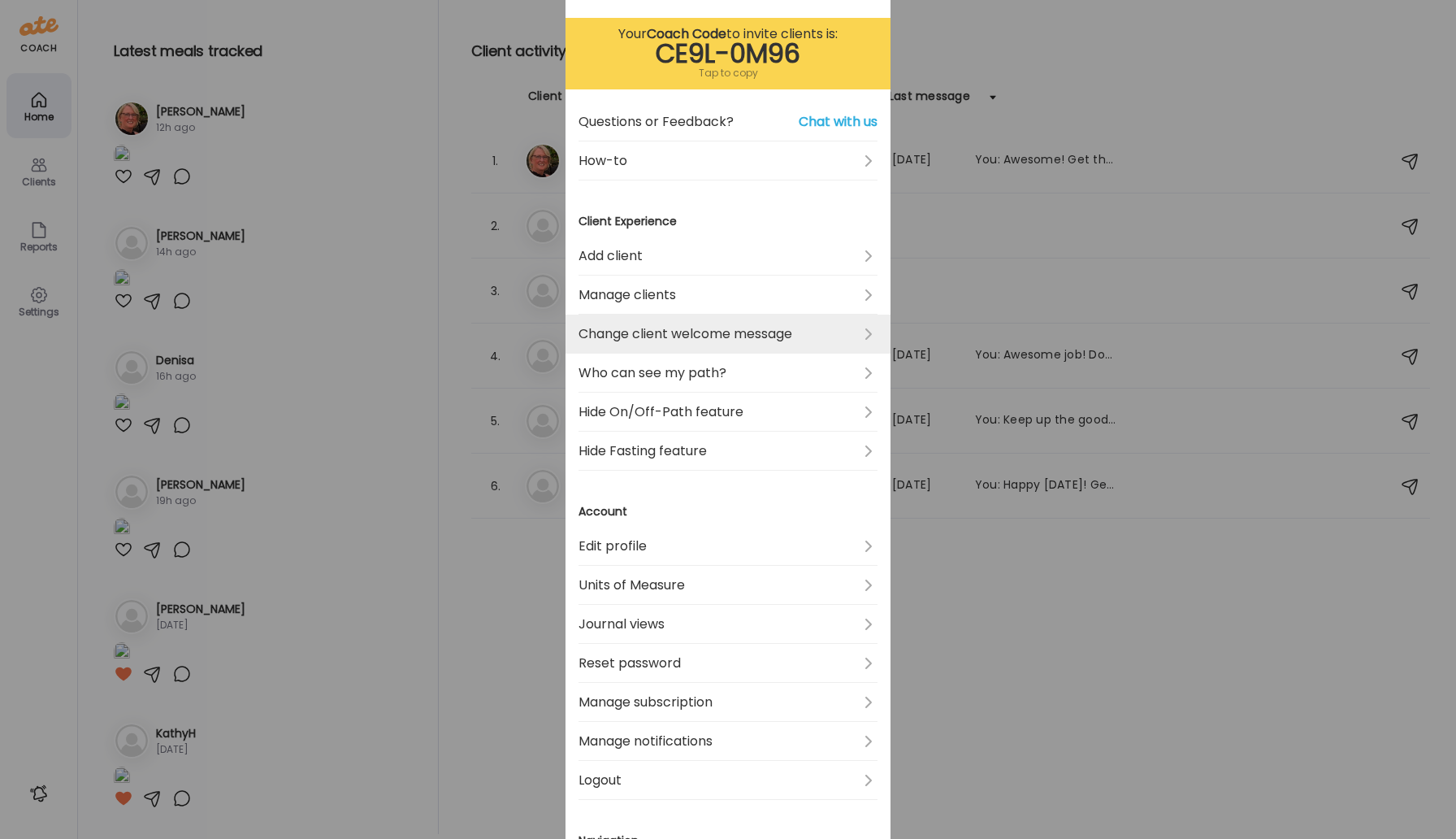
scroll to position [88, 0]
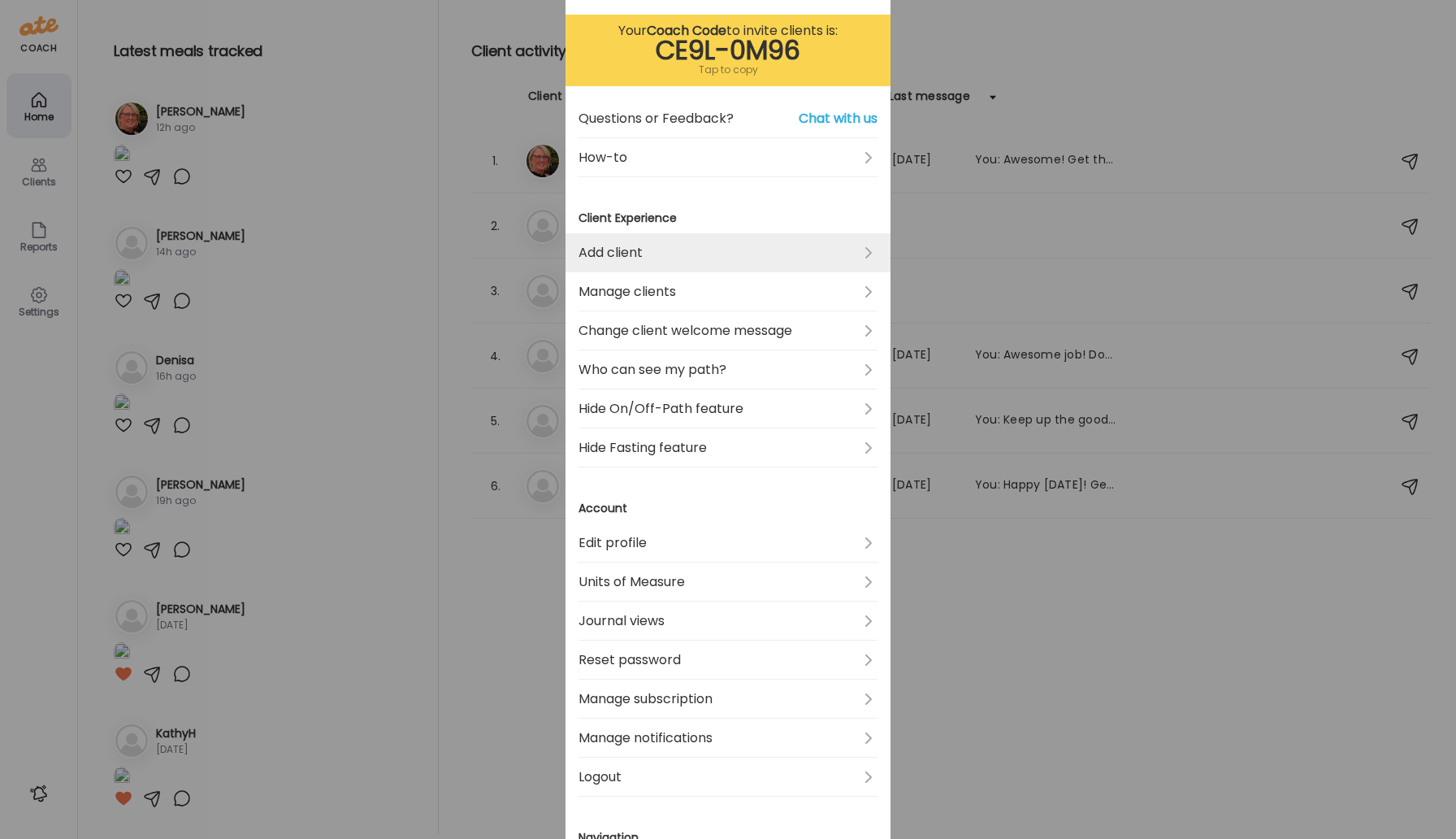
click at [745, 253] on link "Add client" at bounding box center [728, 253] width 299 height 39
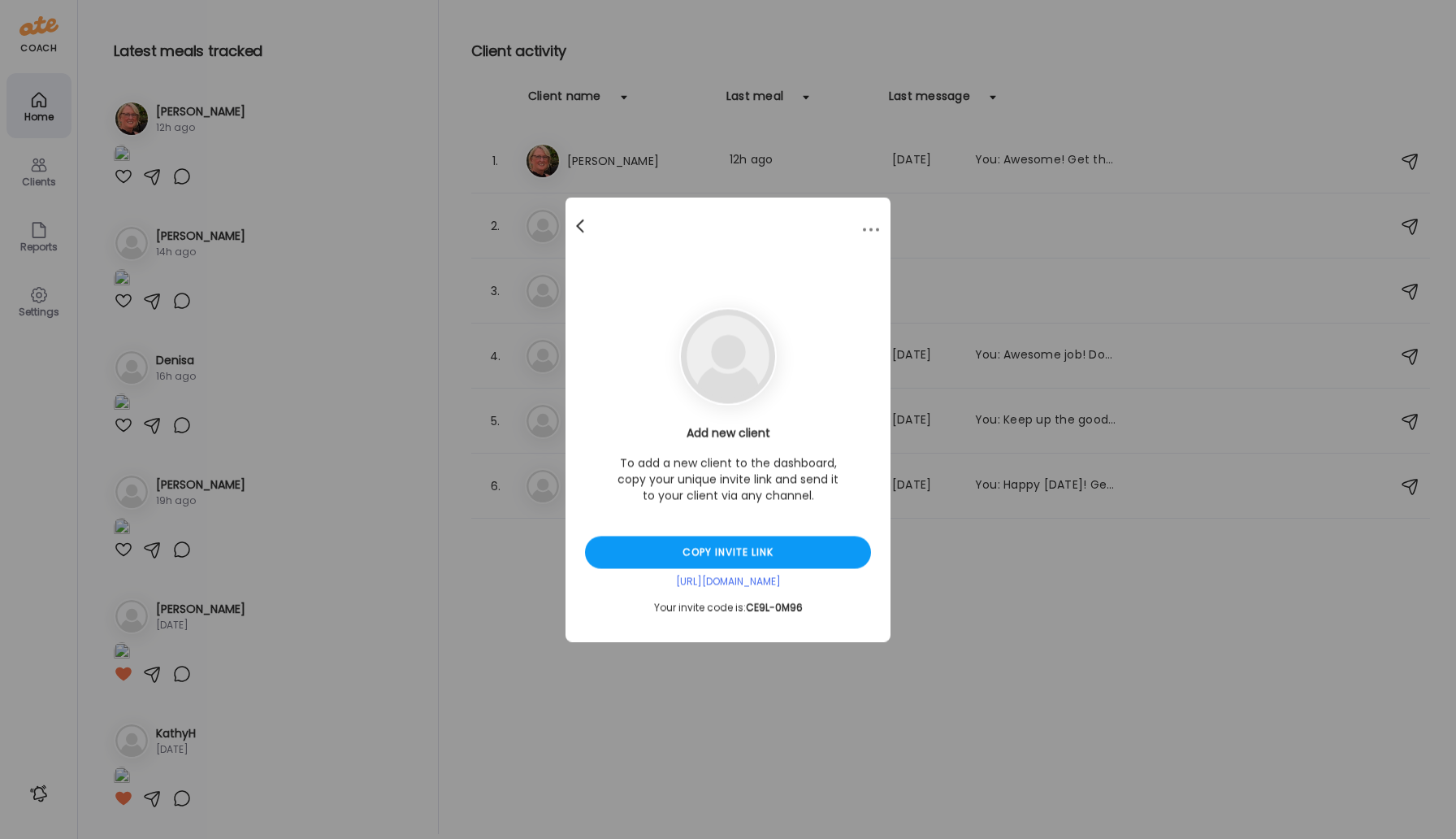
click at [588, 219] on div at bounding box center [582, 227] width 33 height 33
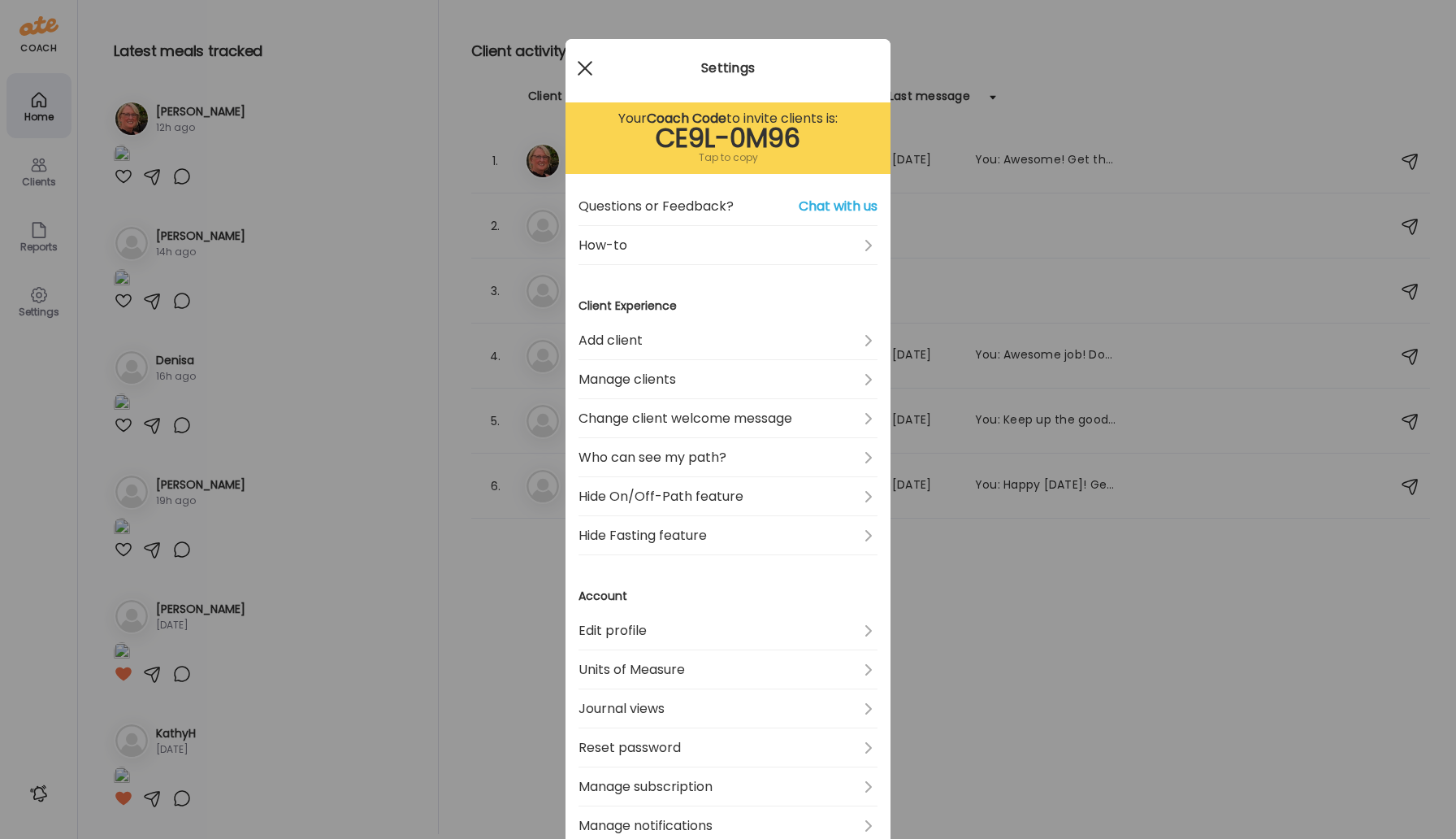
click at [583, 71] on div at bounding box center [585, 68] width 33 height 33
